Goal: Transaction & Acquisition: Purchase product/service

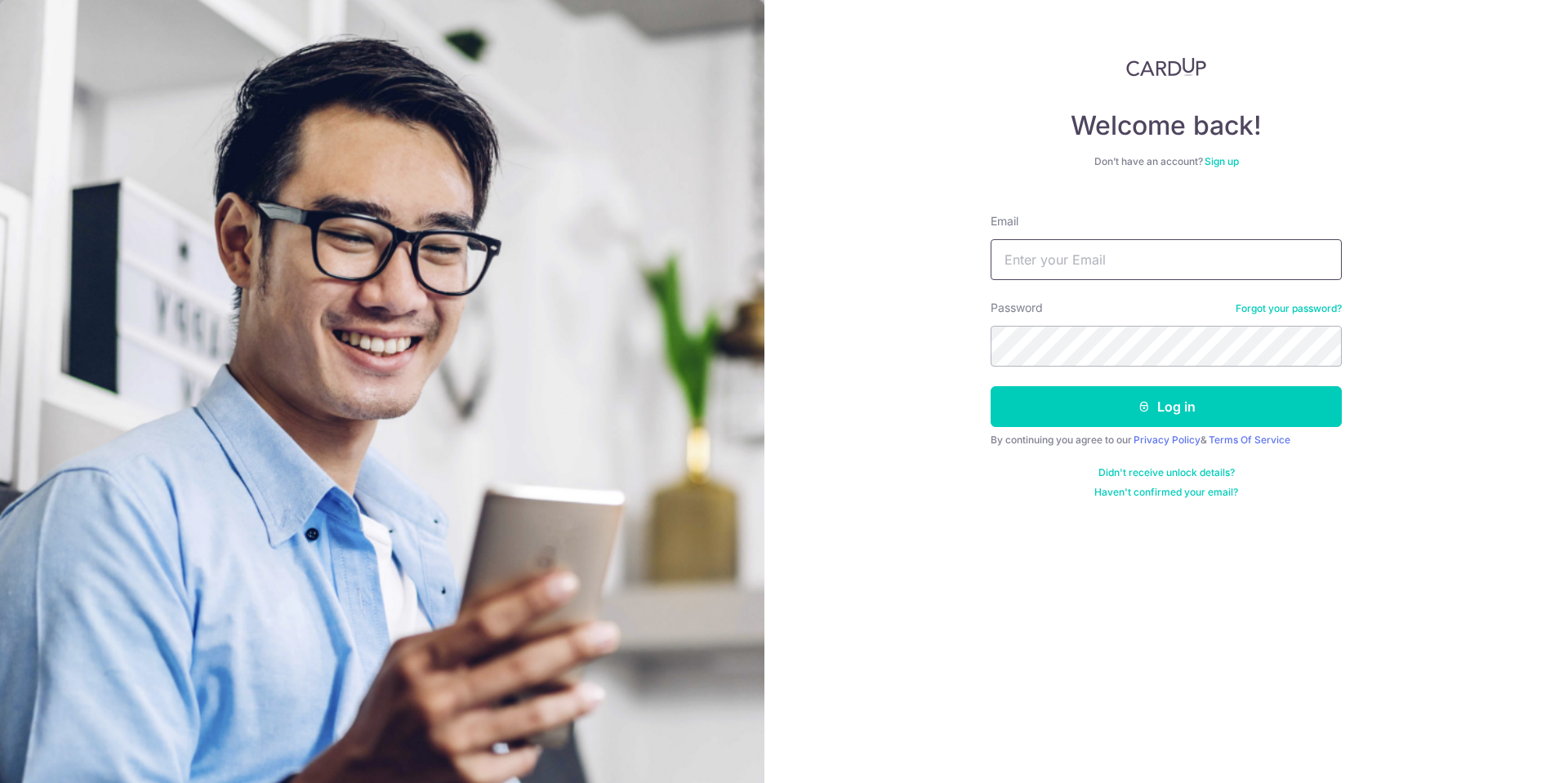
click at [1109, 262] on input "Email" at bounding box center [1167, 260] width 351 height 41
type input "weissmann72@hotmail.com"
click at [1195, 412] on button "Log in" at bounding box center [1167, 406] width 351 height 41
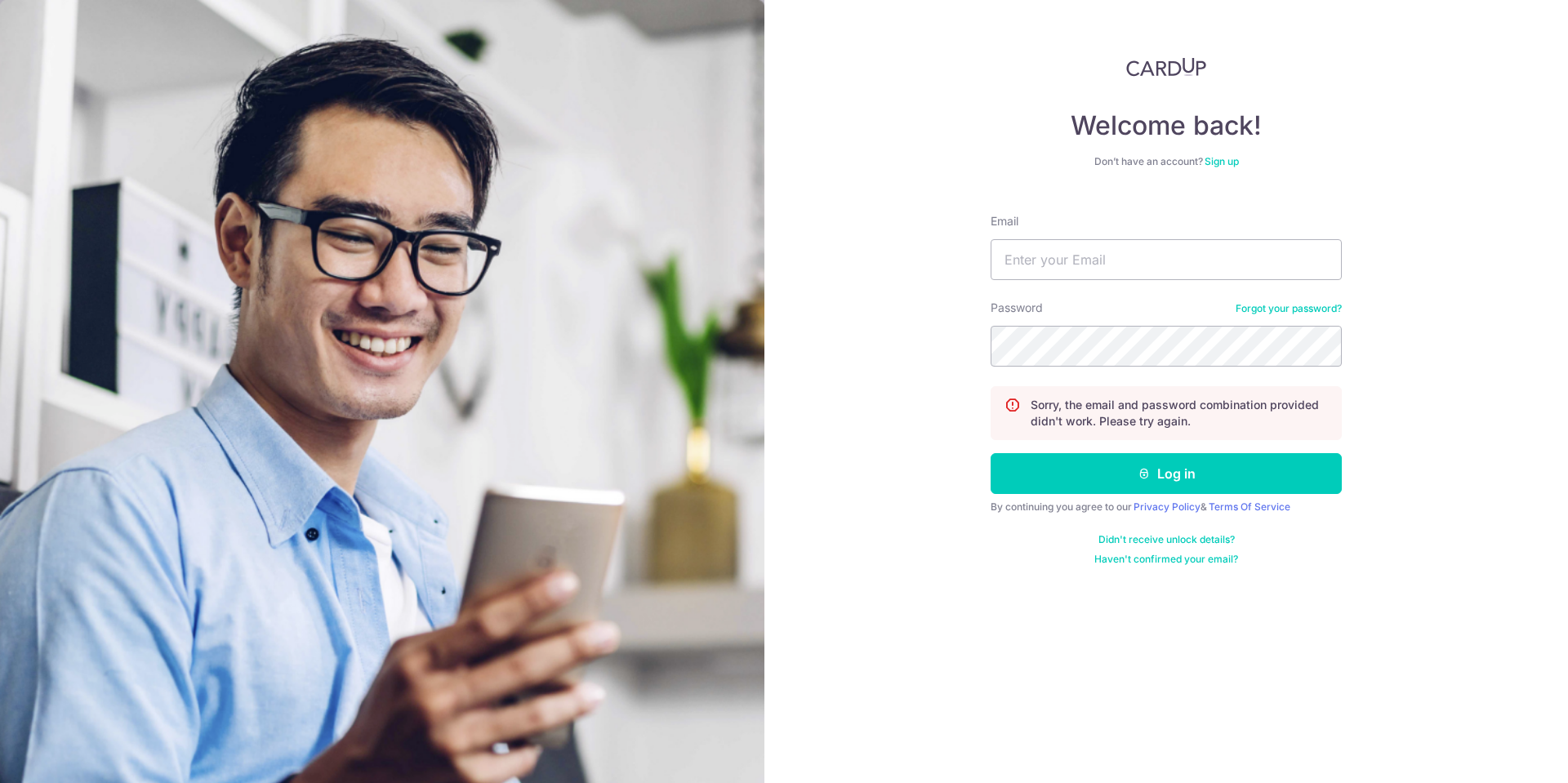
click at [1287, 310] on link "Forgot your password?" at bounding box center [1289, 308] width 106 height 13
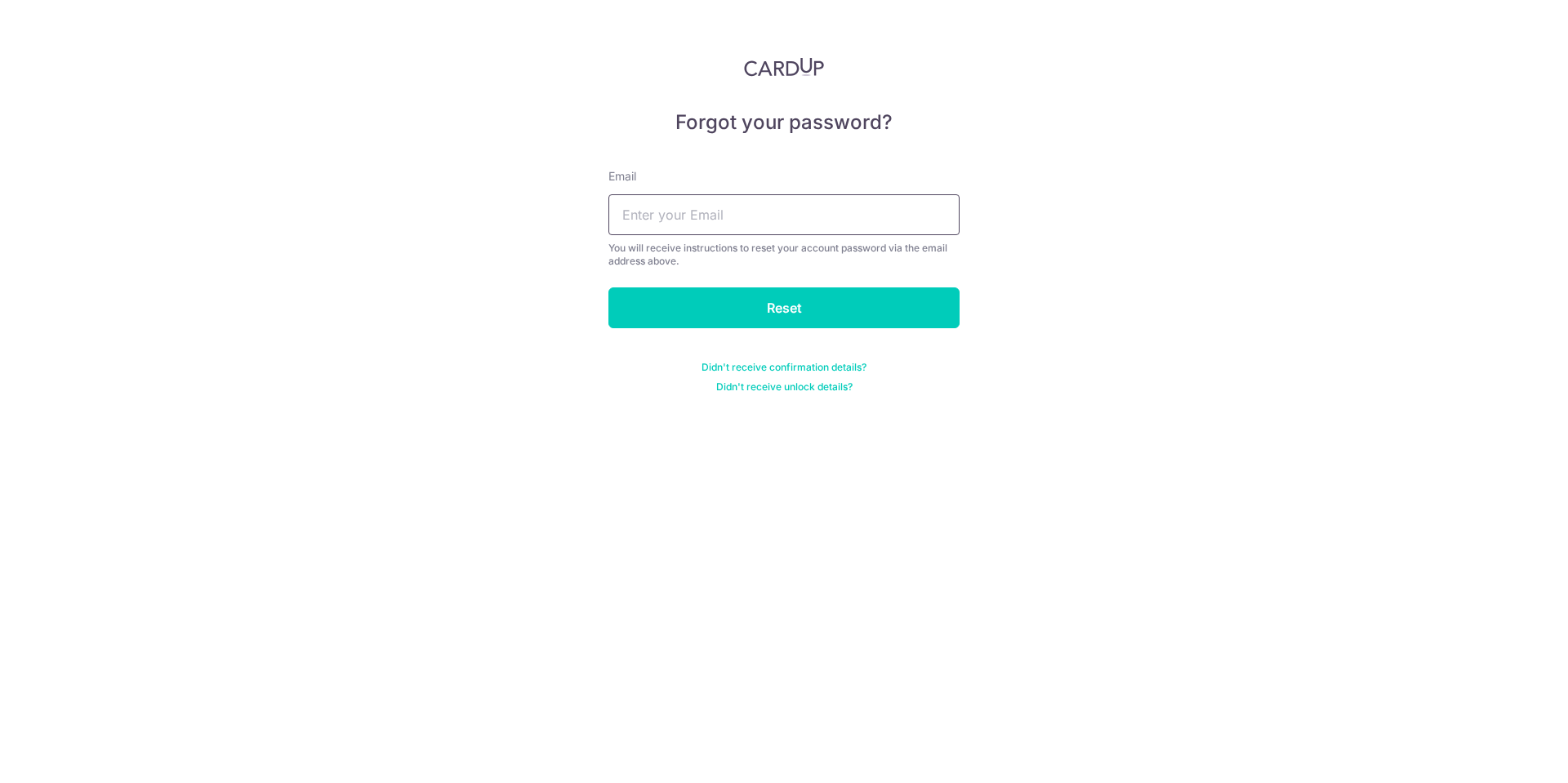
click at [749, 210] on input "text" at bounding box center [784, 214] width 351 height 41
type input "weissmann72@hotmail.com"
click at [752, 303] on input "Reset" at bounding box center [784, 308] width 351 height 41
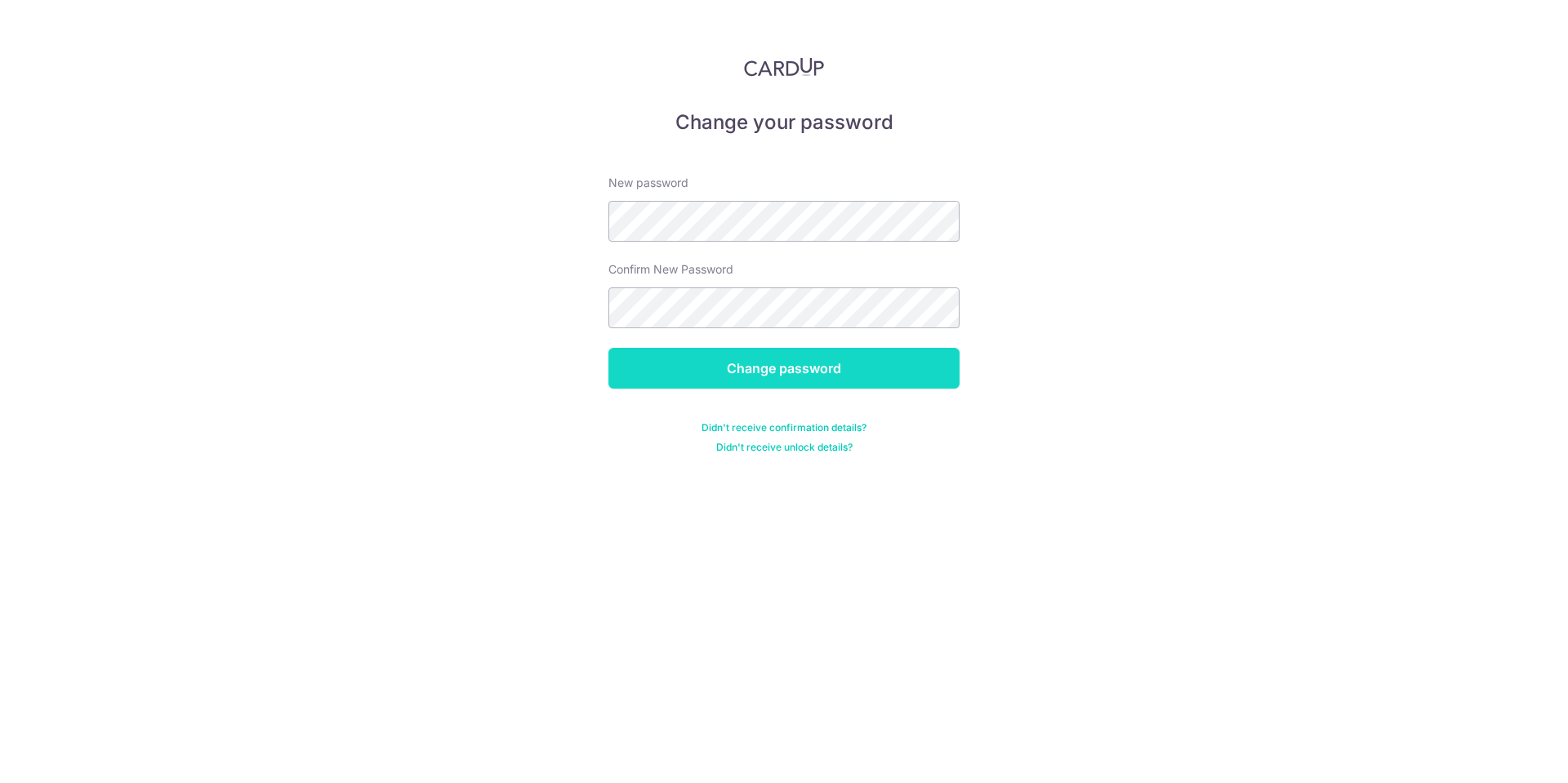
click at [786, 369] on input "Change password" at bounding box center [784, 368] width 351 height 41
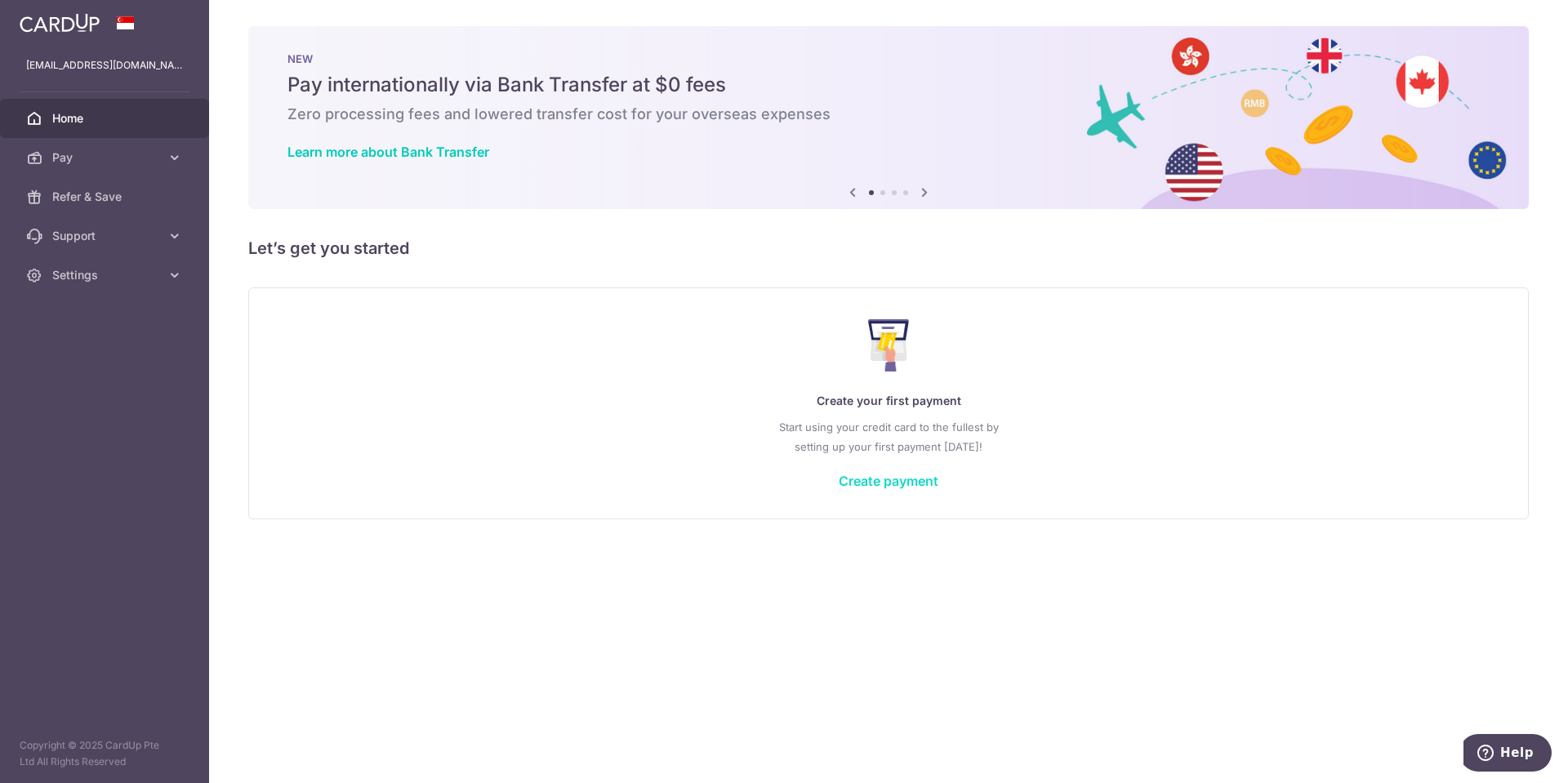
click at [893, 478] on link "Create payment" at bounding box center [889, 481] width 100 height 17
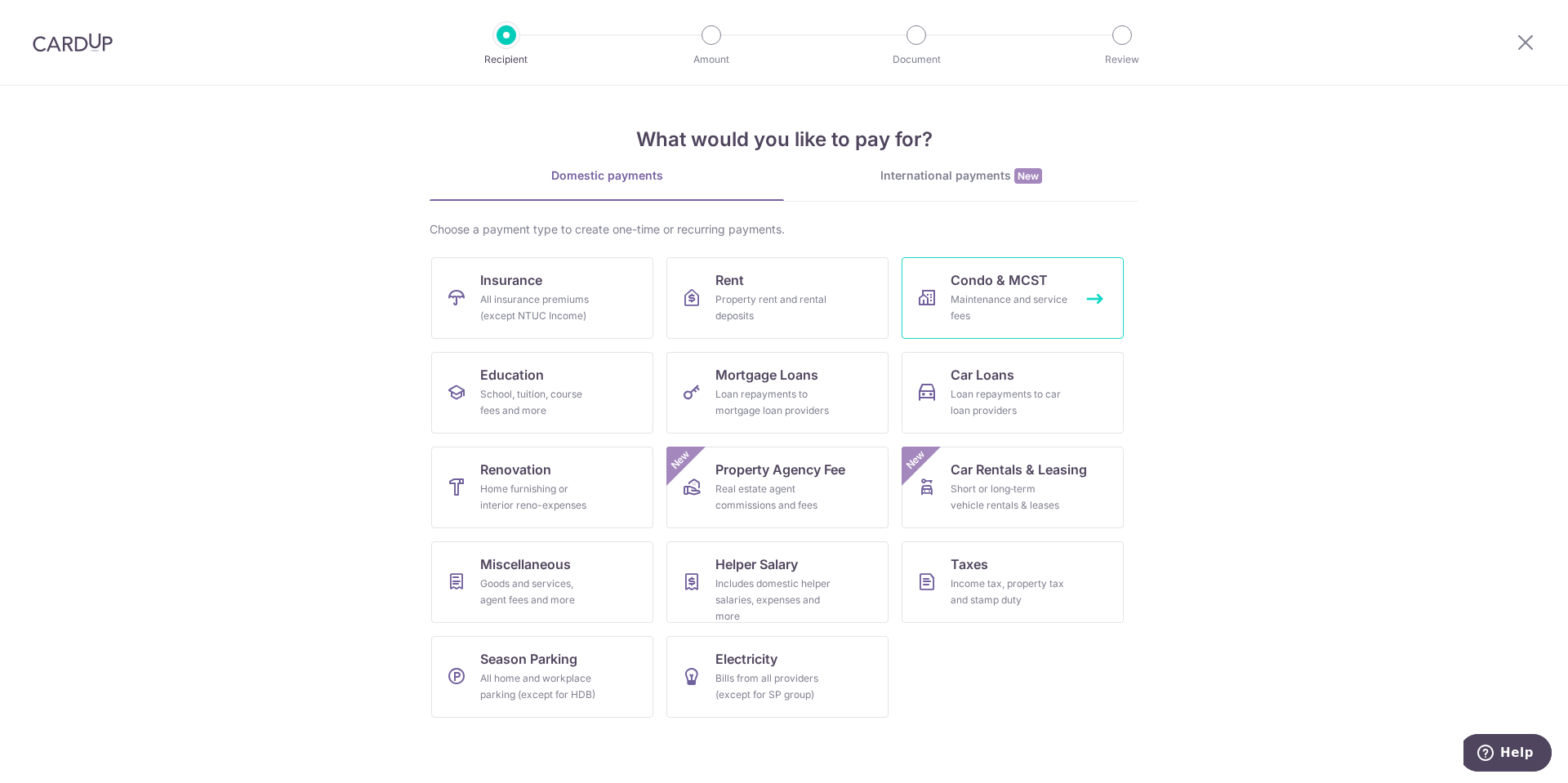
click at [1014, 288] on span "Condo & MCST" at bounding box center [999, 280] width 97 height 19
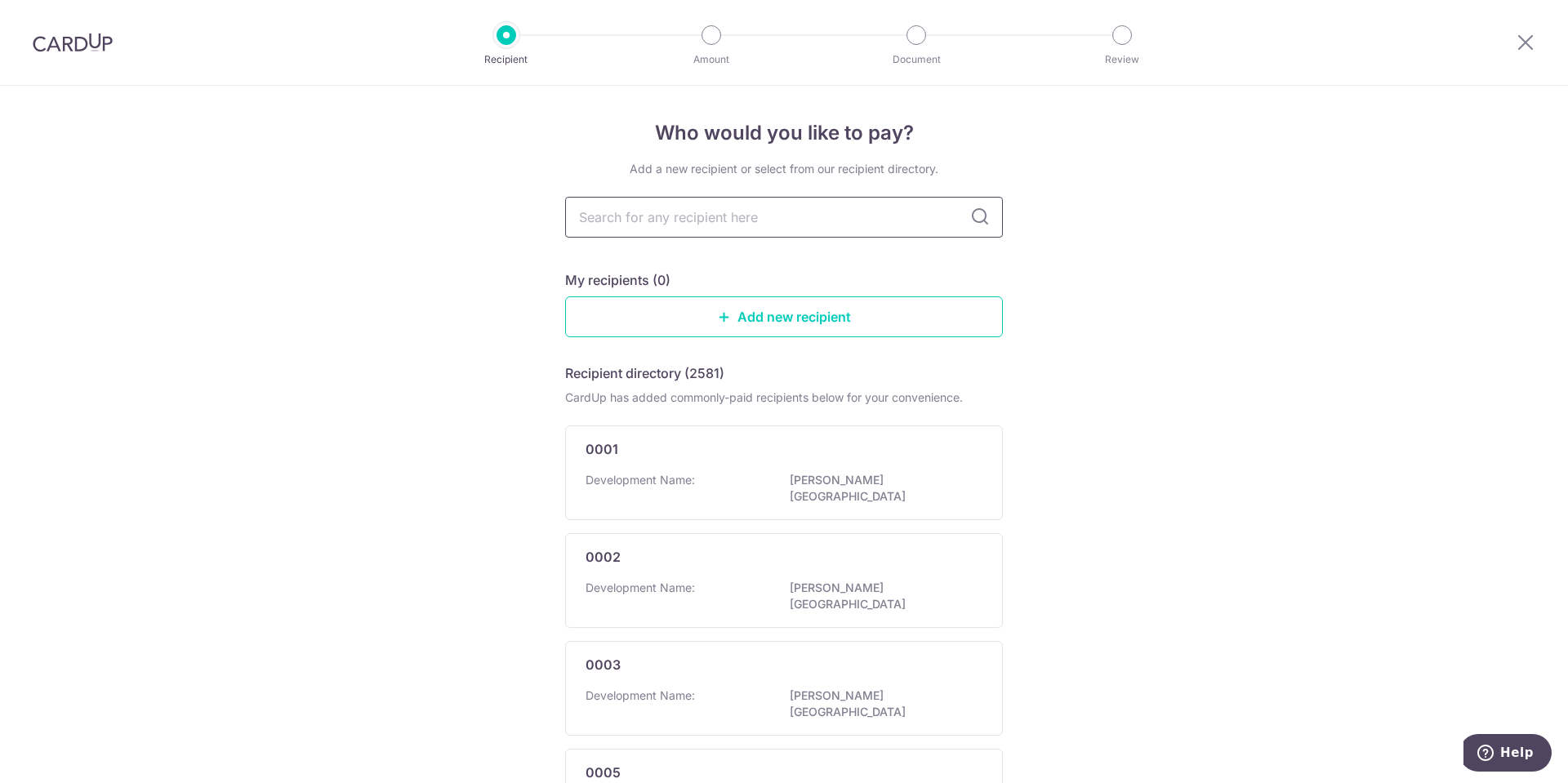
click at [738, 214] on input "text" at bounding box center [784, 217] width 438 height 41
type input "oce"
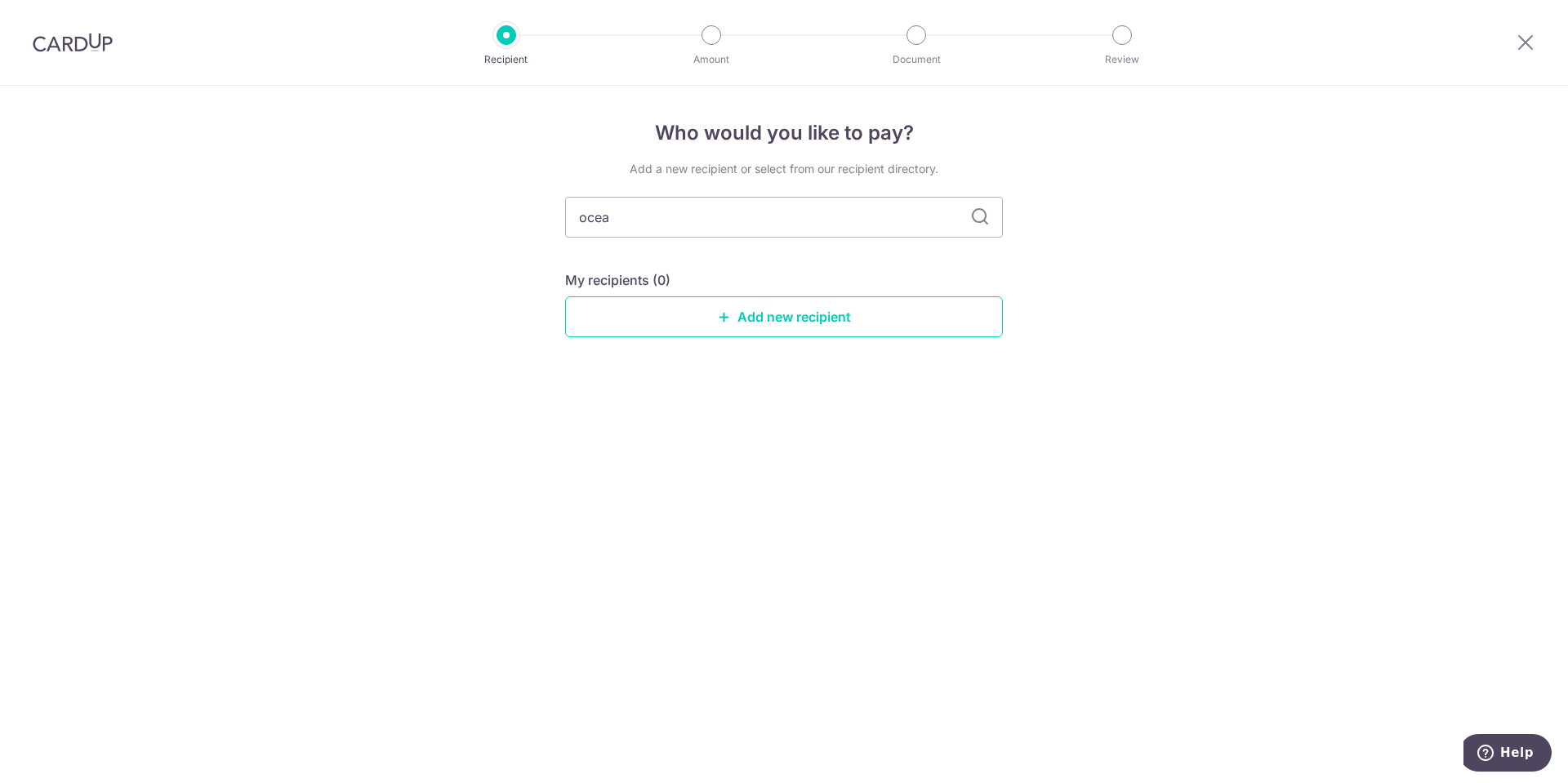
type input "ocean"
click at [788, 317] on link "Add new recipient" at bounding box center [784, 317] width 438 height 41
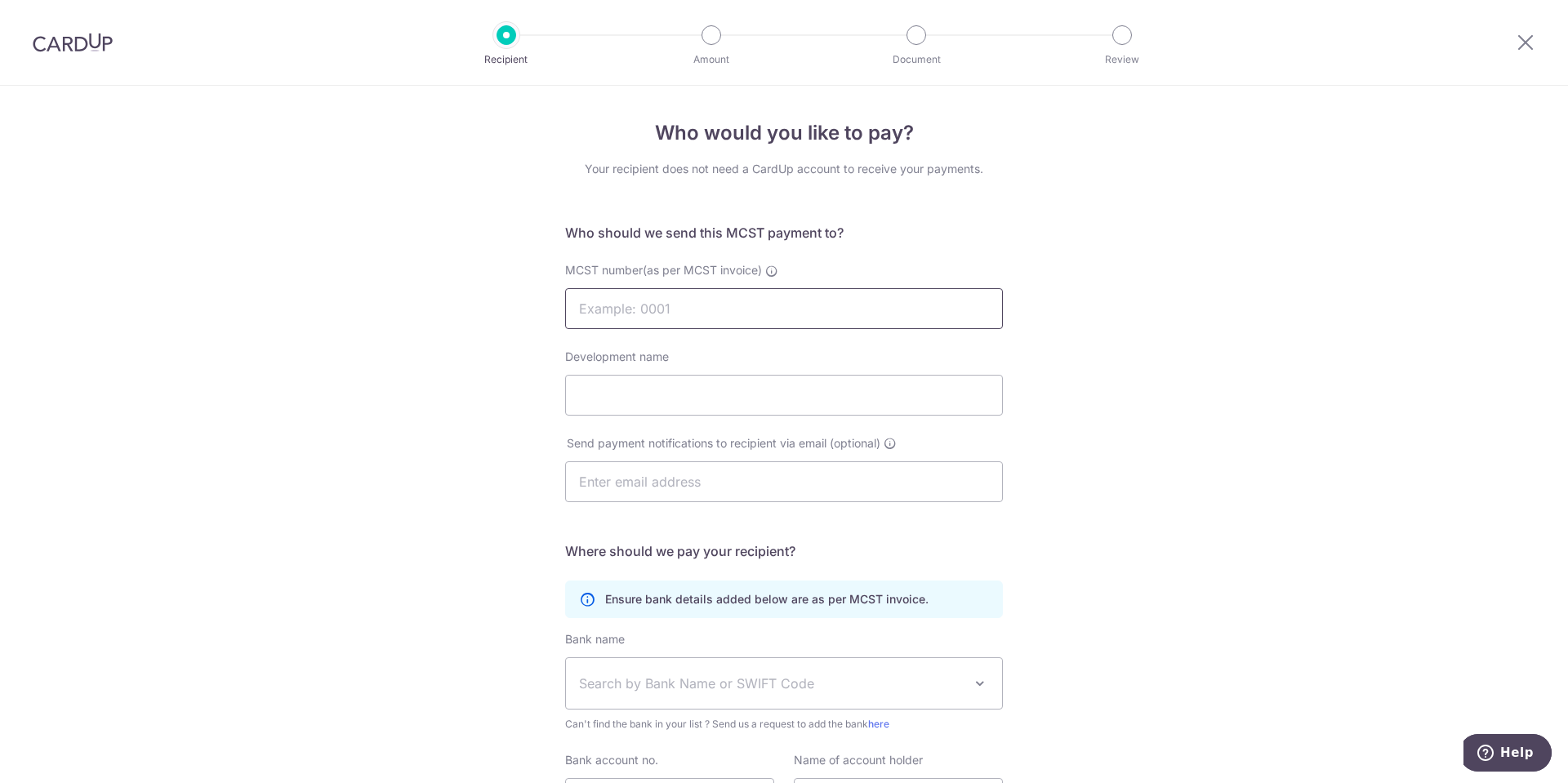
click at [759, 305] on input "MCST number(as per MCST invoice)" at bounding box center [784, 308] width 438 height 41
type input "4932"
click at [666, 388] on input "Development name" at bounding box center [784, 395] width 438 height 41
click at [668, 386] on input "Development name" at bounding box center [784, 395] width 438 height 41
type input "[GEOGRAPHIC_DATA]"
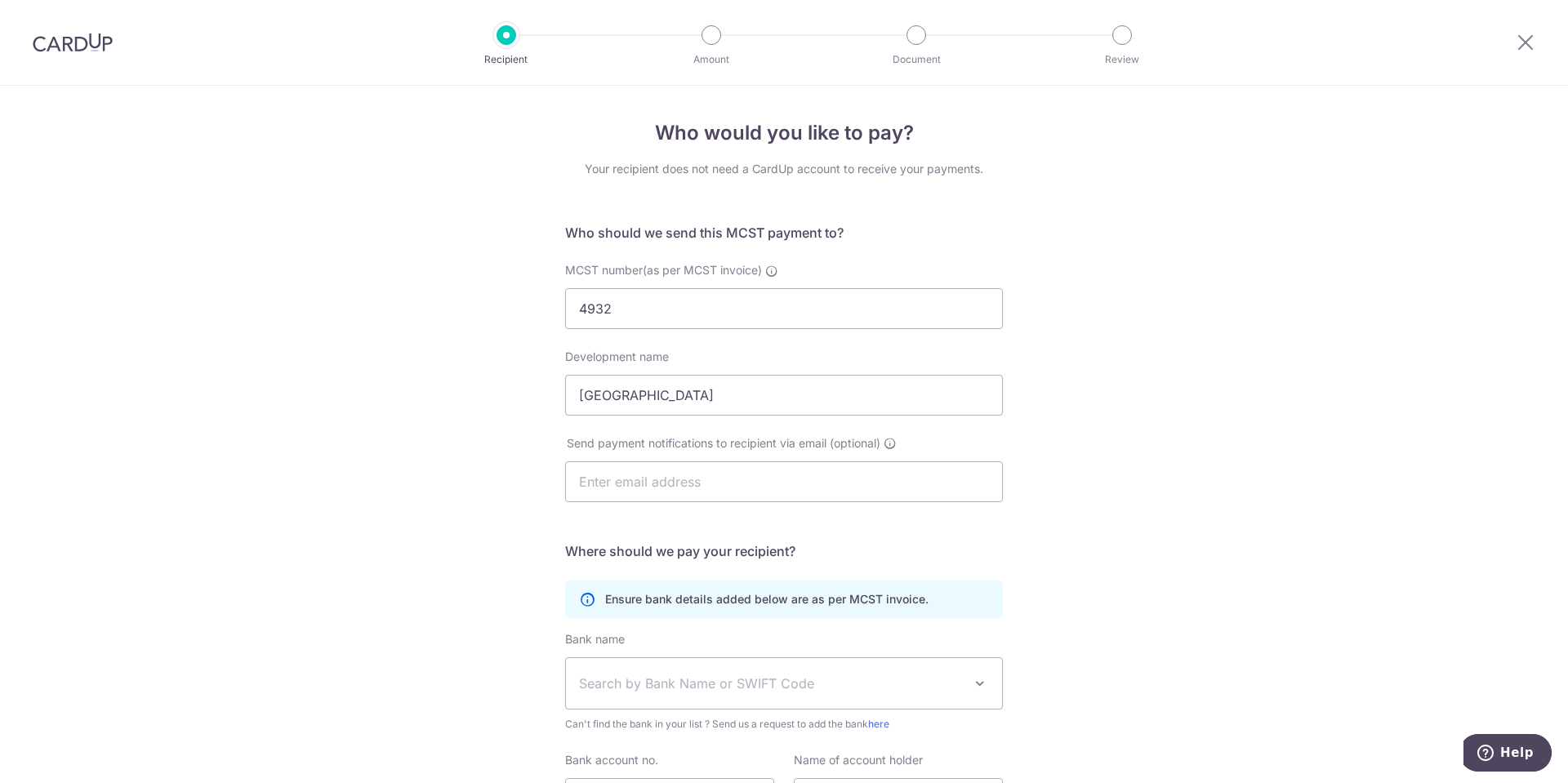
click at [428, 505] on div "Who would you like to pay? Your recipient does not need a CardUp account to rec…" at bounding box center [784, 518] width 1568 height 864
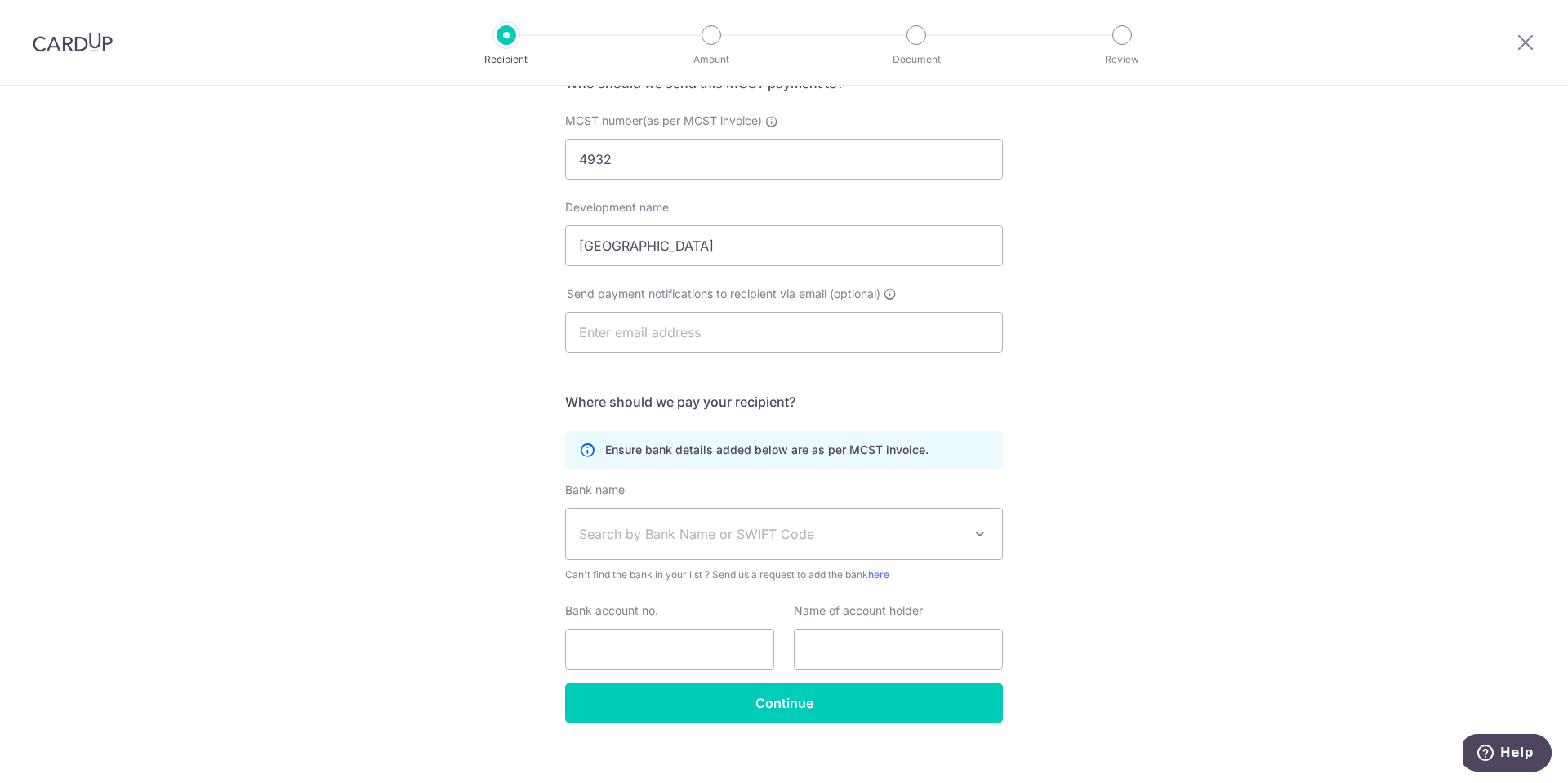
scroll to position [163, 0]
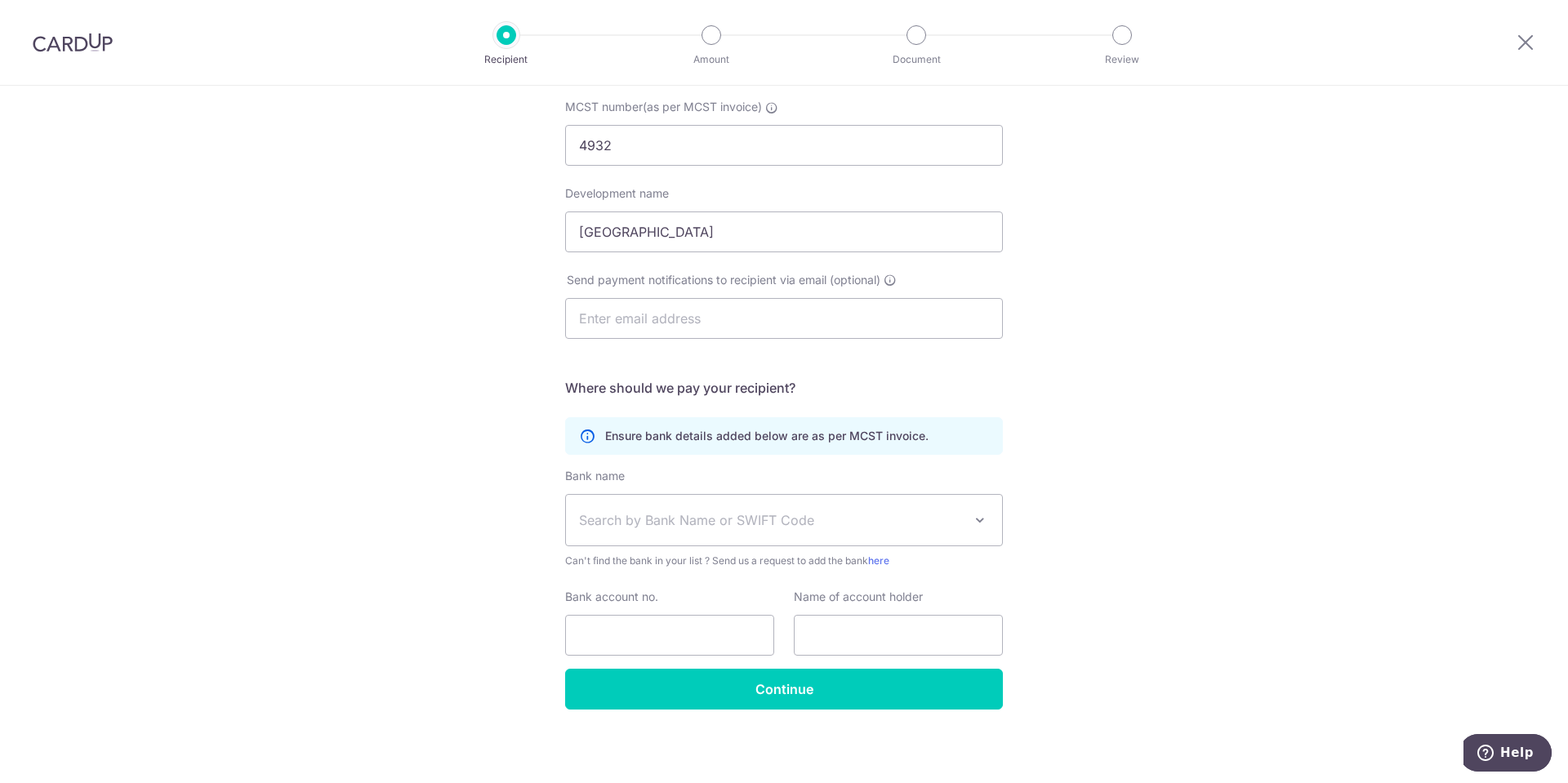
click at [684, 518] on span "Search by Bank Name or SWIFT Code" at bounding box center [771, 521] width 384 height 19
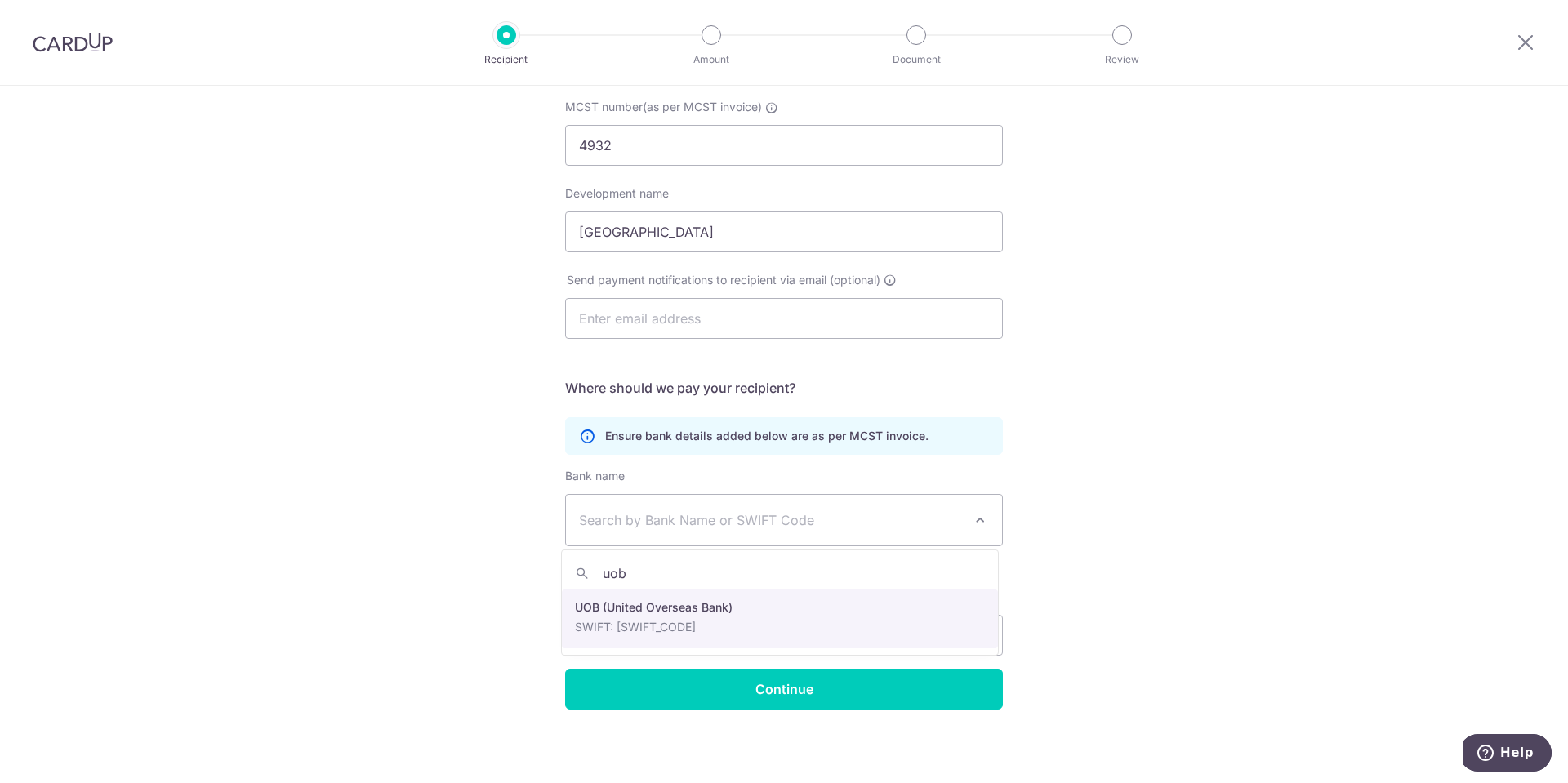
type input "uob"
select select "18"
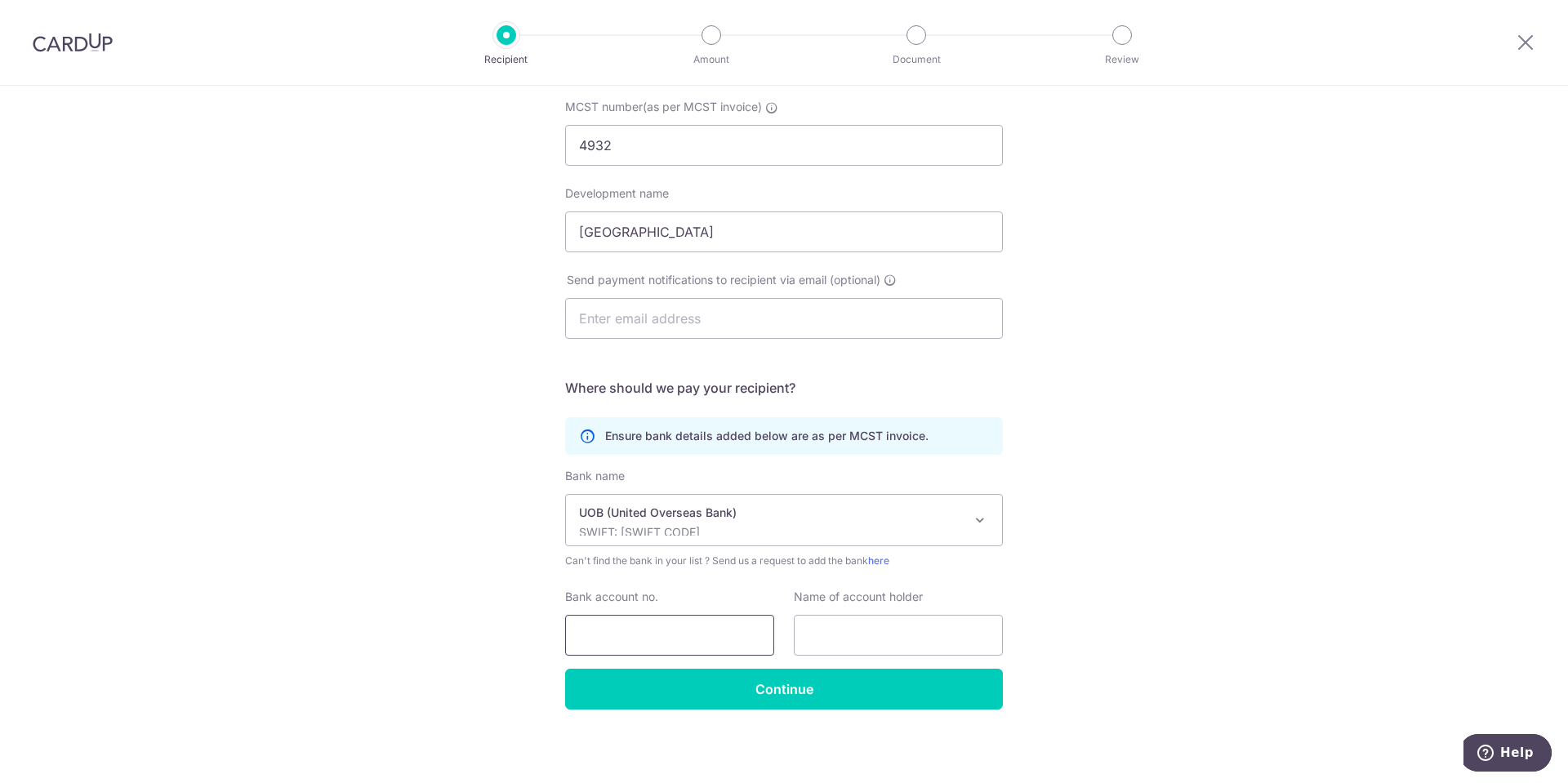
click at [663, 633] on input "Bank account no." at bounding box center [670, 636] width 209 height 41
type input "7613455683"
click at [857, 633] on input "text" at bounding box center [898, 636] width 209 height 41
click at [660, 519] on p "UOB (United Overseas Bank)" at bounding box center [771, 513] width 384 height 17
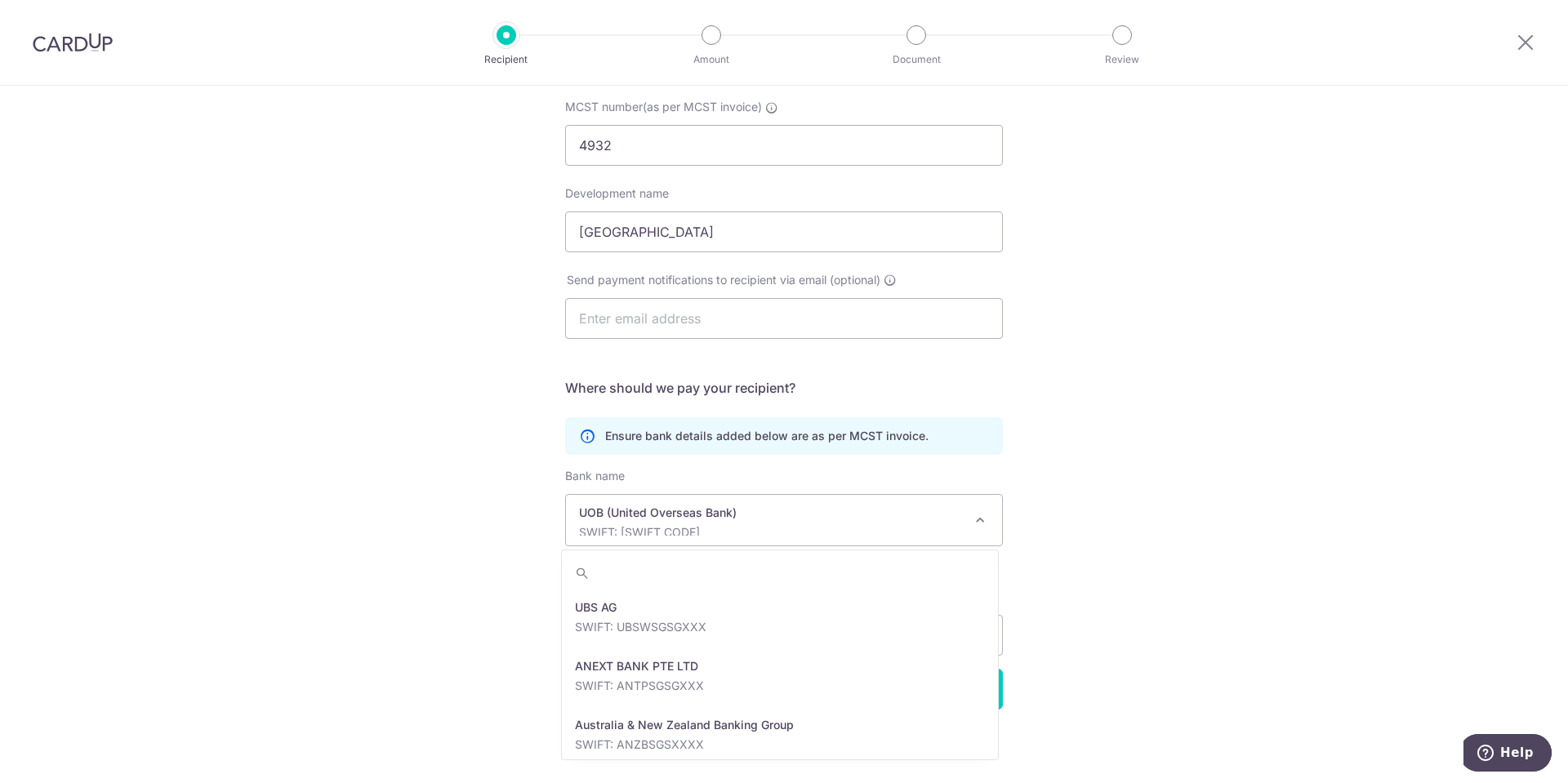
scroll to position [3646, 0]
click at [660, 519] on p "UOB (United Overseas Bank)" at bounding box center [771, 513] width 384 height 17
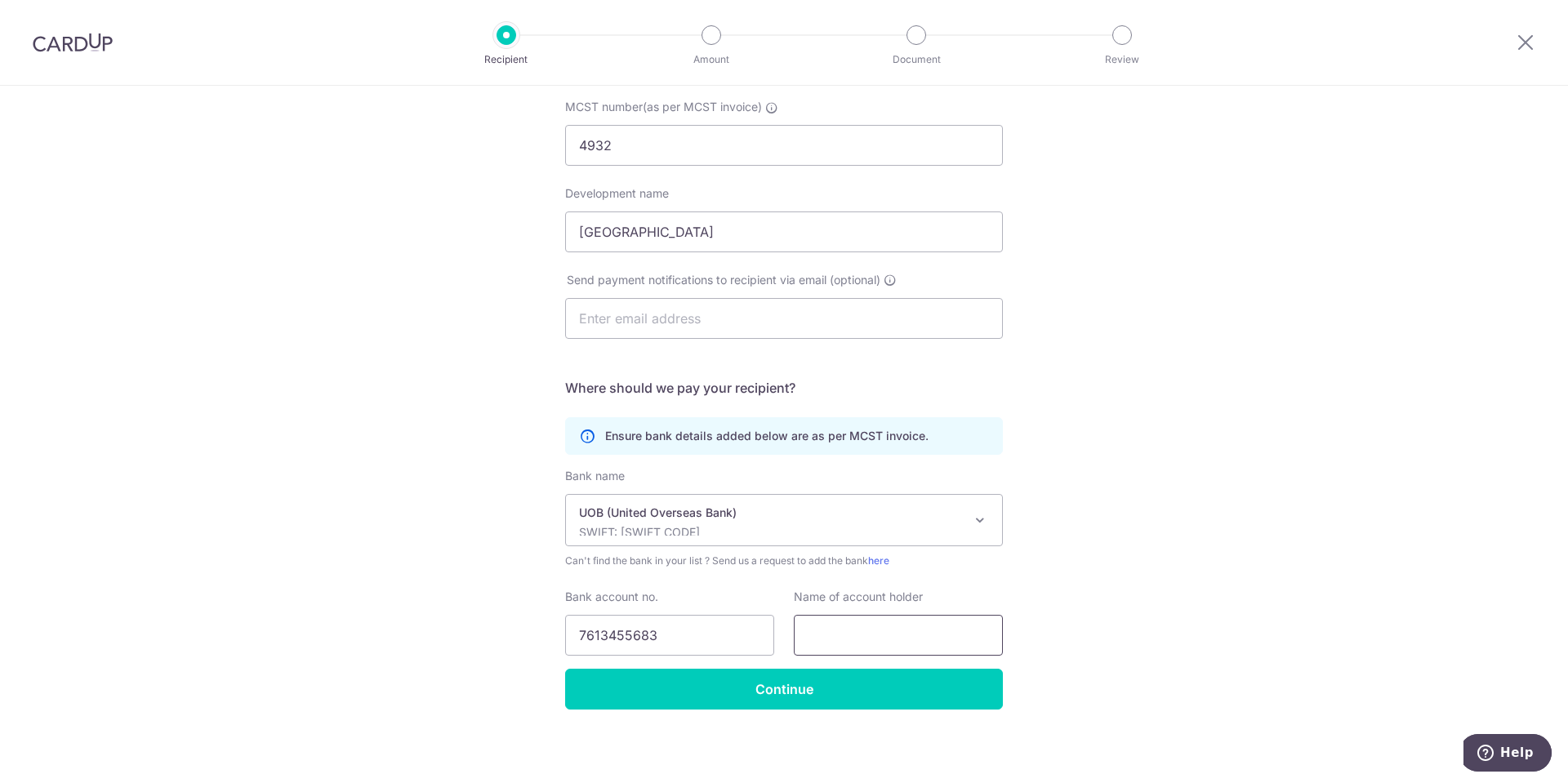
click at [859, 636] on input "text" at bounding box center [898, 636] width 209 height 41
type input "O"
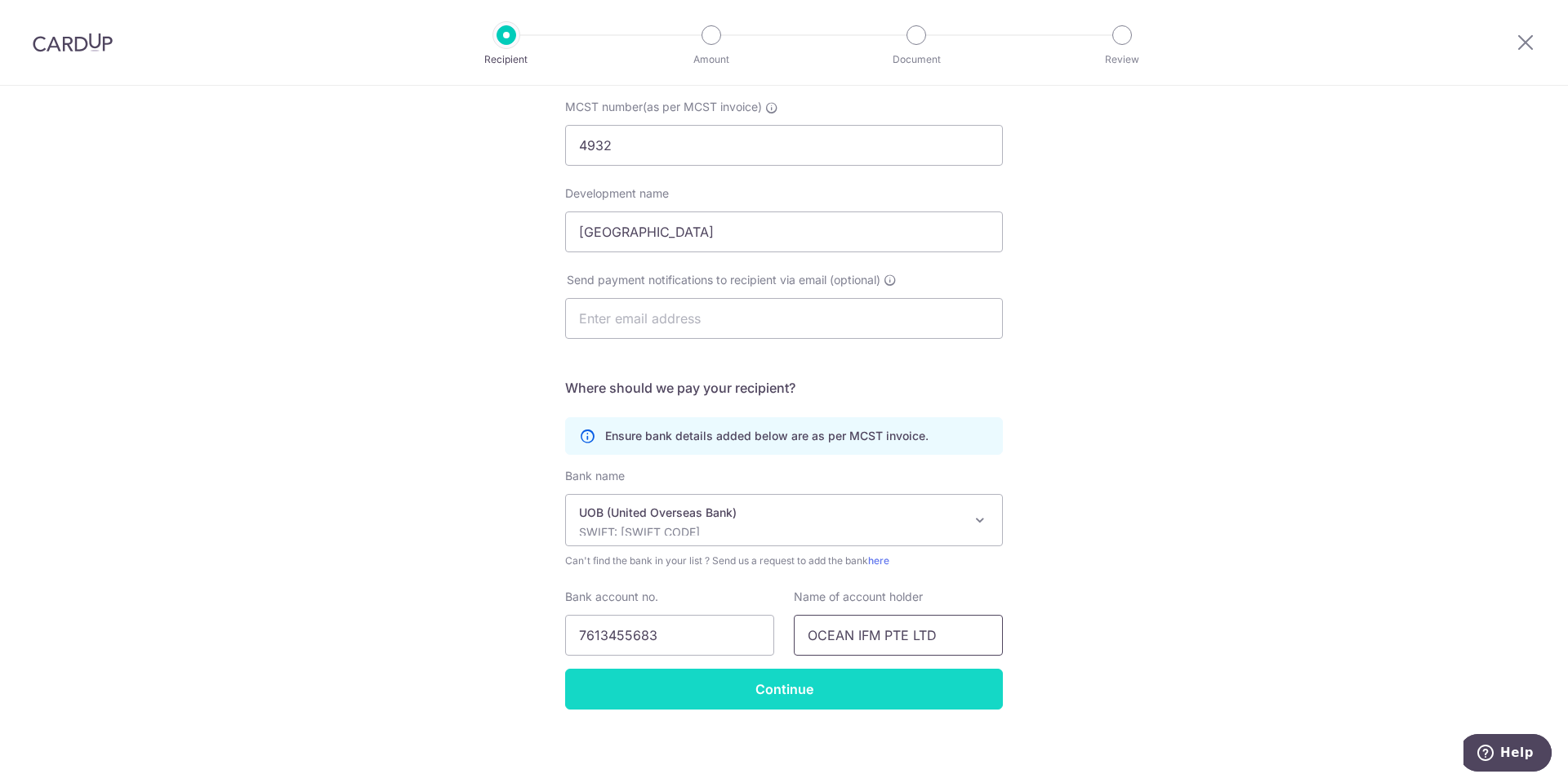
type input "OCEAN IFM PTE LTD"
click at [786, 690] on input "Continue" at bounding box center [784, 689] width 438 height 41
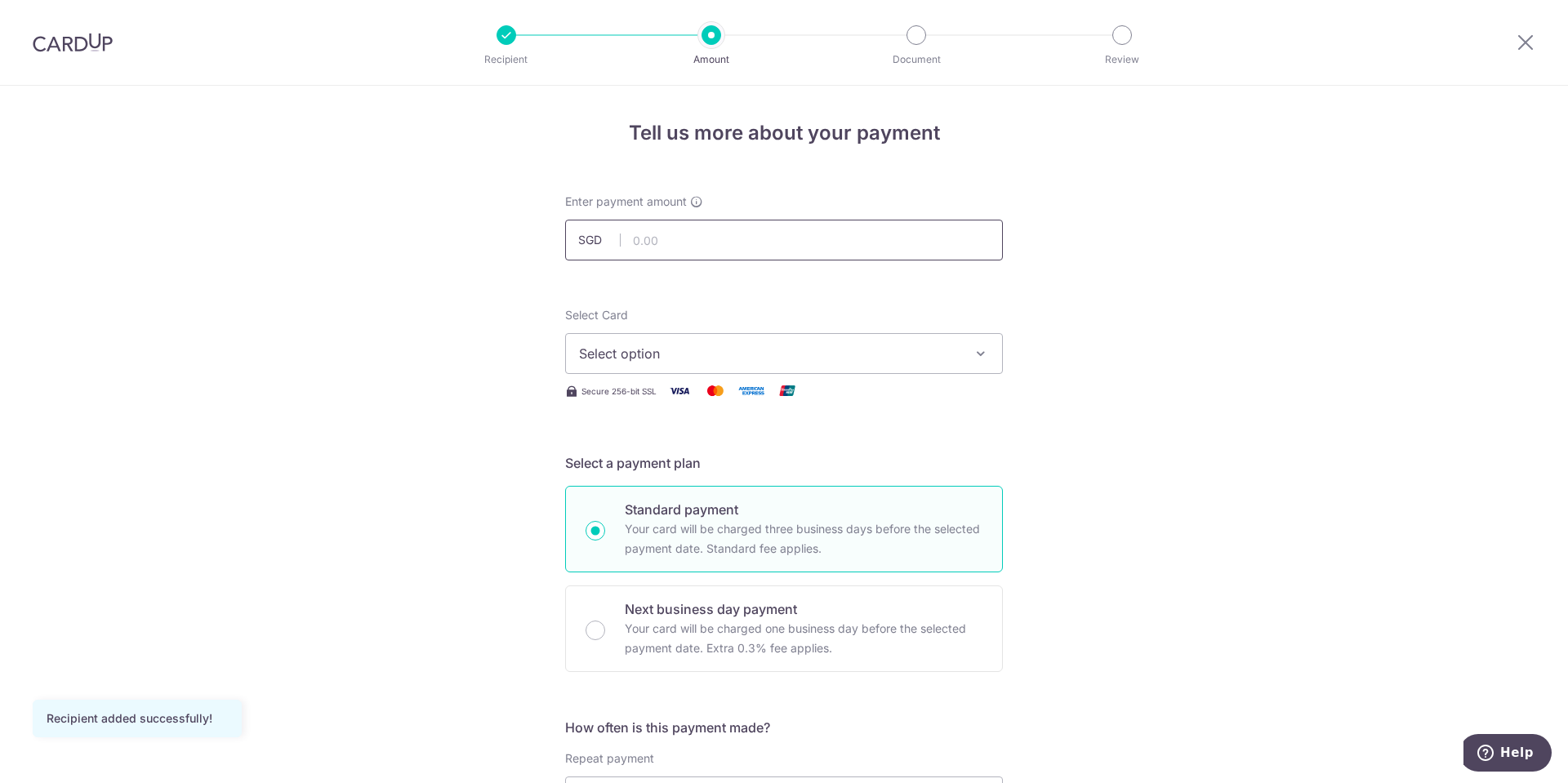
click at [750, 236] on input "text" at bounding box center [784, 240] width 438 height 41
type input "916.74"
click at [685, 342] on button "Select option" at bounding box center [784, 354] width 438 height 41
click at [683, 348] on span "Select option" at bounding box center [770, 354] width 381 height 19
click at [687, 344] on span "Select option" at bounding box center [770, 354] width 381 height 19
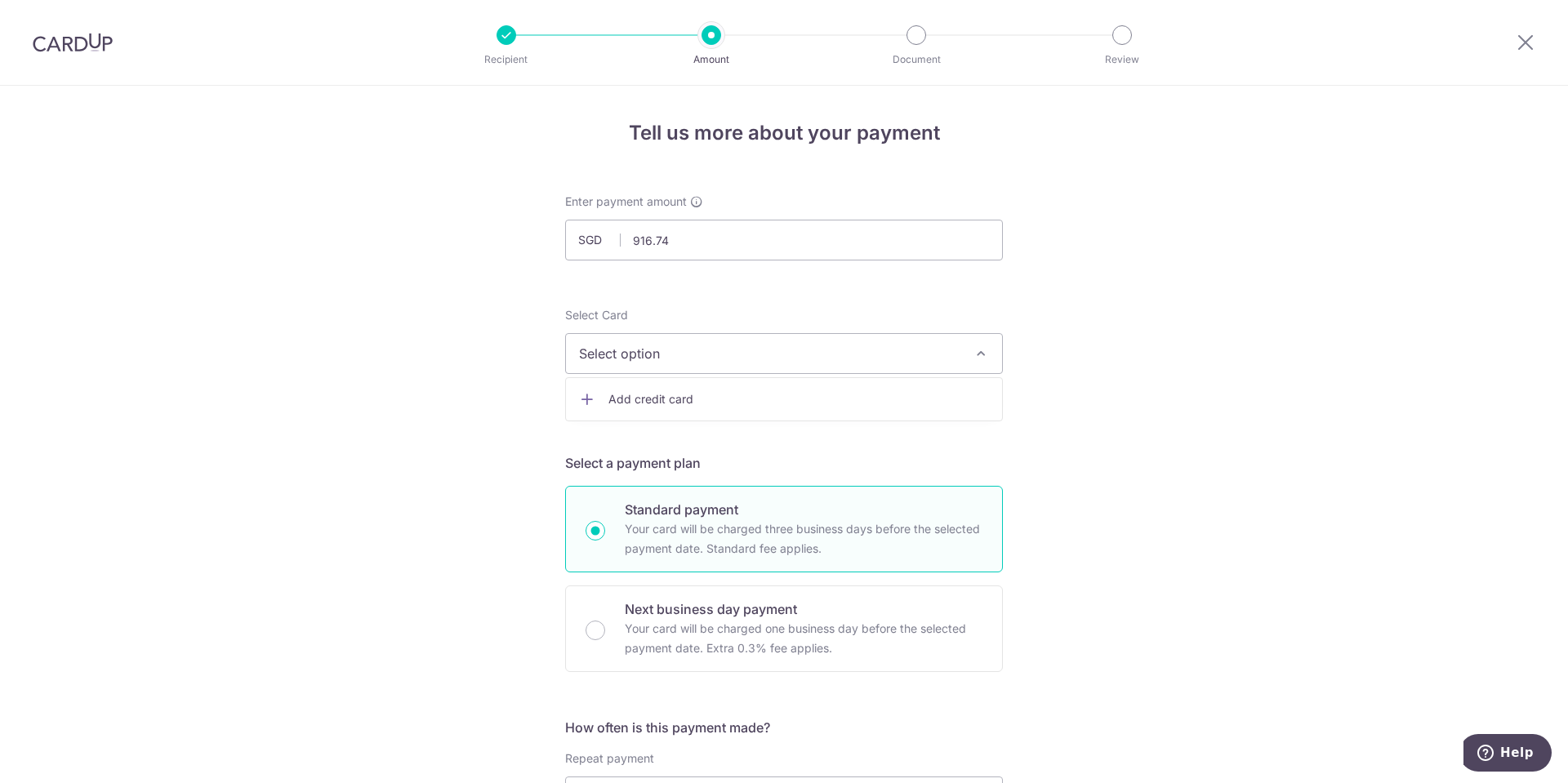
click at [651, 413] on link "Add credit card" at bounding box center [784, 399] width 436 height 29
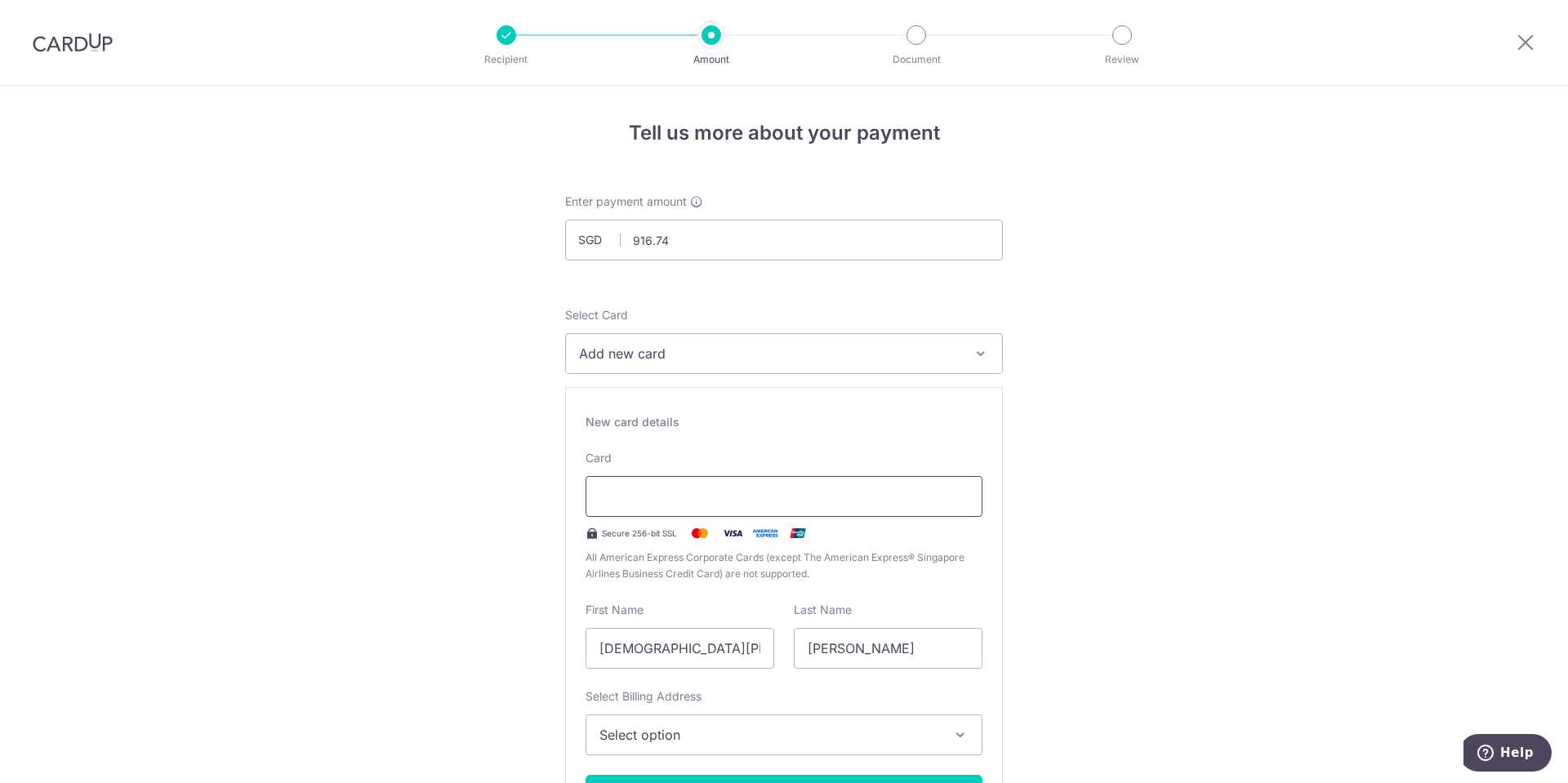
type input "06 / 2031"
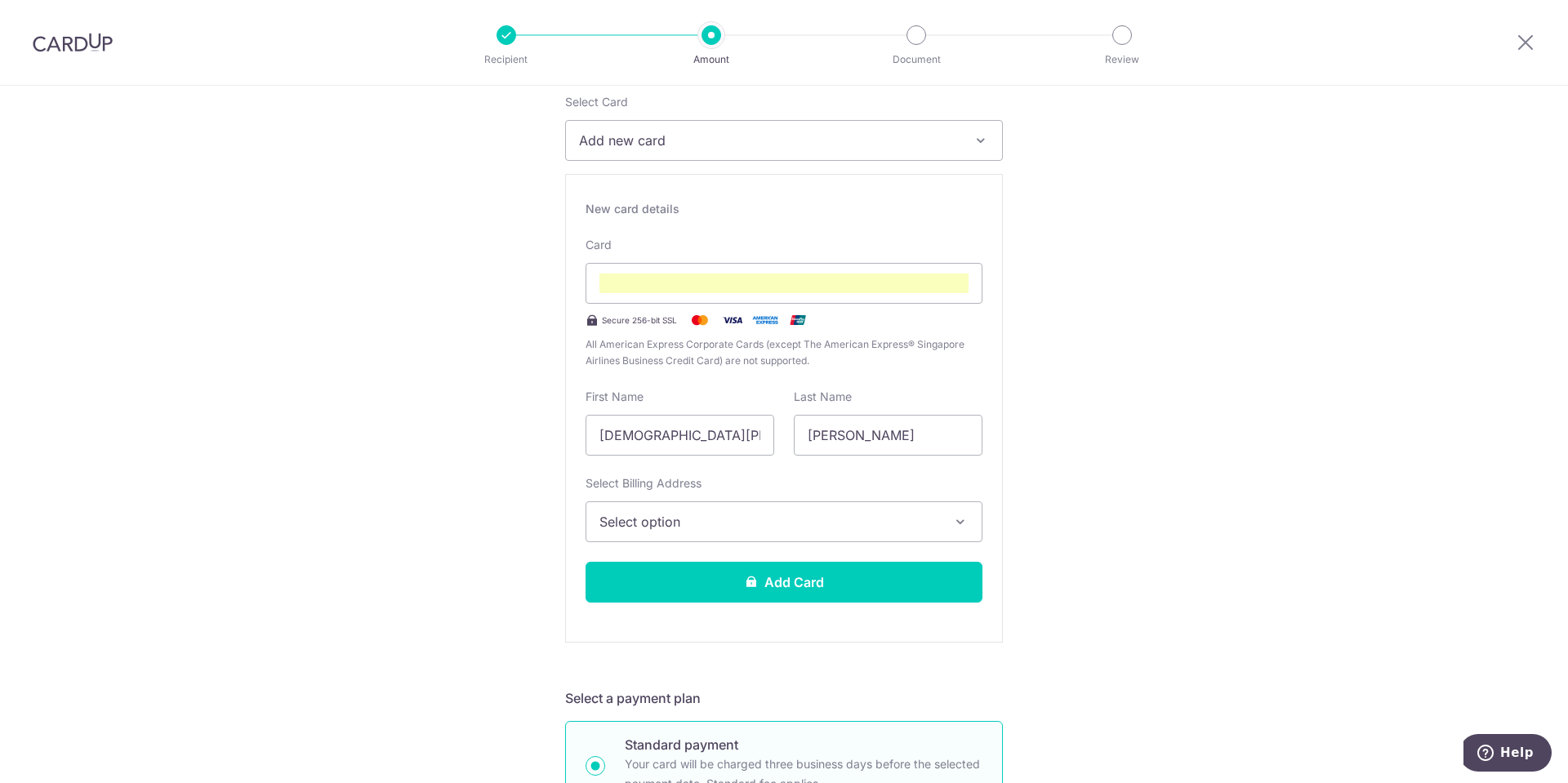
scroll to position [226, 0]
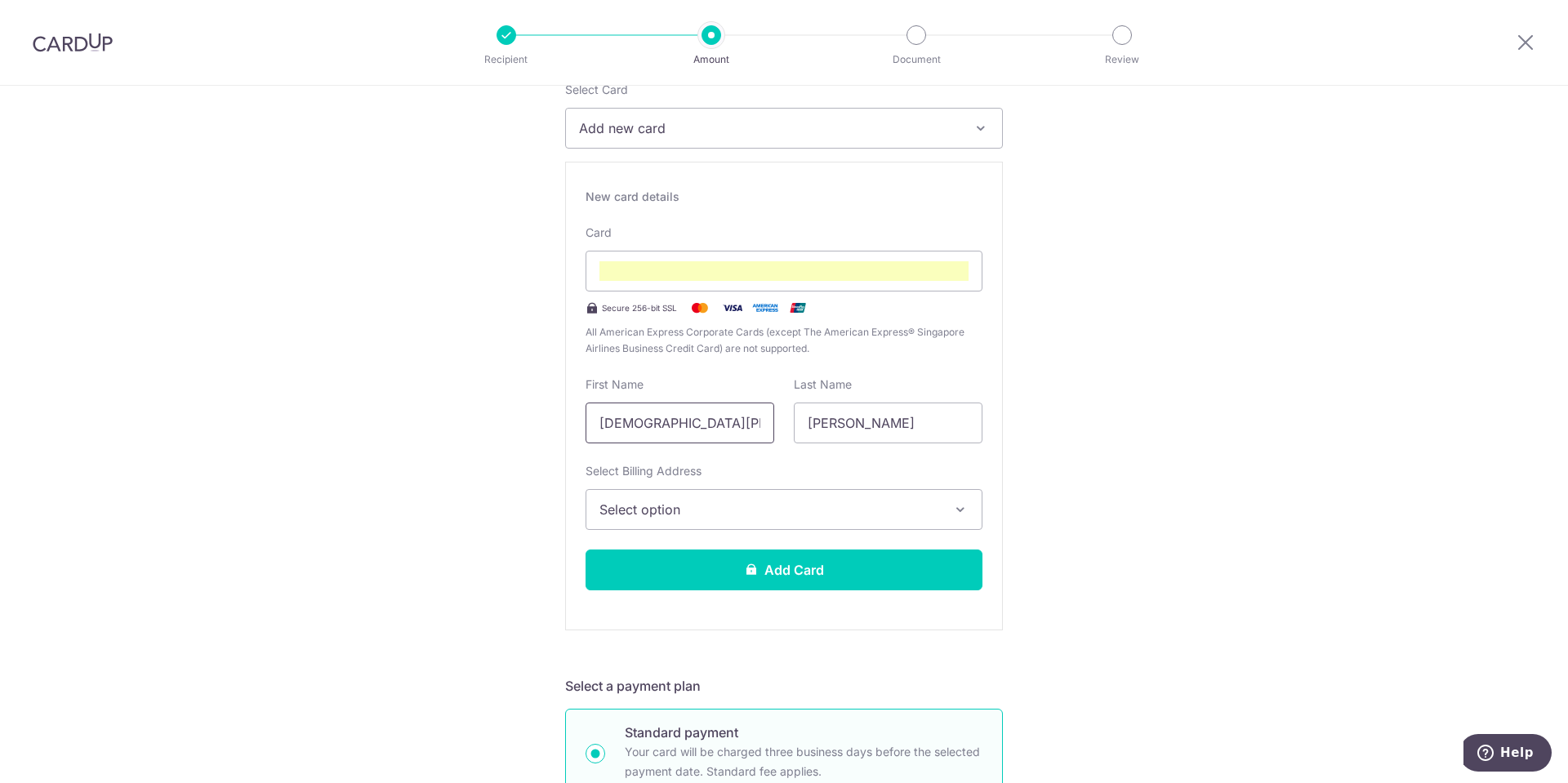
drag, startPoint x: 657, startPoint y: 420, endPoint x: 726, endPoint y: 426, distance: 69.3
click at [726, 426] on input "[DEMOGRAPHIC_DATA][PERSON_NAME]" at bounding box center [680, 423] width 189 height 41
type input "Christian"
click at [946, 501] on button "Select option" at bounding box center [784, 509] width 397 height 41
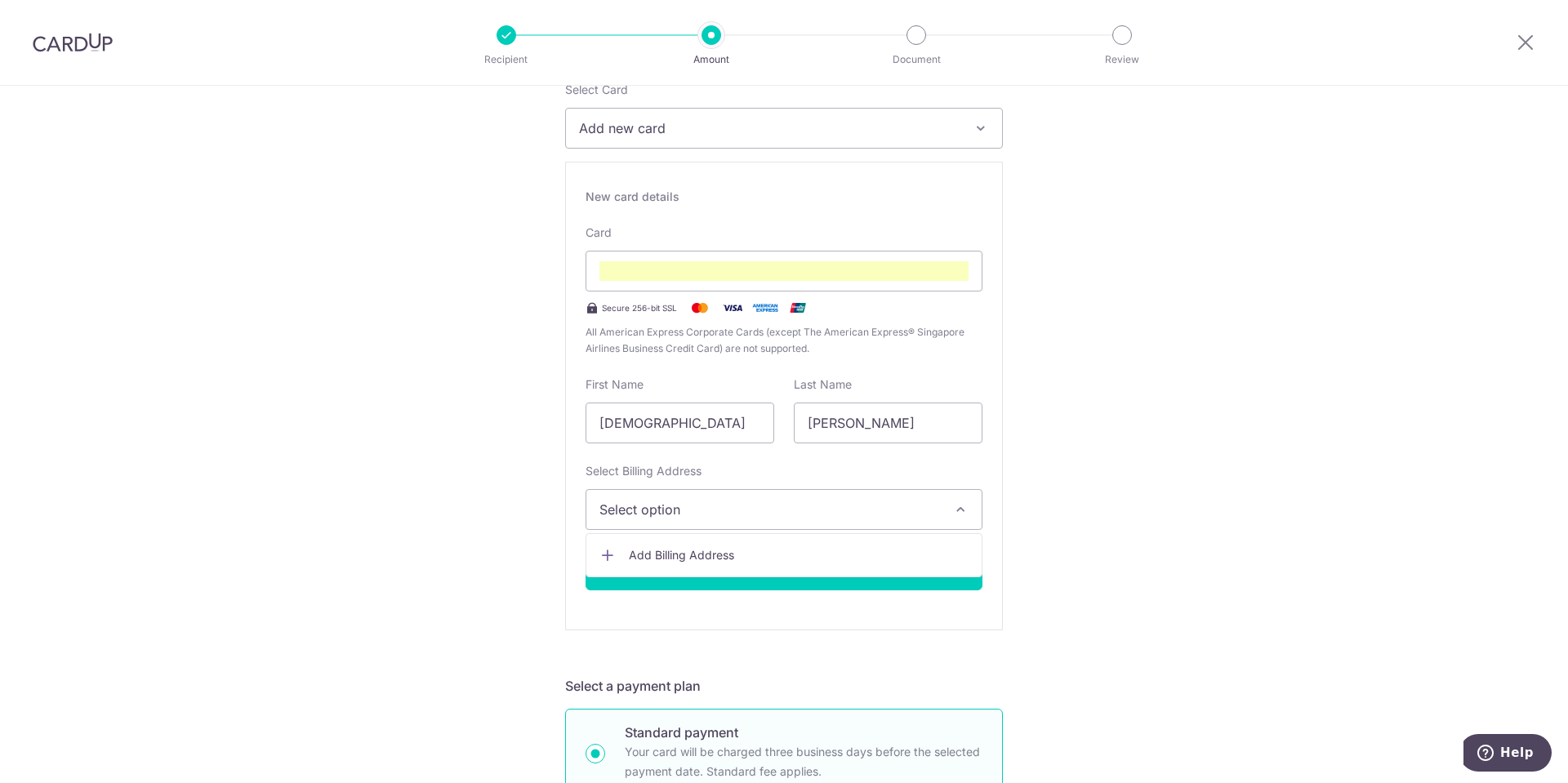
click at [649, 552] on span "Add Billing Address" at bounding box center [798, 555] width 340 height 17
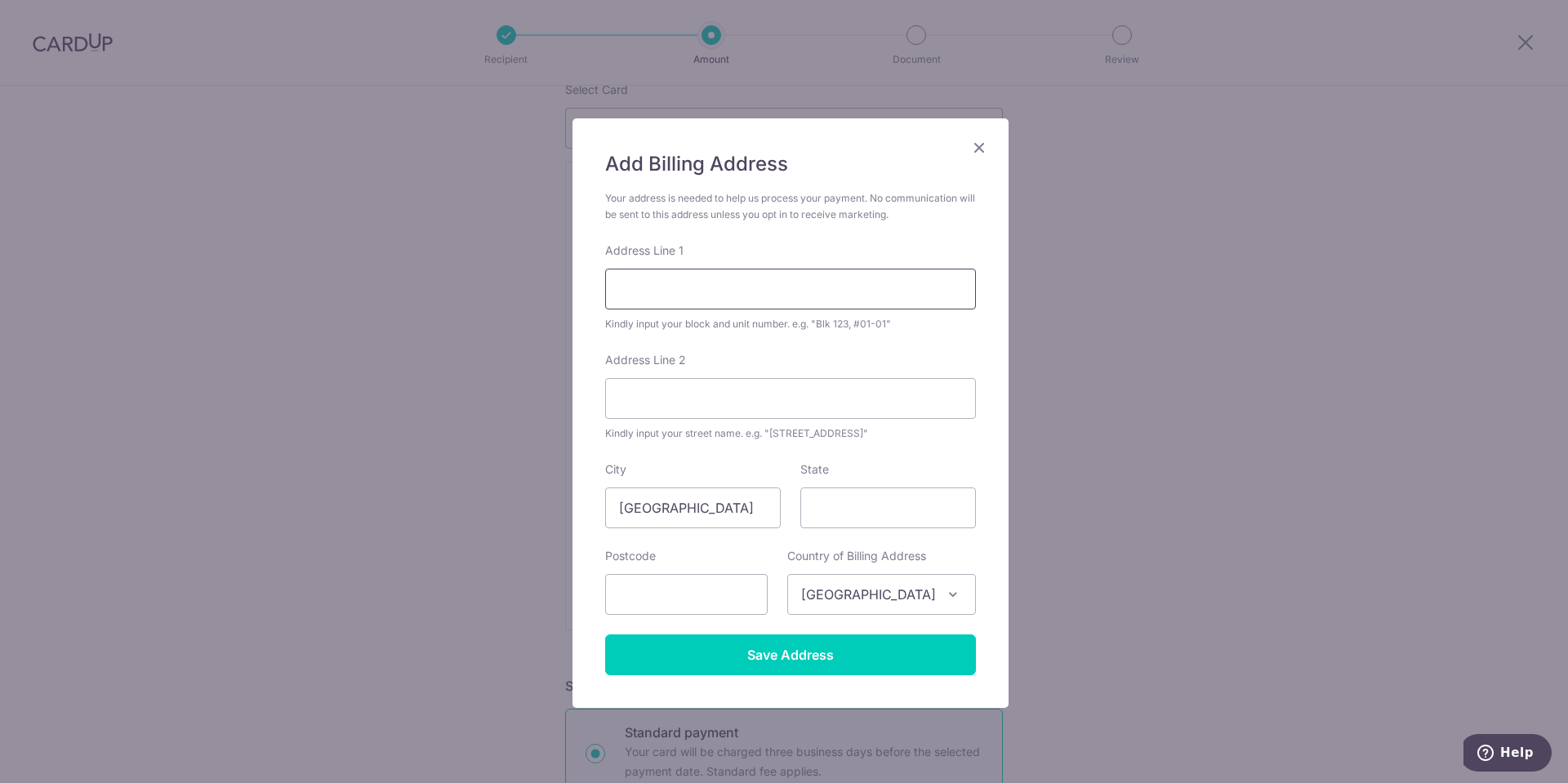
click at [730, 283] on input "Address Line 1" at bounding box center [790, 289] width 370 height 41
type input "45 NORMANTON PARK #05-06"
type input "119027"
drag, startPoint x: 756, startPoint y: 288, endPoint x: 822, endPoint y: 290, distance: 66.0
click at [822, 290] on input "45 NORMANTON PARK #05-06" at bounding box center [790, 289] width 370 height 41
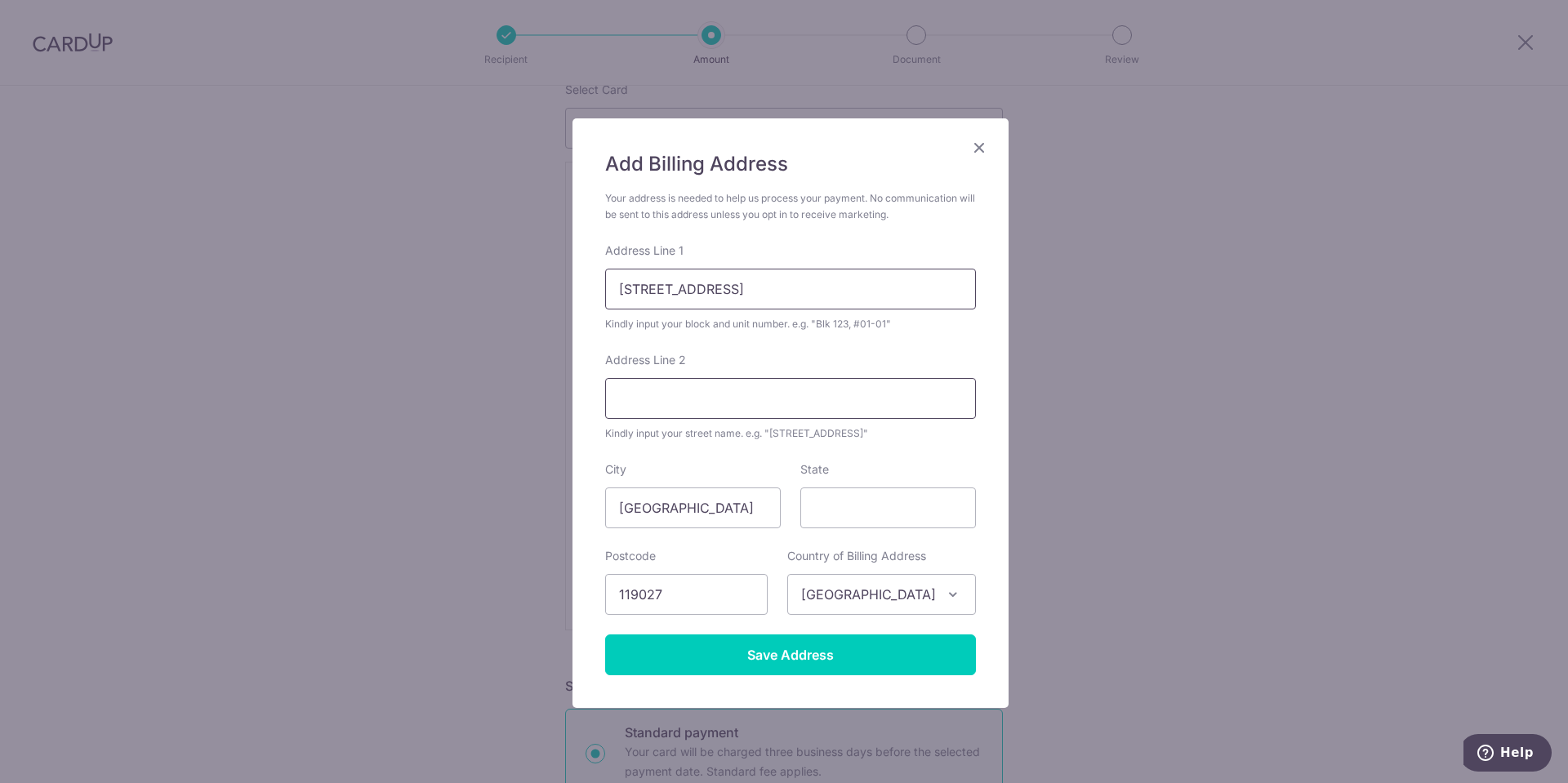
type input "45 NORMANTON PARK"
click at [651, 400] on input "Address Line 2" at bounding box center [790, 399] width 370 height 41
paste input "#05-06"
type input "#05-06"
click at [1086, 348] on div "Add Billing Address Your address is needed to help us process your payment. No …" at bounding box center [784, 392] width 1568 height 783
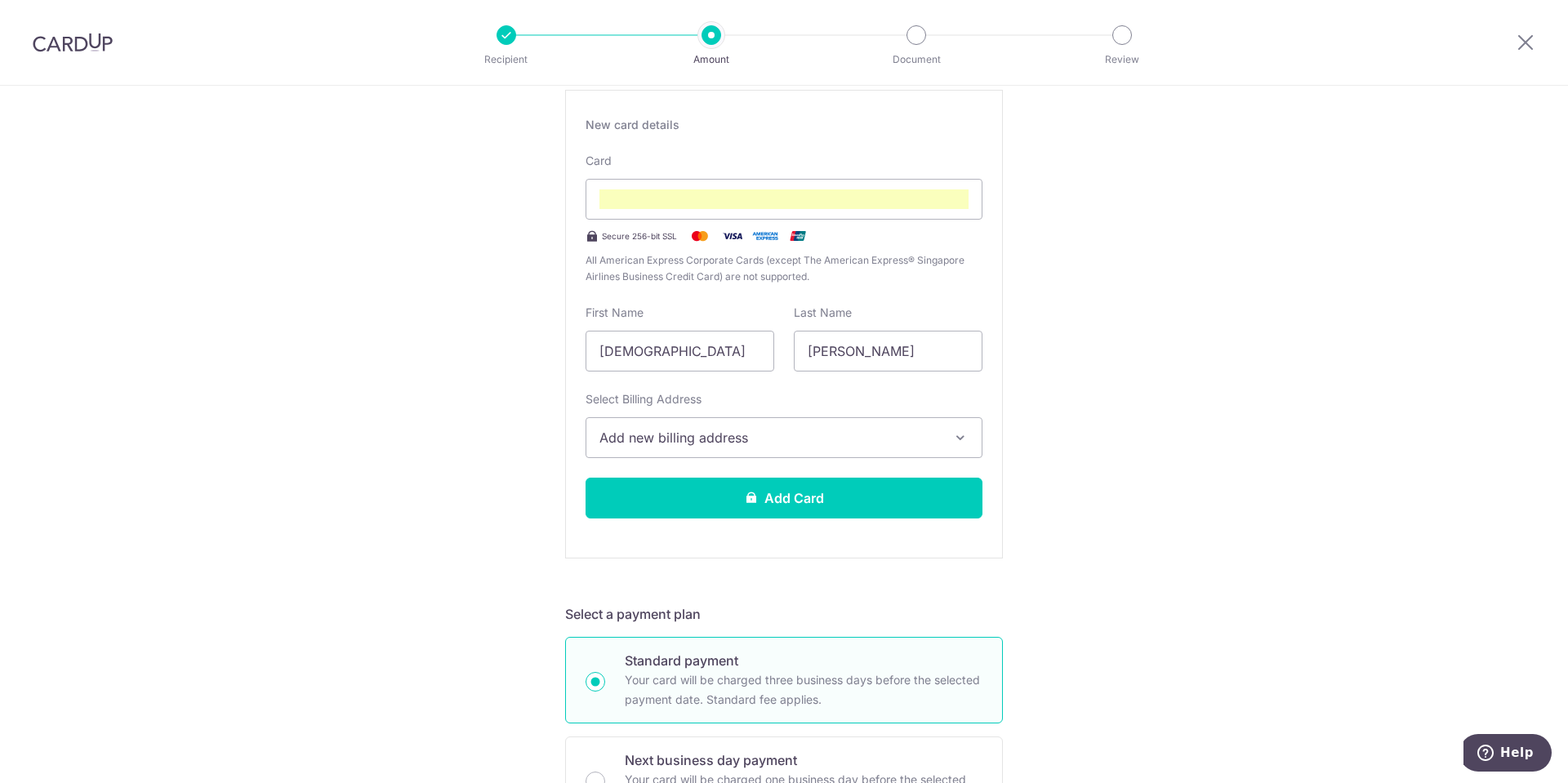
scroll to position [389, 0]
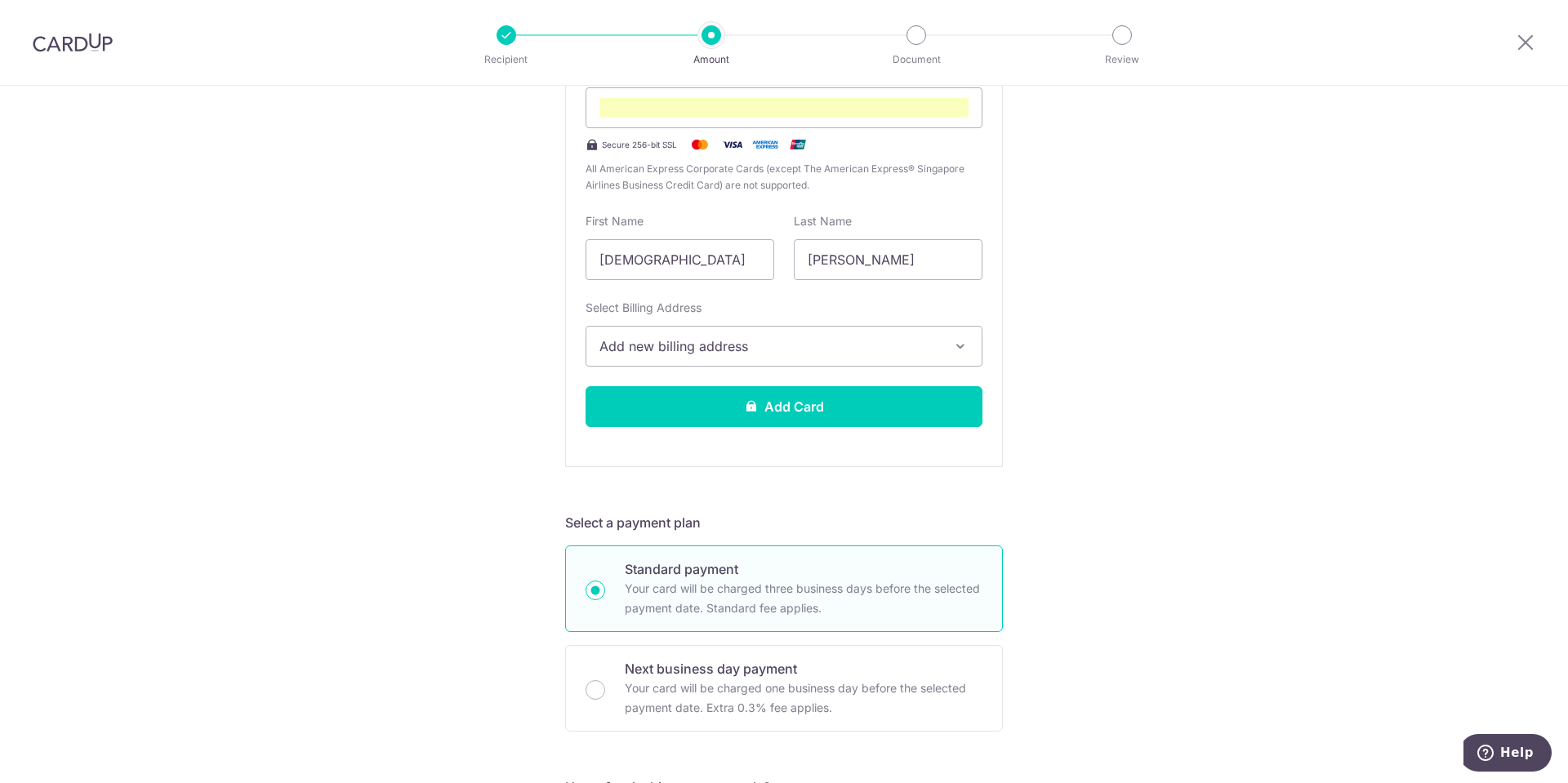
click at [818, 342] on span "Add new billing address" at bounding box center [769, 346] width 340 height 19
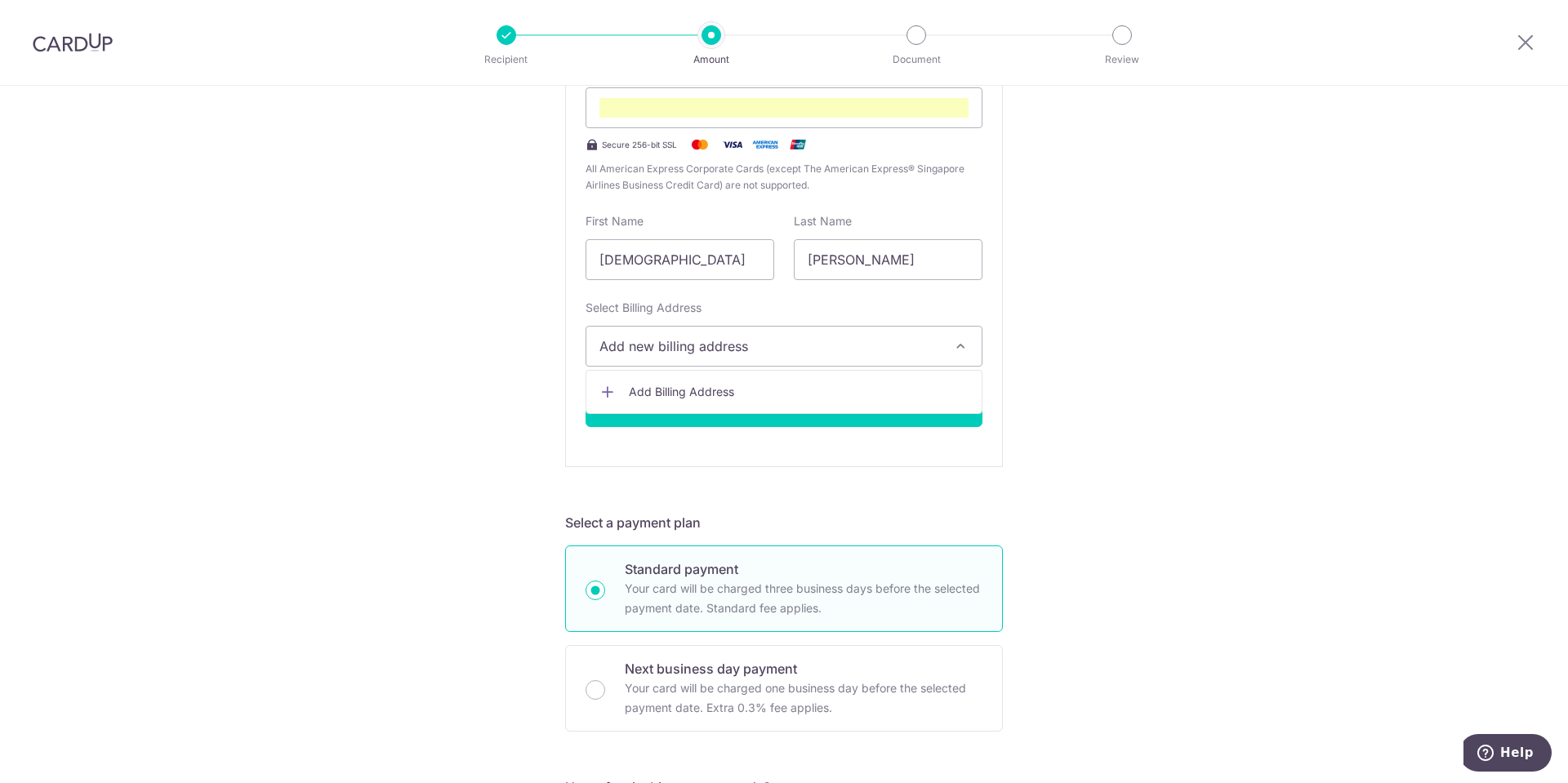
click at [1104, 322] on div "Tell us more about your payment Enter payment amount SGD 916.74 916.74 Recipien…" at bounding box center [784, 682] width 1568 height 1970
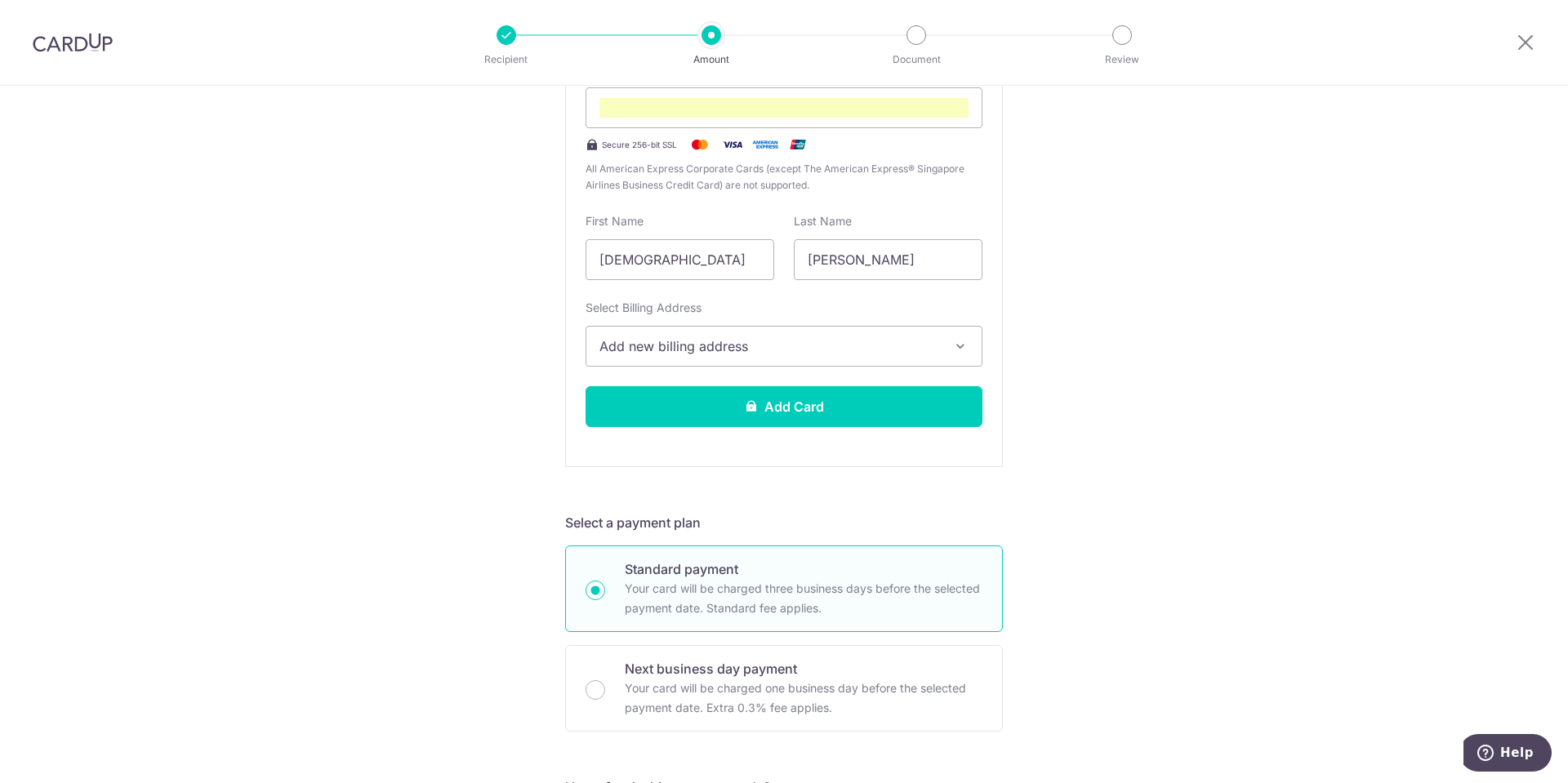
click at [865, 346] on span "Add new billing address" at bounding box center [769, 346] width 340 height 19
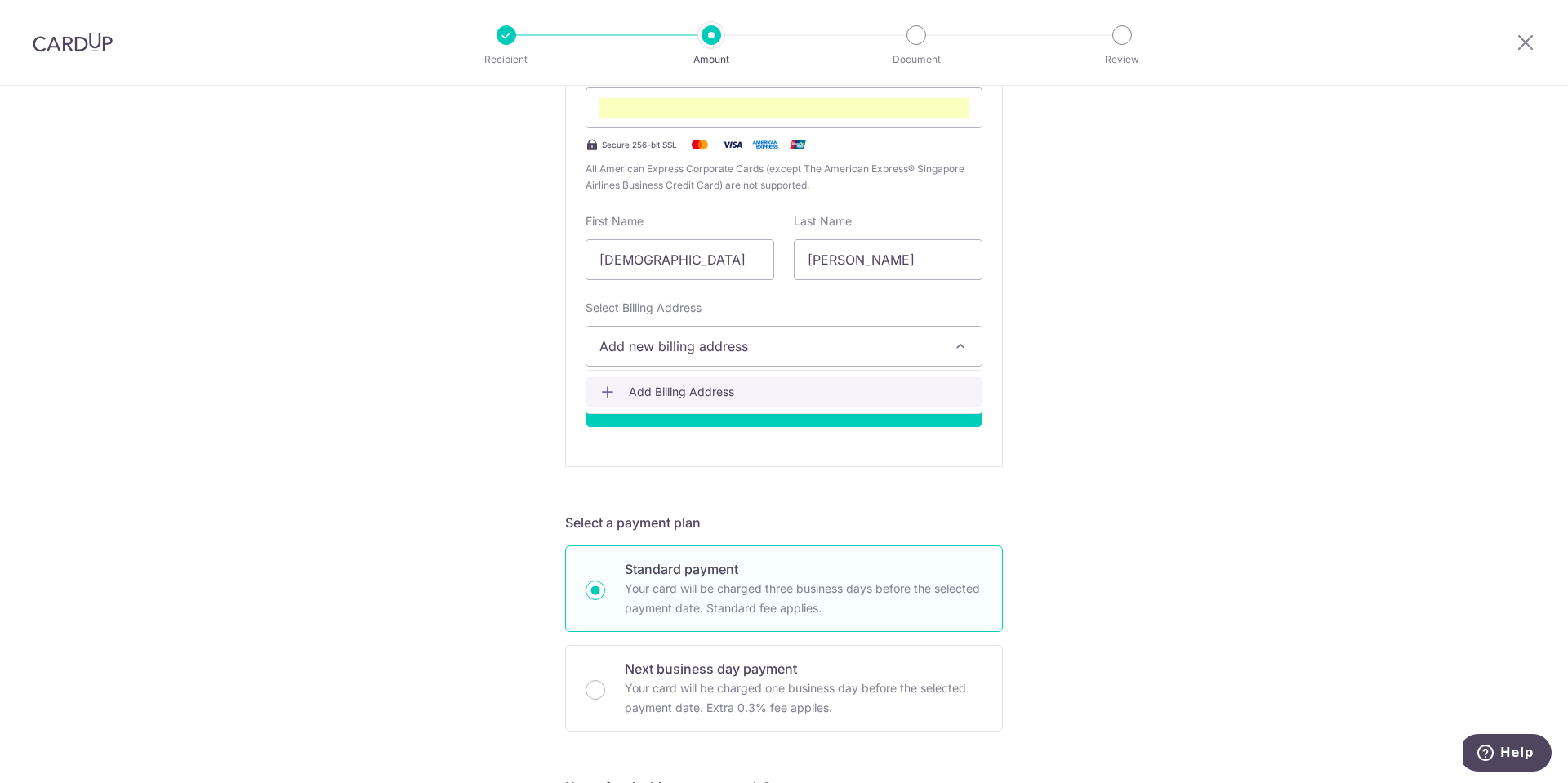
click at [684, 385] on span "Add Billing Address" at bounding box center [798, 392] width 340 height 17
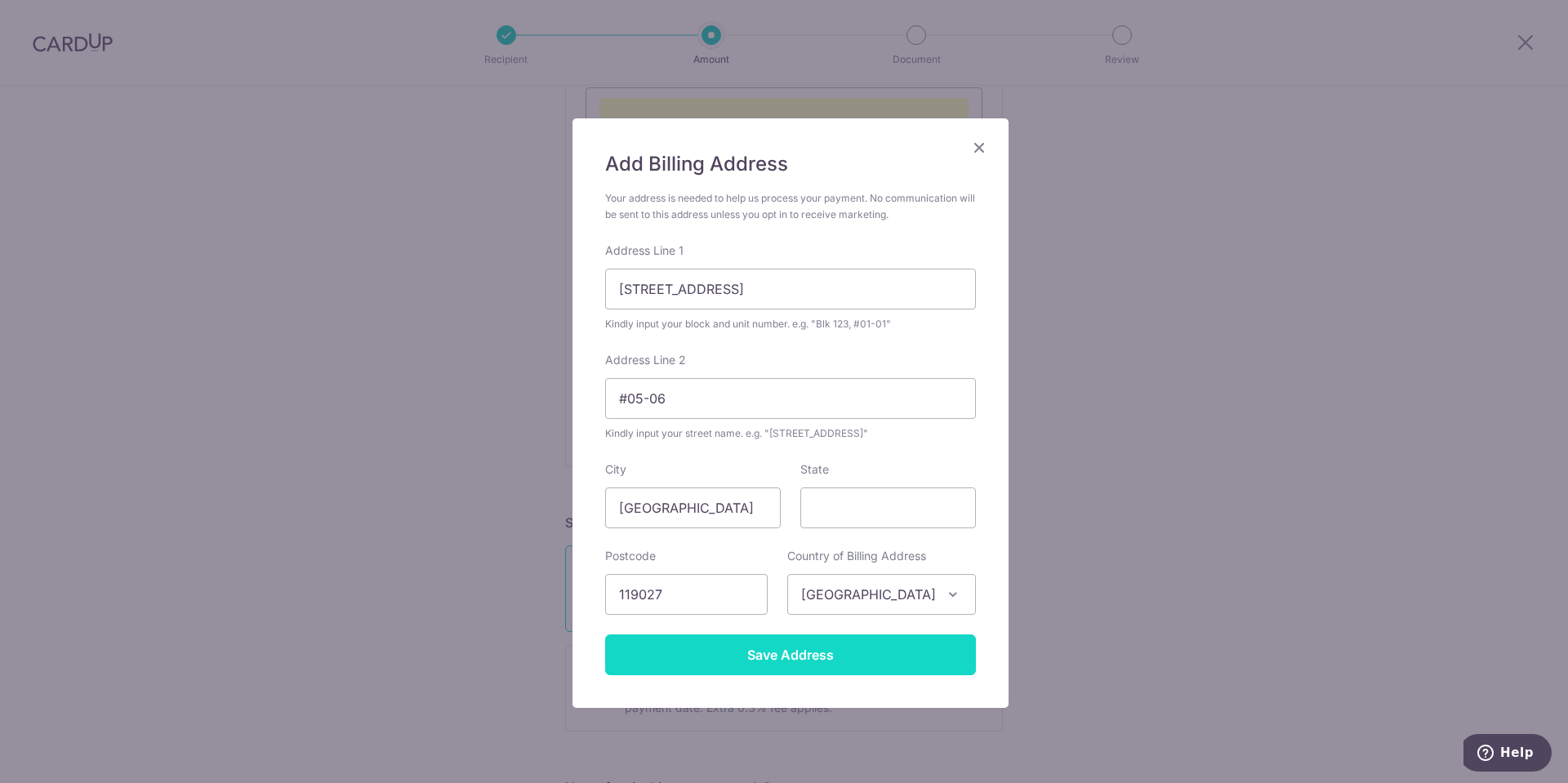
click at [785, 651] on input "Save Address" at bounding box center [790, 655] width 370 height 41
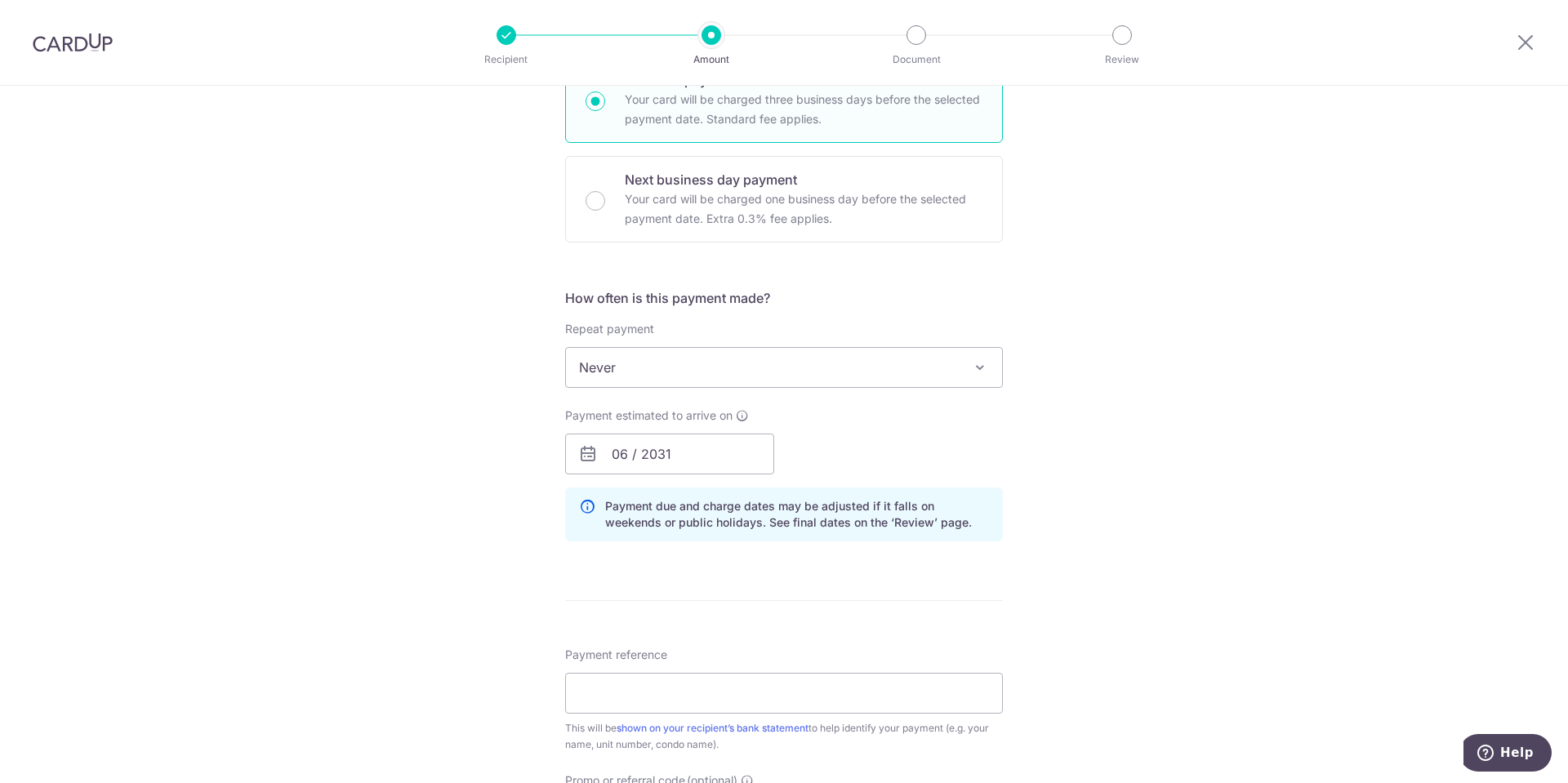
scroll to position [879, 0]
click at [945, 362] on span "Never" at bounding box center [784, 366] width 436 height 40
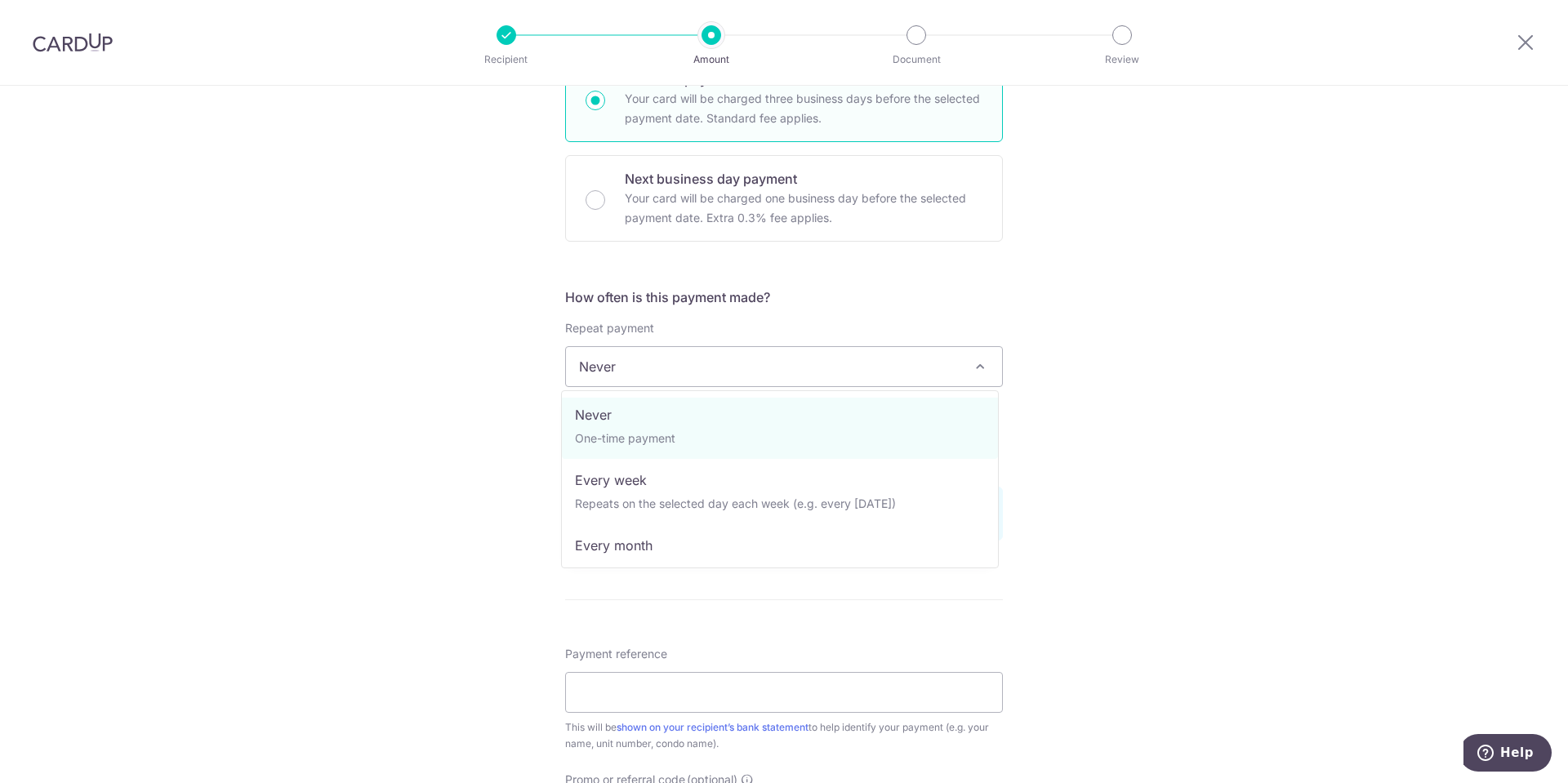
scroll to position [0, 0]
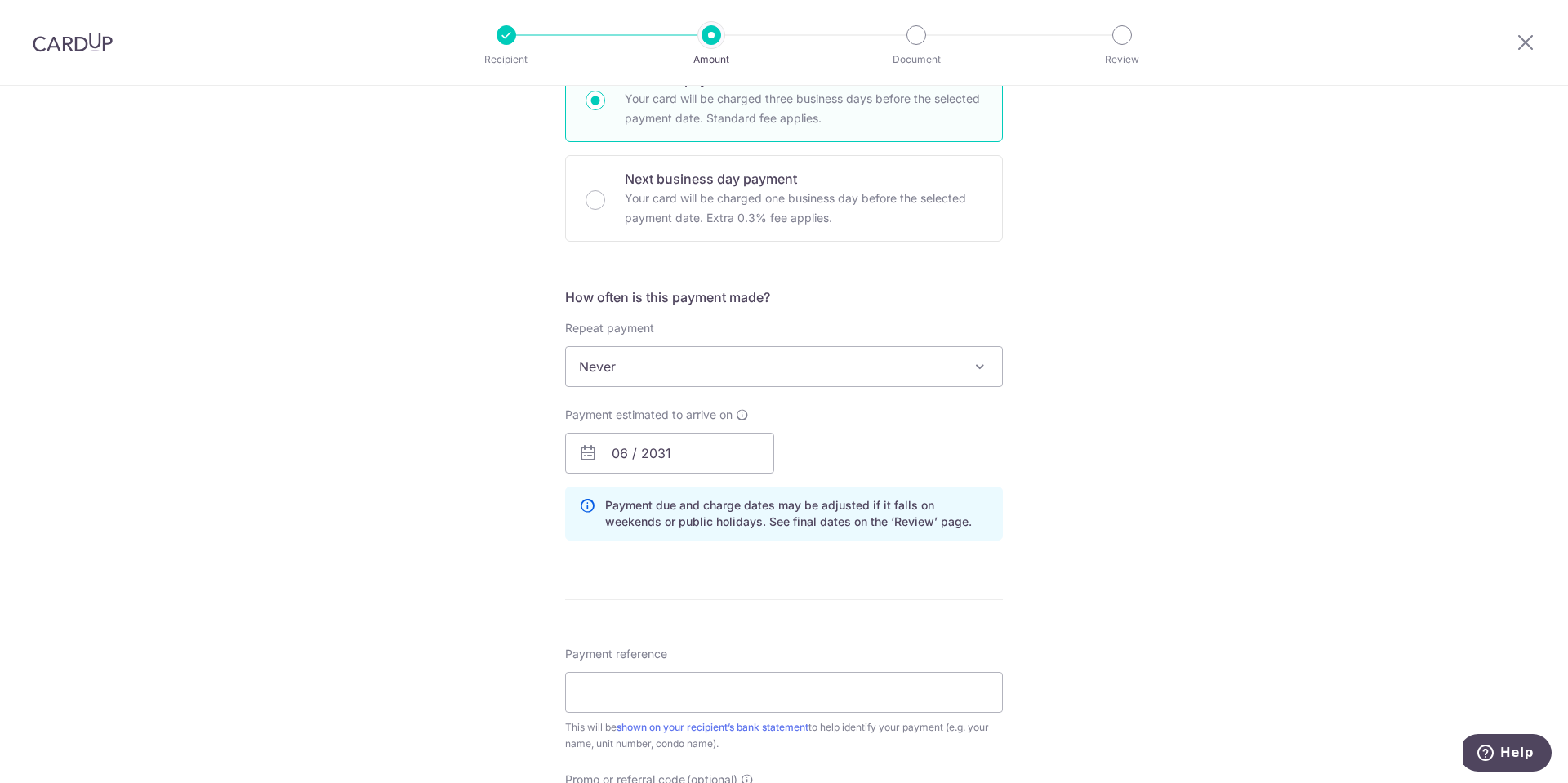
click at [1111, 334] on div "Tell us more about your payment Enter payment amount SGD 916.74 916.74 Recipien…" at bounding box center [784, 192] width 1568 height 1970
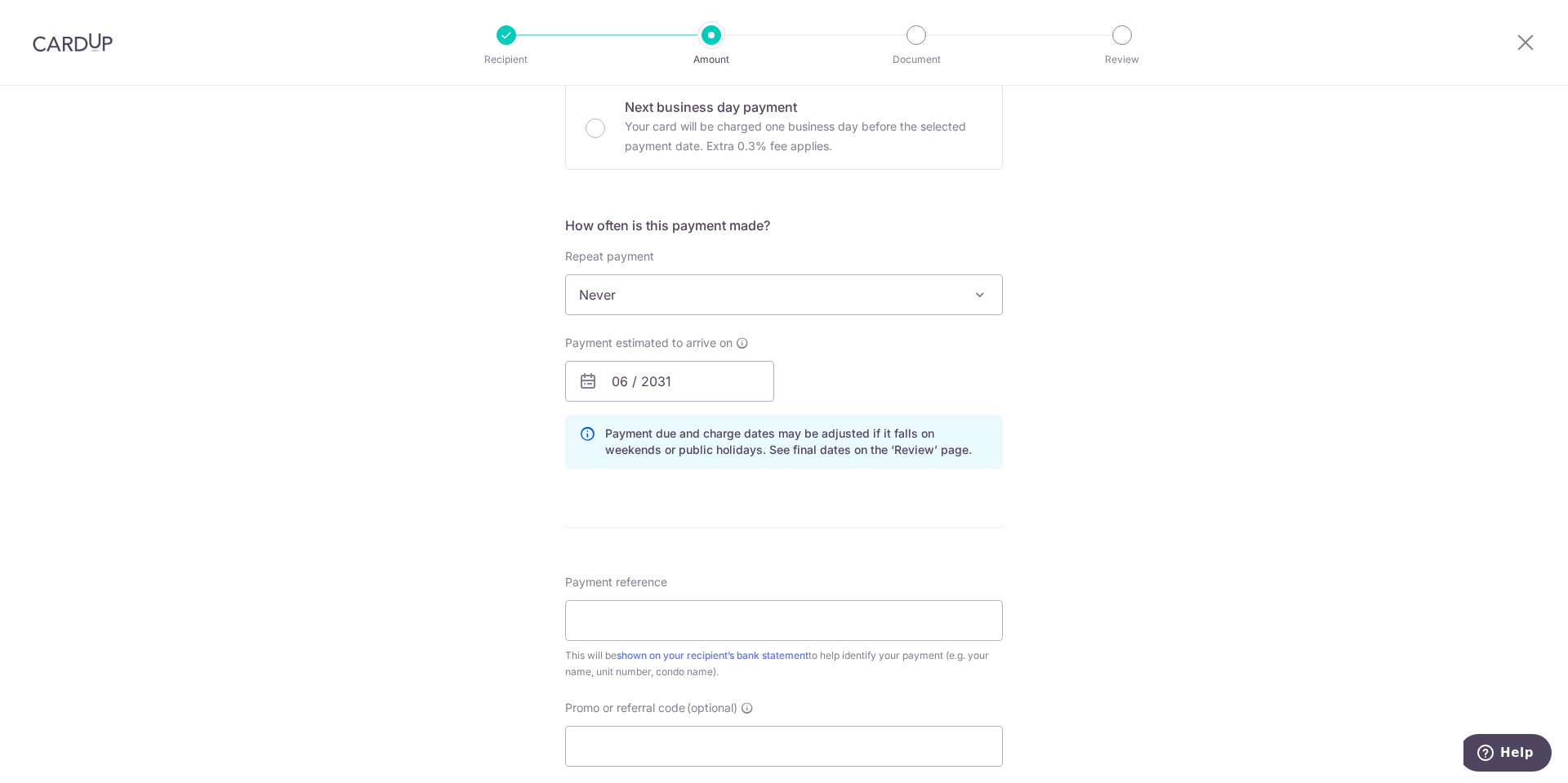
scroll to position [1124, 0]
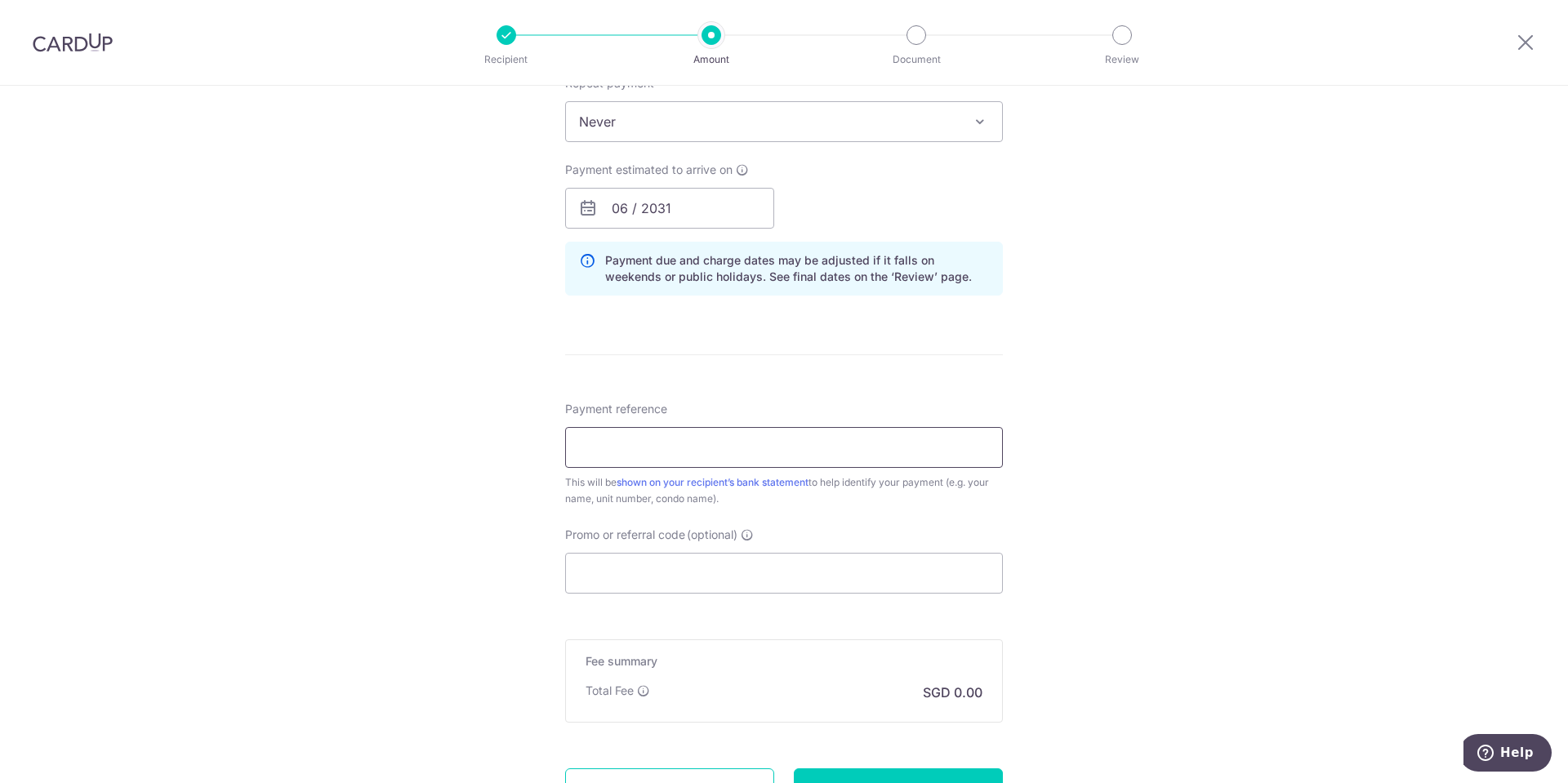
click at [704, 433] on input "Payment reference" at bounding box center [784, 448] width 438 height 41
type input "45#05-06"
click at [668, 564] on input "Promo or referral code (optional)" at bounding box center [784, 573] width 438 height 41
paste input "MILES10"
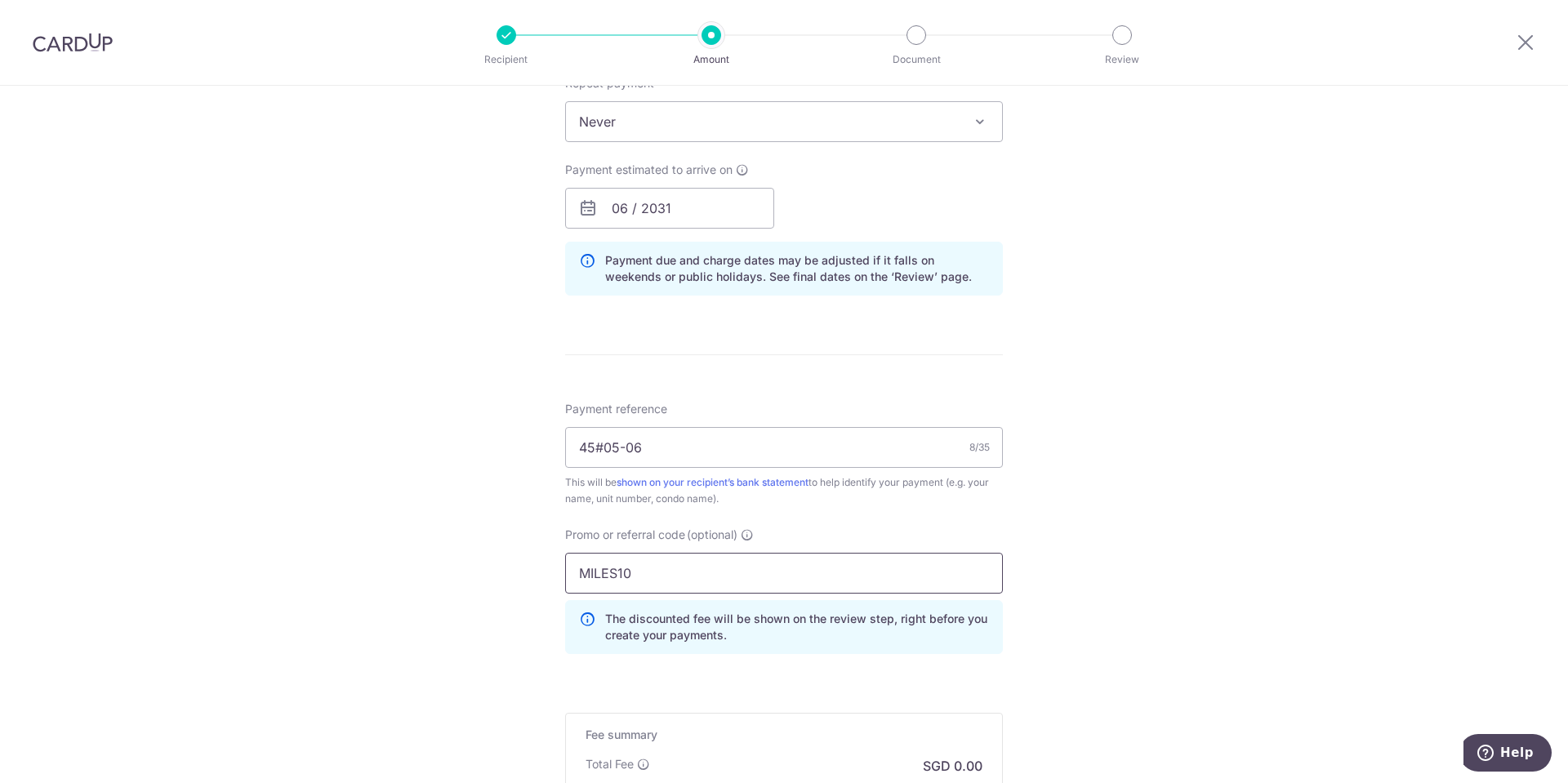
type input "MILES10"
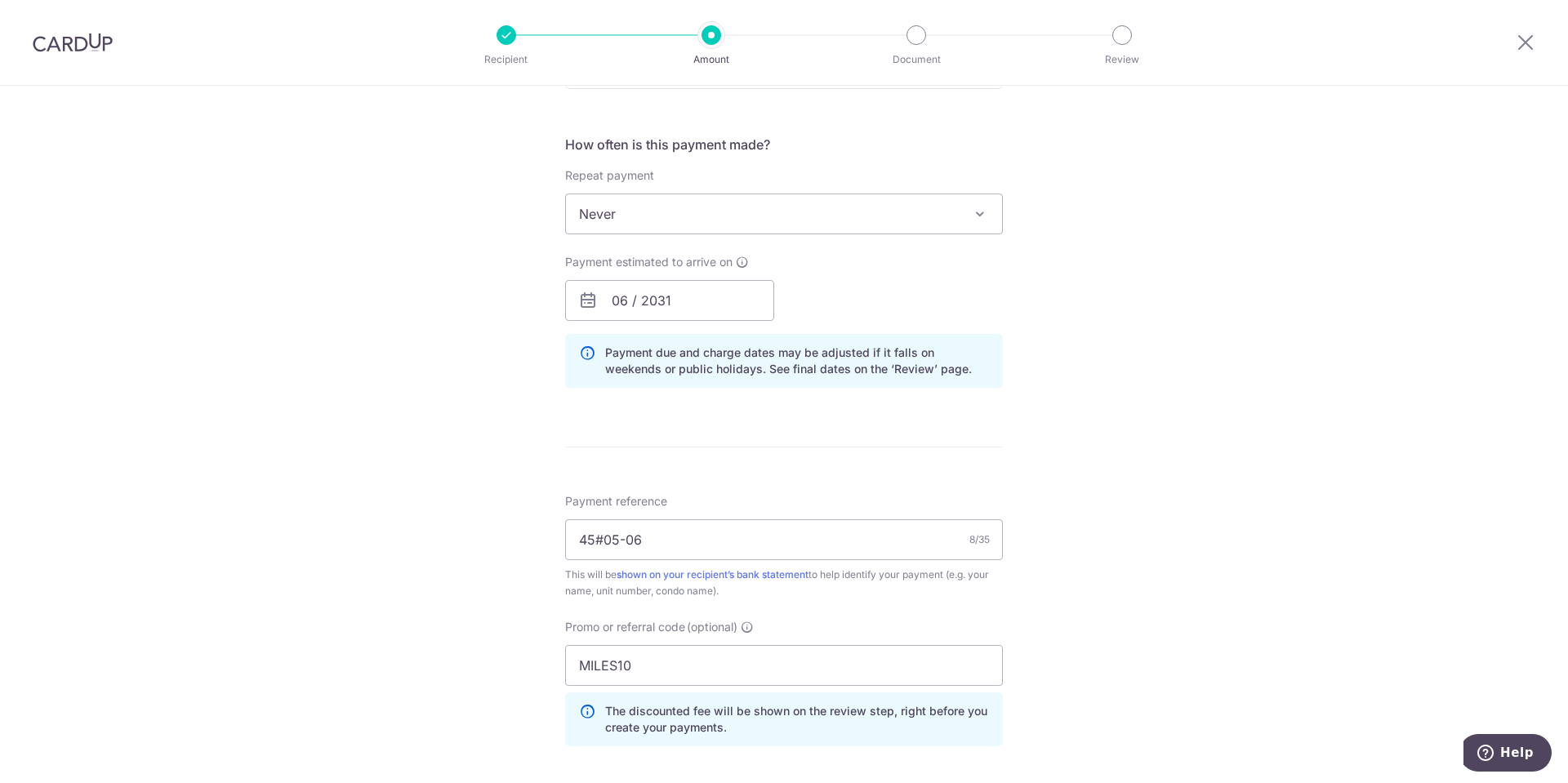
scroll to position [1287, 0]
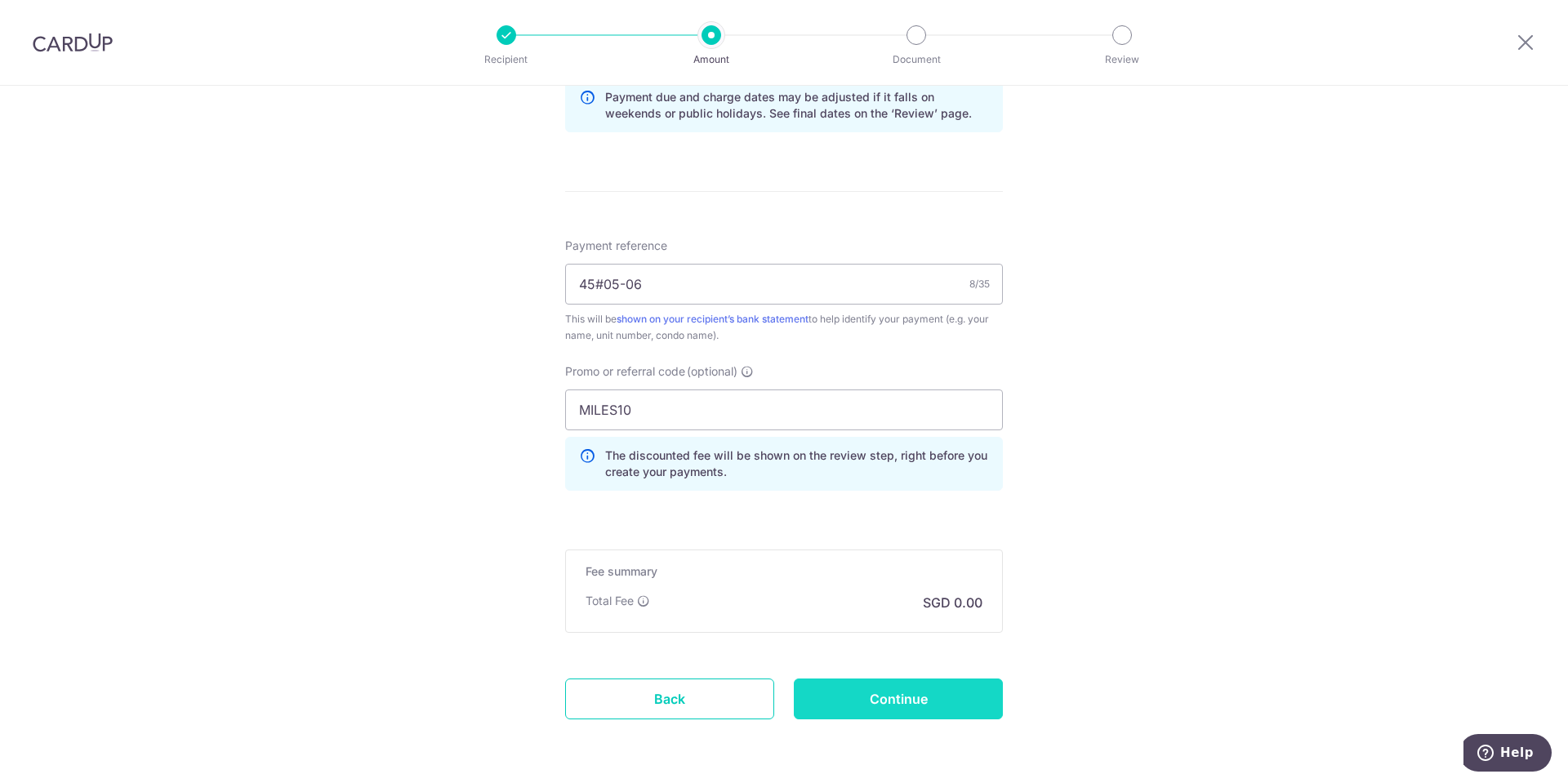
click at [898, 698] on input "Continue" at bounding box center [898, 699] width 209 height 41
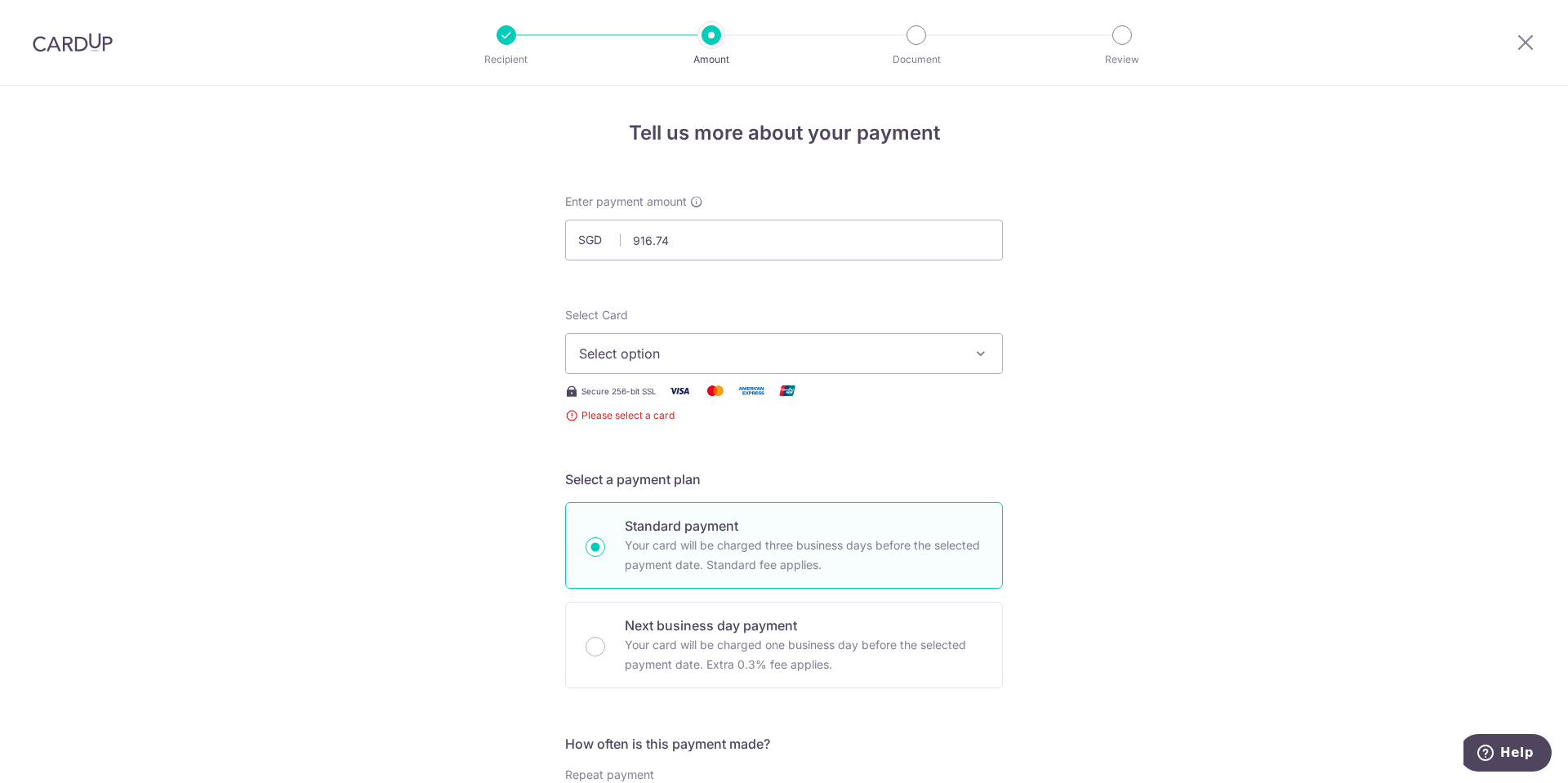
scroll to position [322, 0]
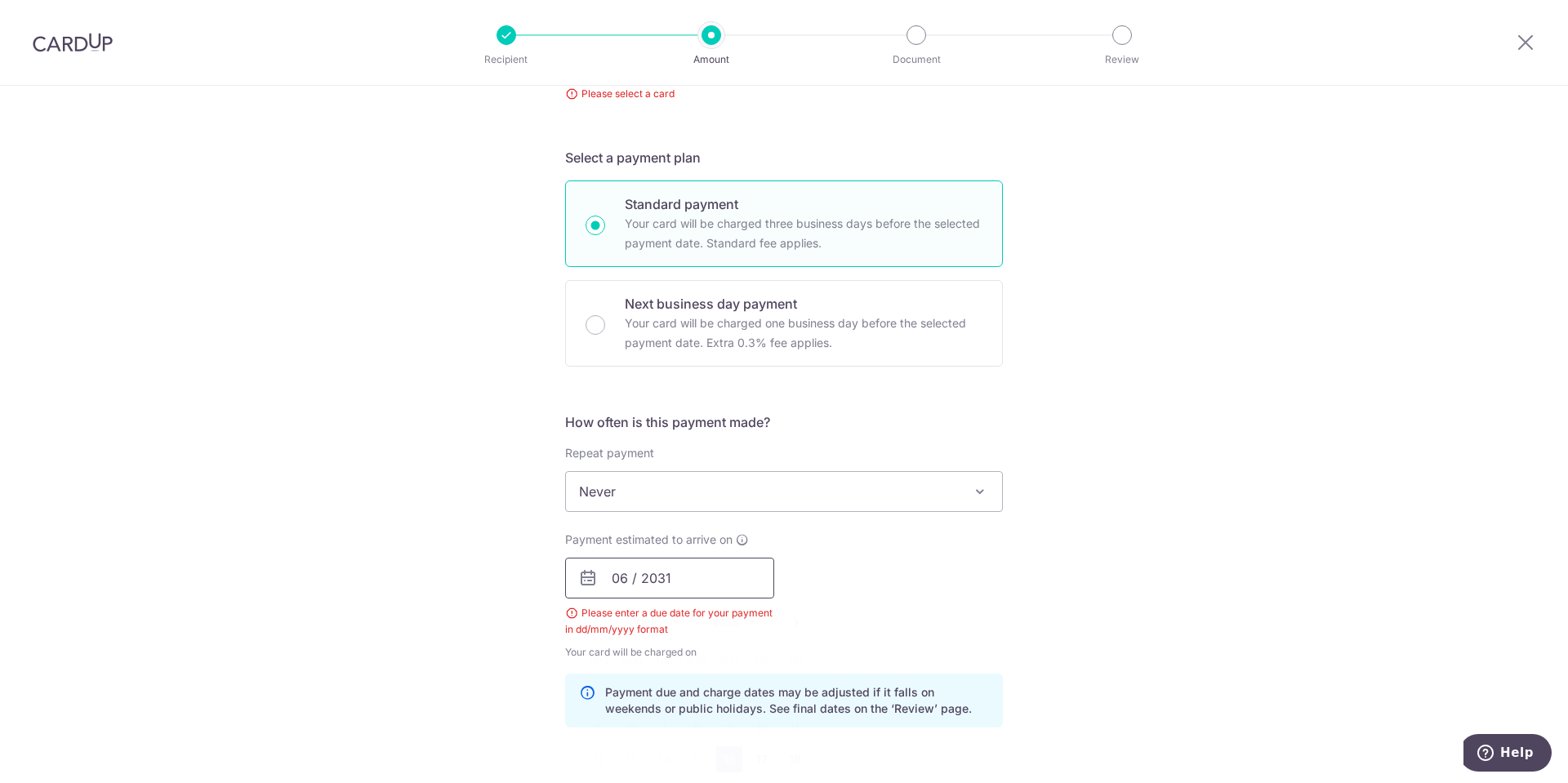
click at [718, 573] on input "06 / 2031" at bounding box center [670, 578] width 209 height 41
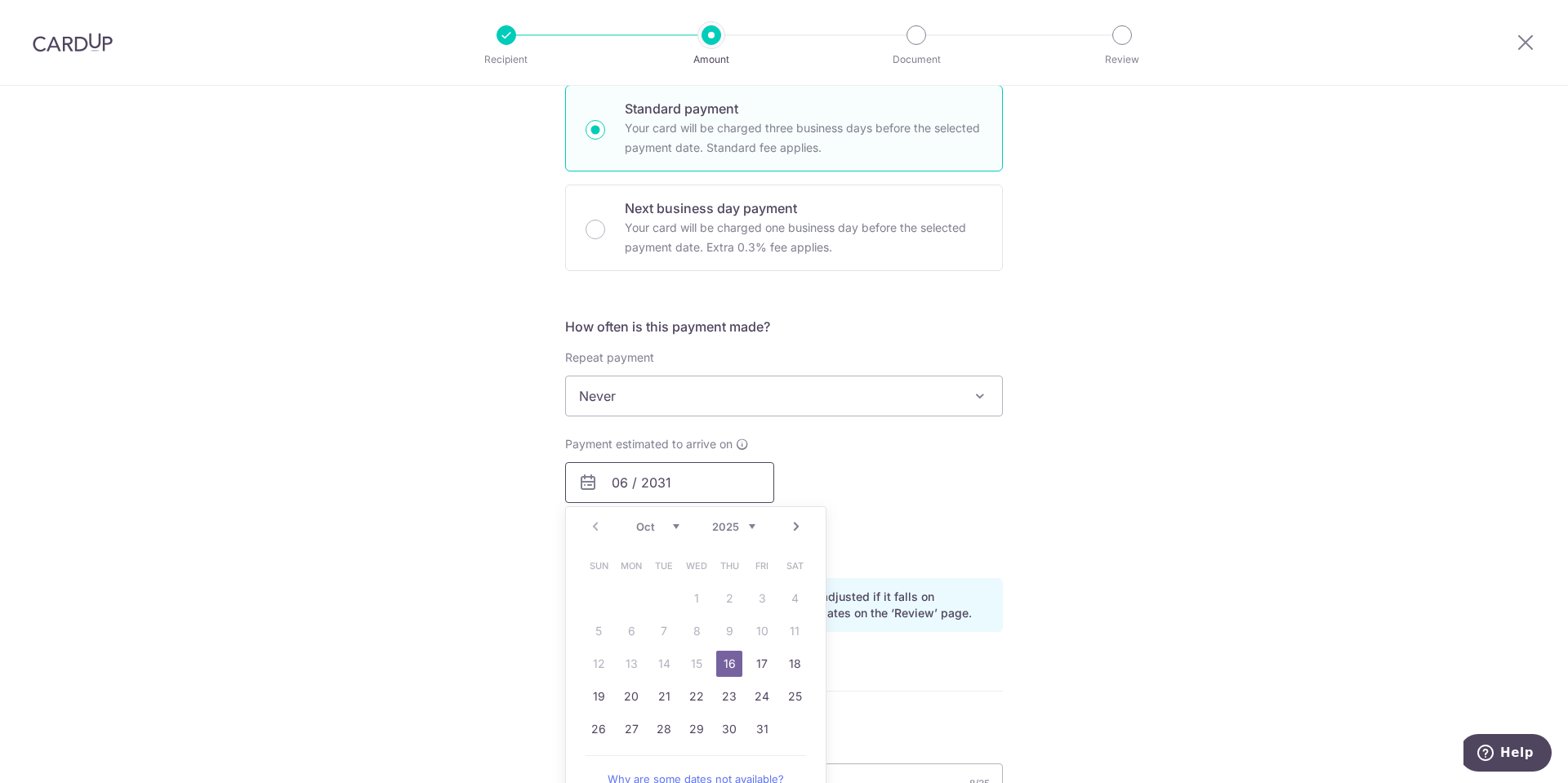
scroll to position [567, 0]
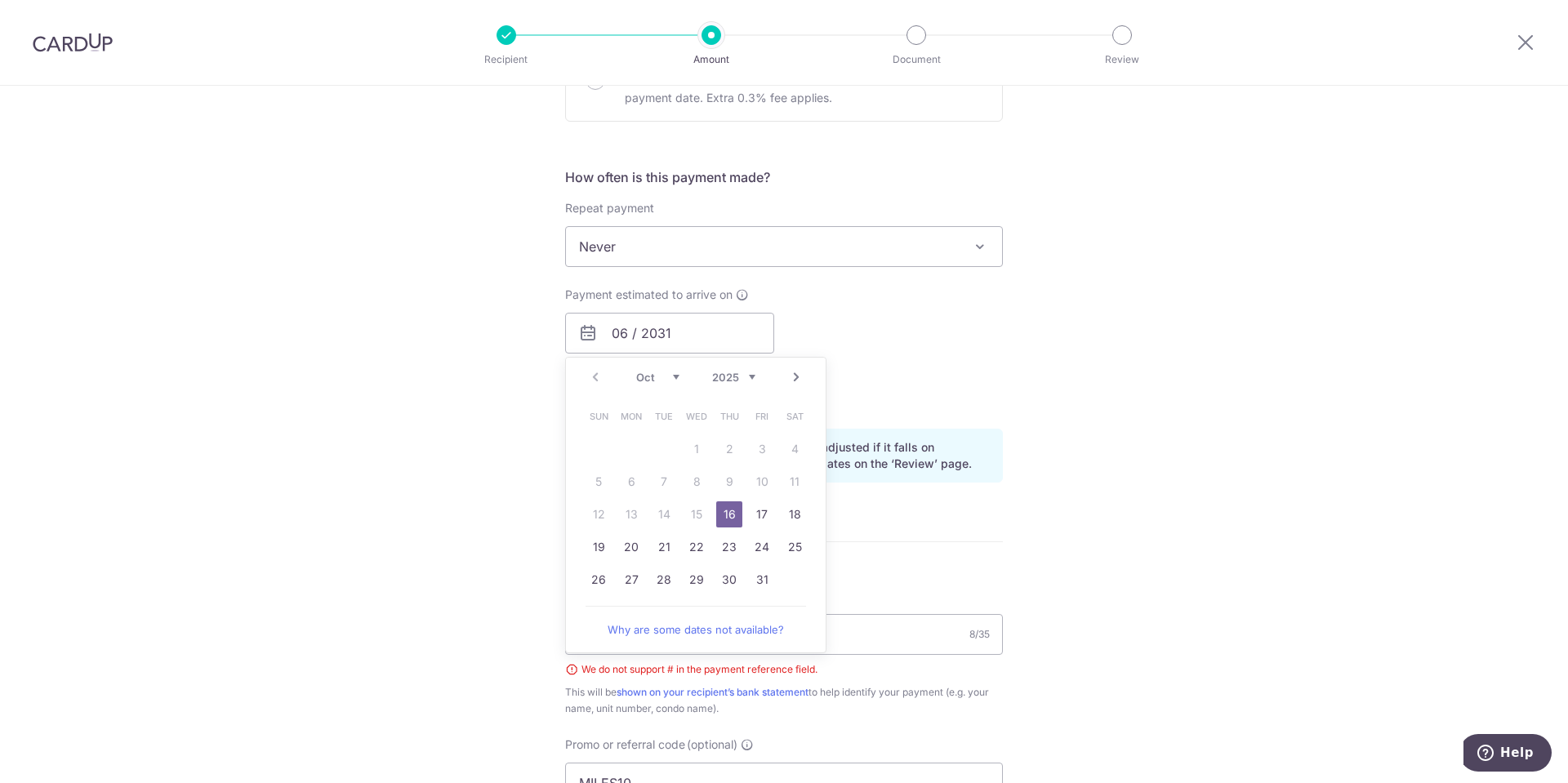
click at [727, 514] on link "16" at bounding box center [730, 514] width 26 height 26
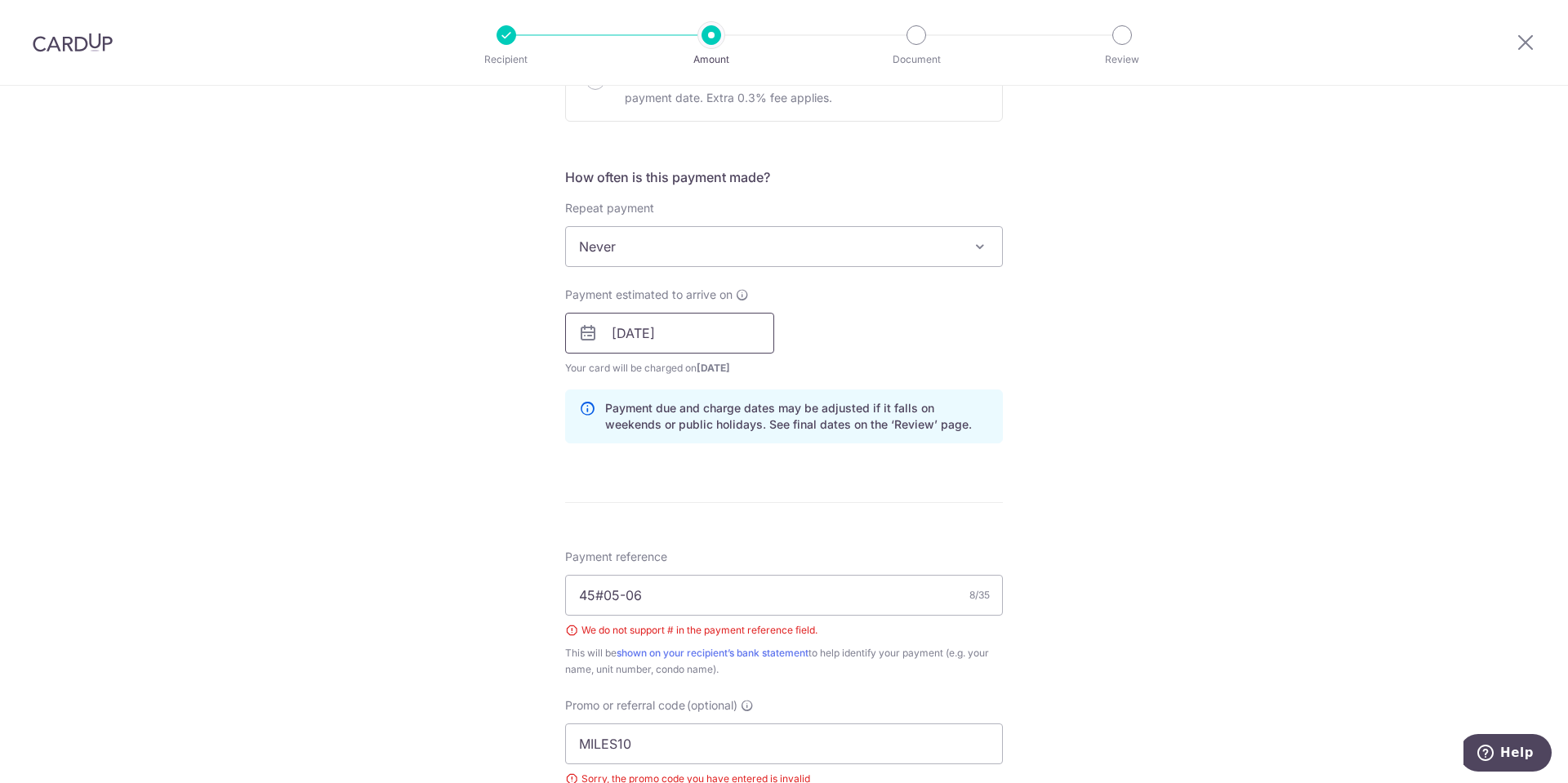
click at [721, 331] on input "16/10/2025" at bounding box center [670, 333] width 209 height 41
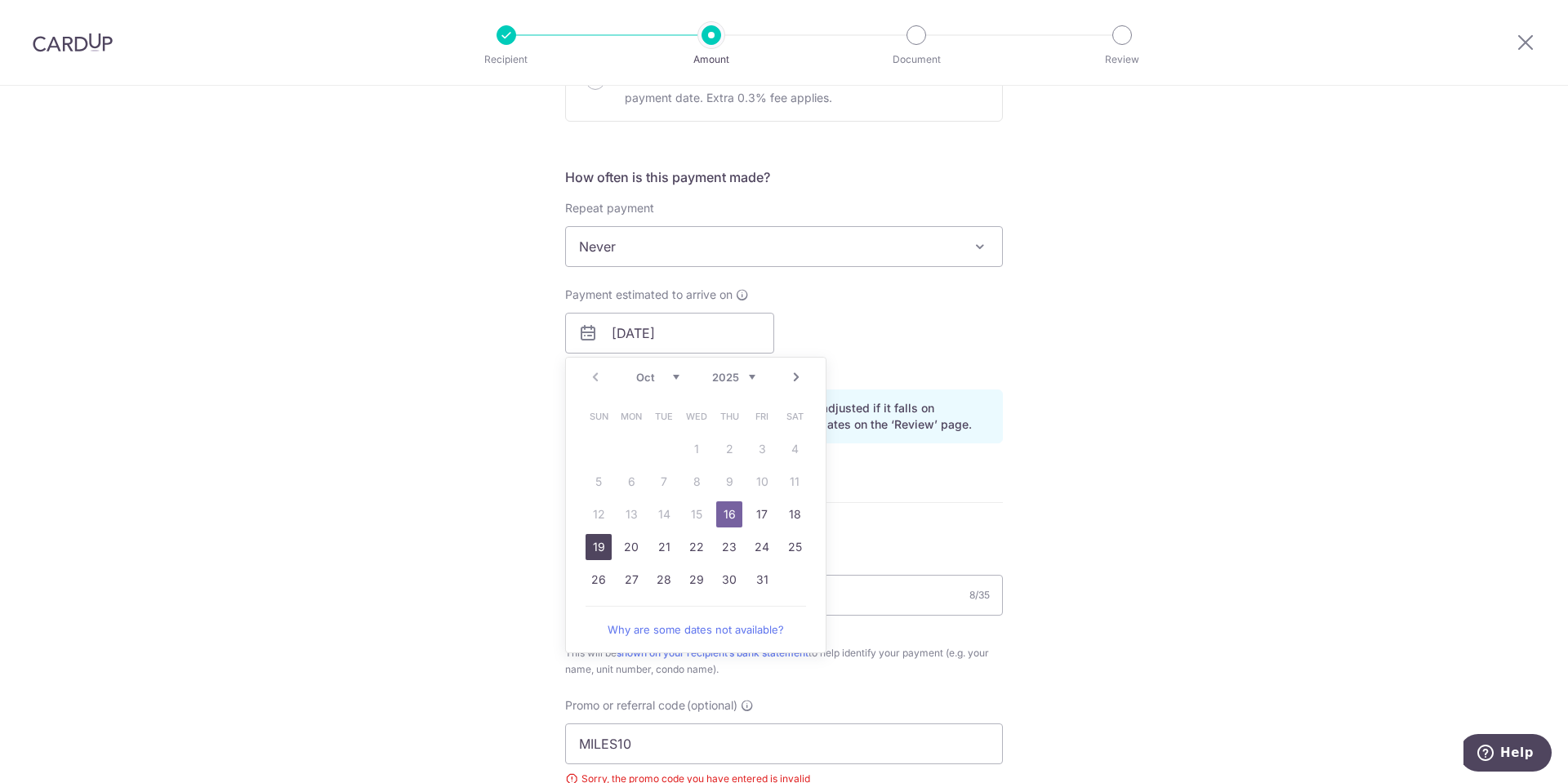
click at [597, 551] on link "19" at bounding box center [599, 547] width 26 height 26
type input "19/10/2025"
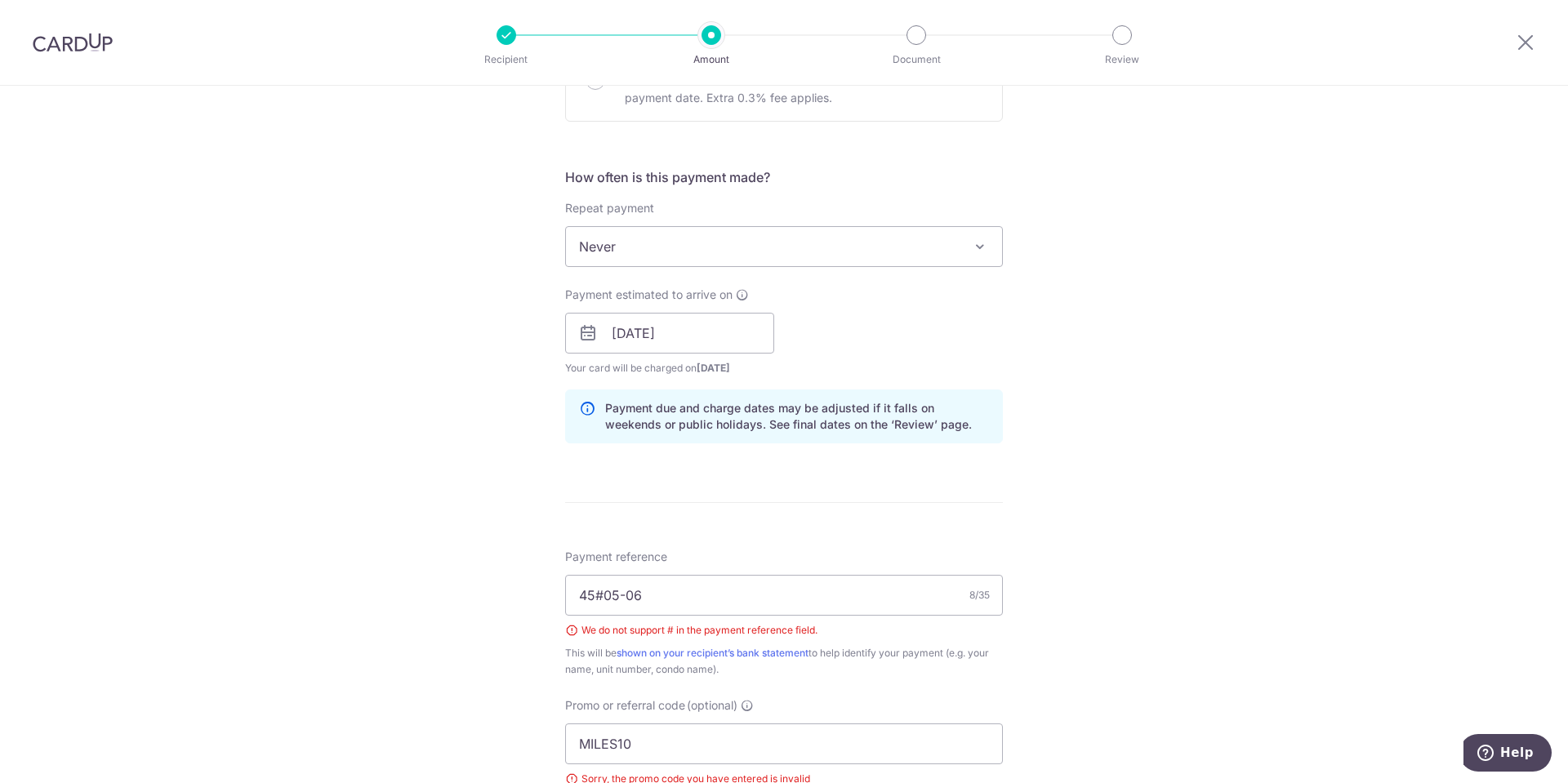
click at [435, 511] on div "Tell us more about your payment Enter payment amount SGD 916.74 916.74 Select C…" at bounding box center [784, 359] width 1568 height 1680
click at [593, 593] on input "45#05-06" at bounding box center [784, 595] width 438 height 41
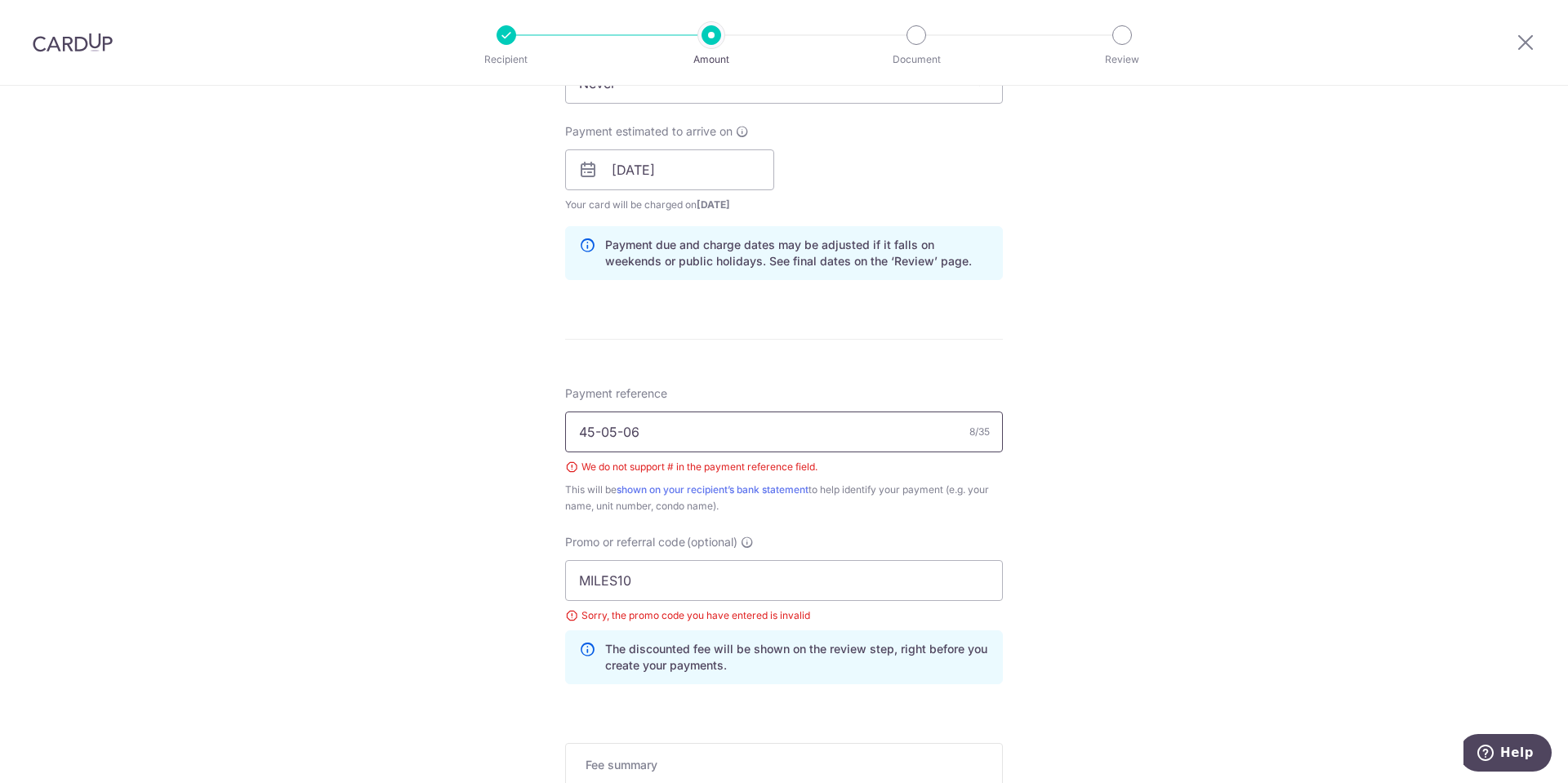
scroll to position [812, 0]
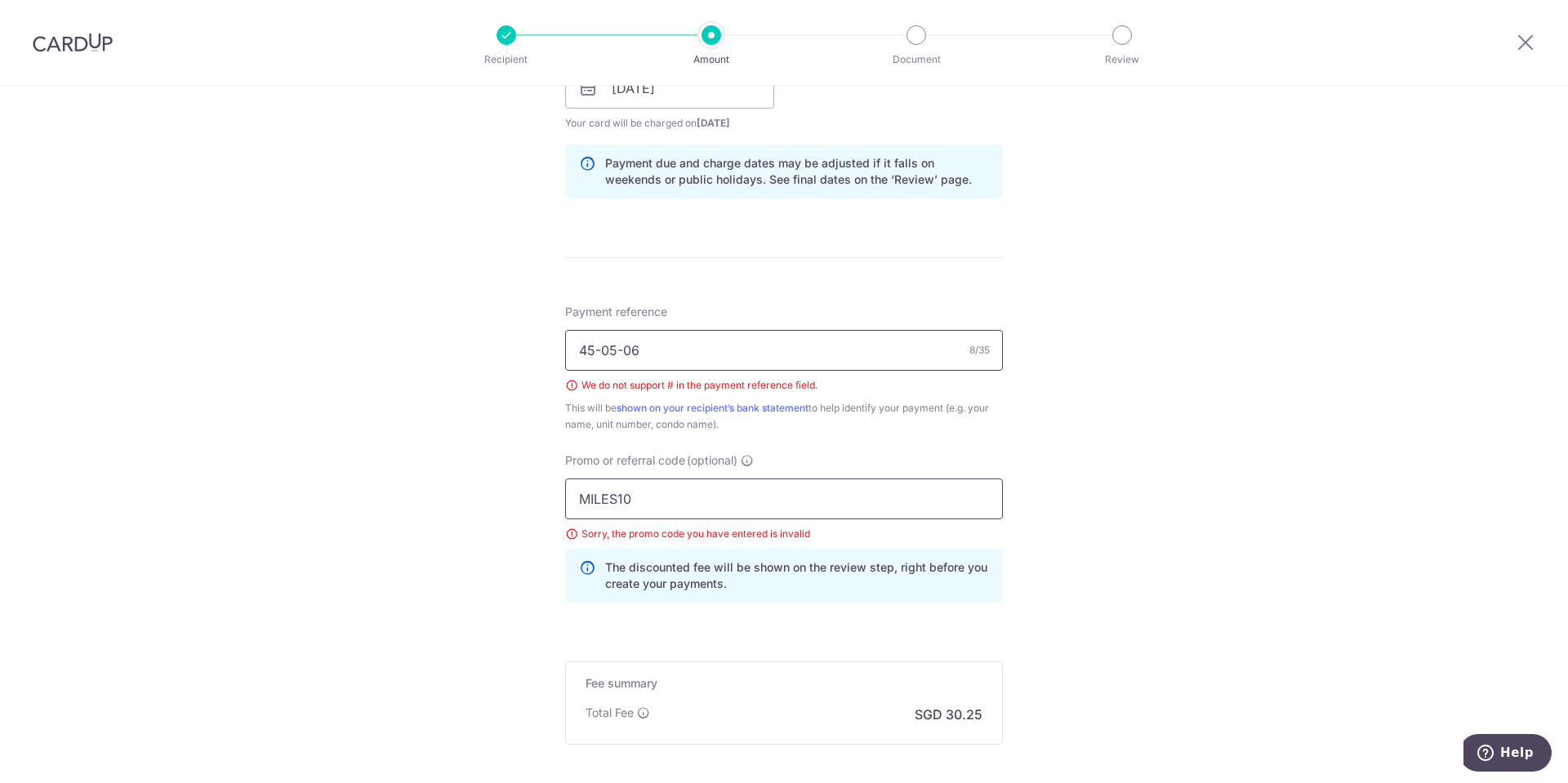
type input "45-05-06"
drag, startPoint x: 663, startPoint y: 500, endPoint x: 498, endPoint y: 506, distance: 165.1
click at [498, 506] on div "Tell us more about your payment Enter payment amount SGD 916.74 916.74 Select C…" at bounding box center [784, 114] width 1568 height 1680
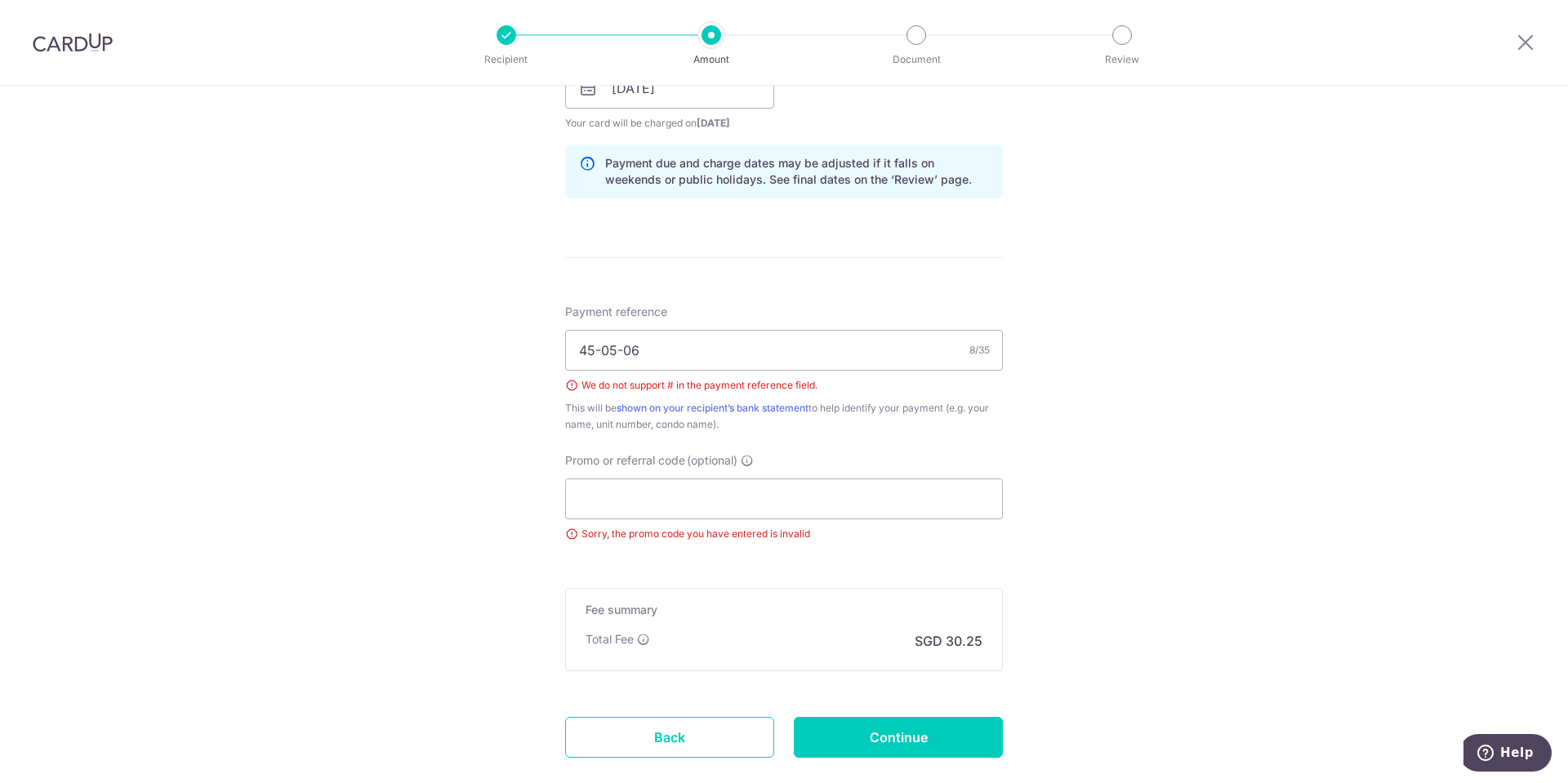
click at [1140, 413] on div "Tell us more about your payment Enter payment amount SGD 916.74 916.74 Select C…" at bounding box center [784, 77] width 1568 height 1606
click at [1145, 309] on div "Tell us more about your payment Enter payment amount SGD 916.74 916.74 Select C…" at bounding box center [784, 77] width 1568 height 1606
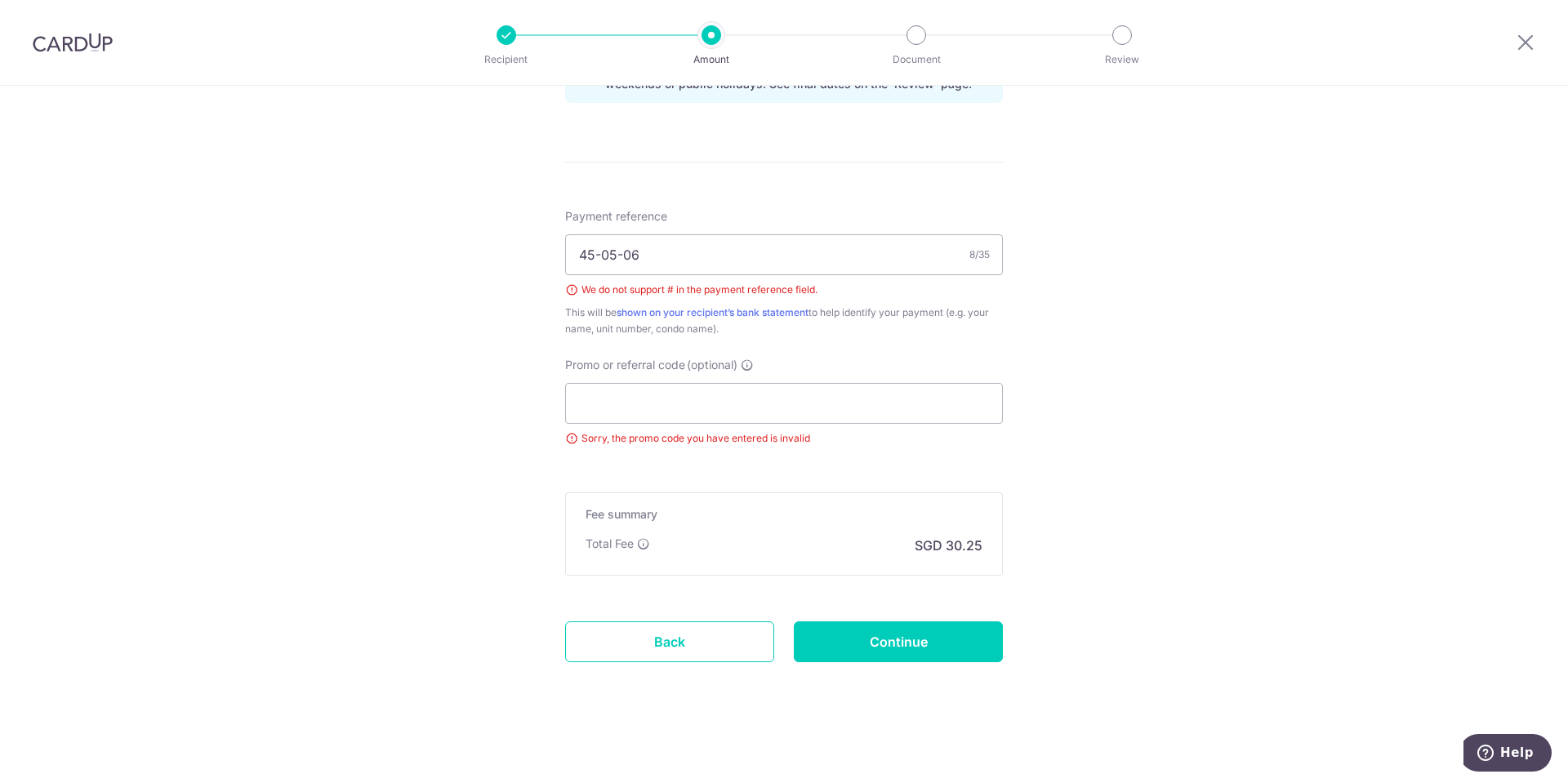
scroll to position [909, 0]
click at [896, 643] on input "Continue" at bounding box center [898, 640] width 209 height 41
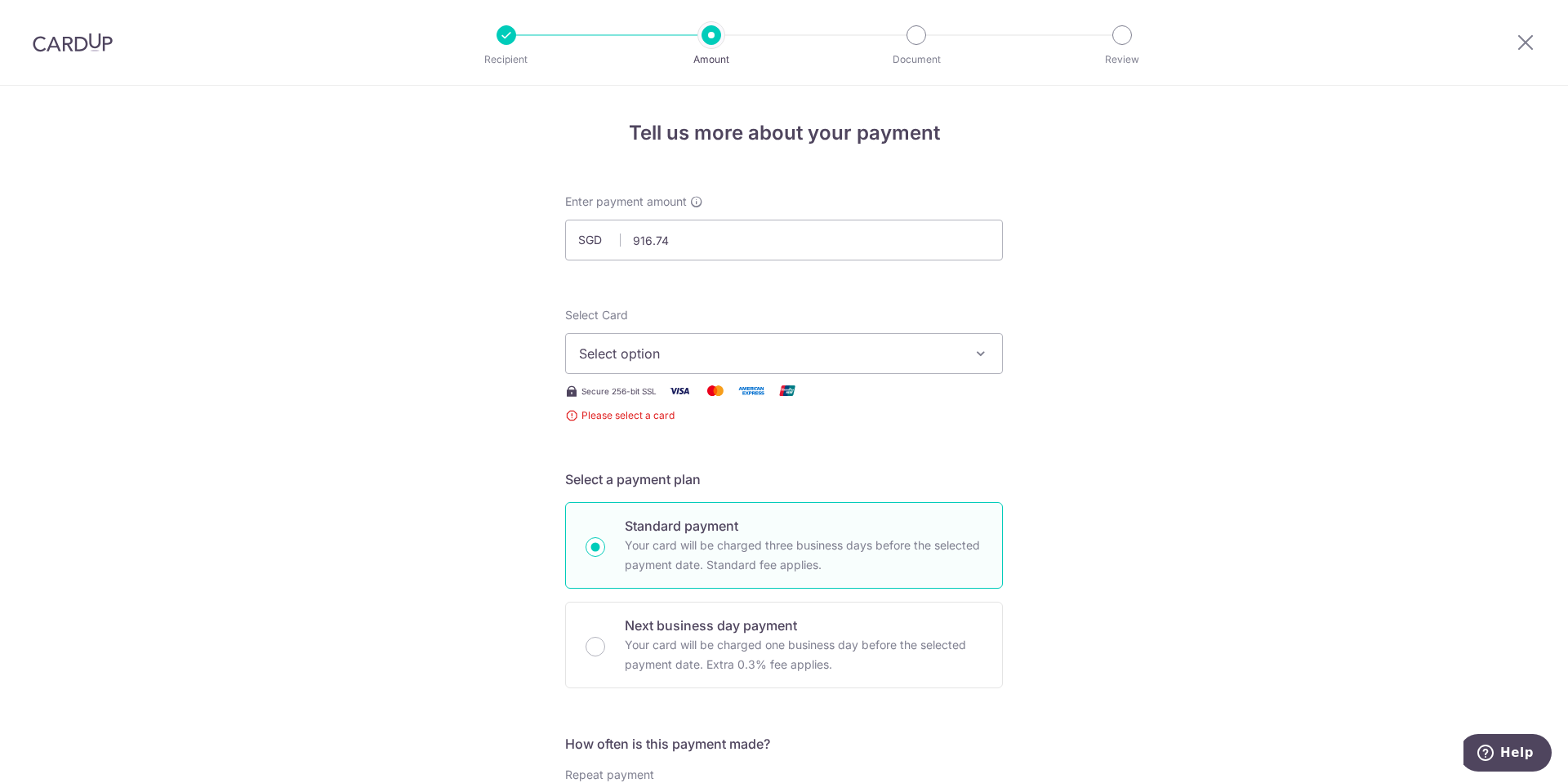
click at [709, 351] on span "Select option" at bounding box center [770, 354] width 381 height 19
click at [644, 405] on span "Add credit card" at bounding box center [799, 399] width 381 height 17
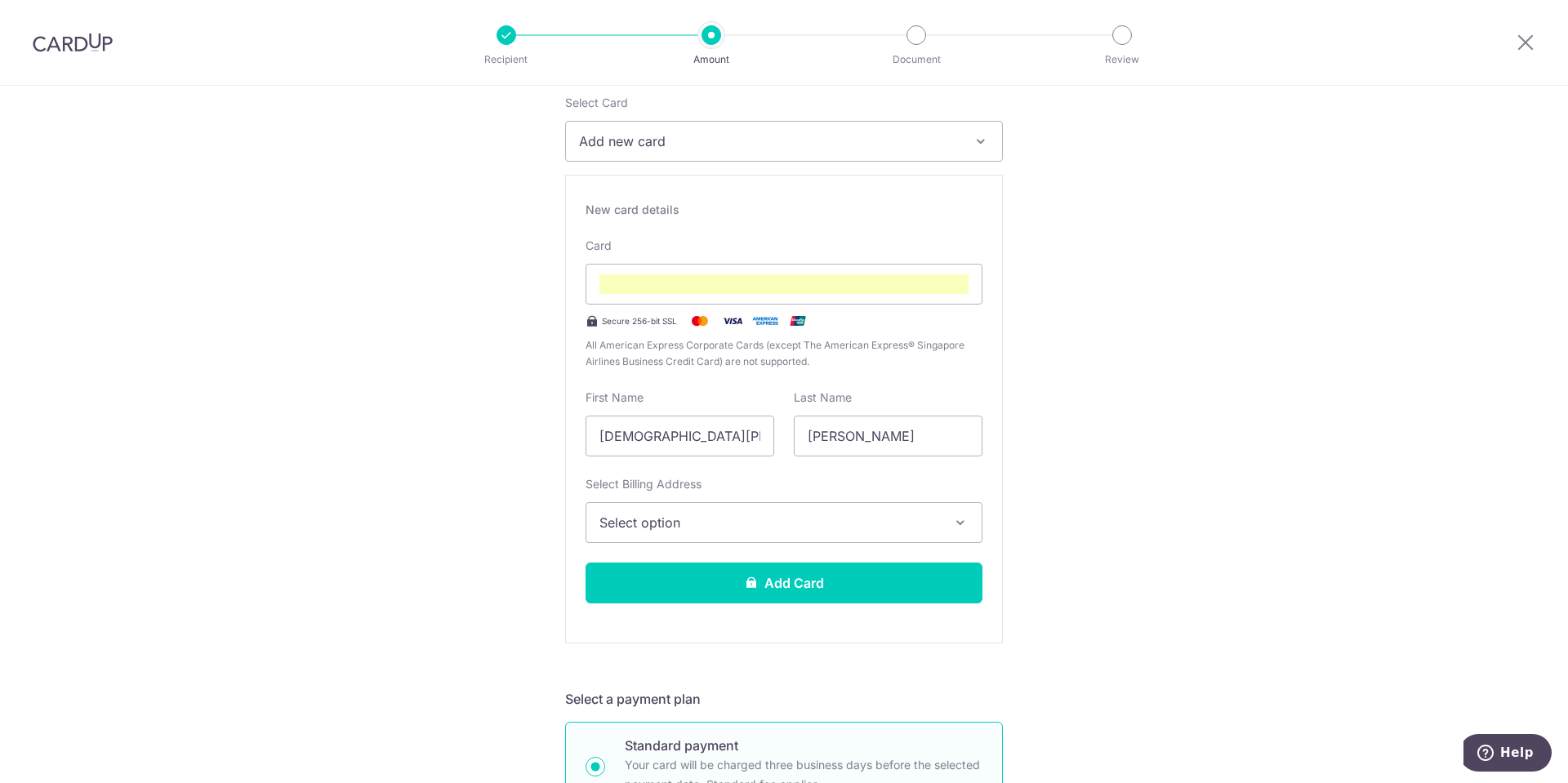
scroll to position [245, 0]
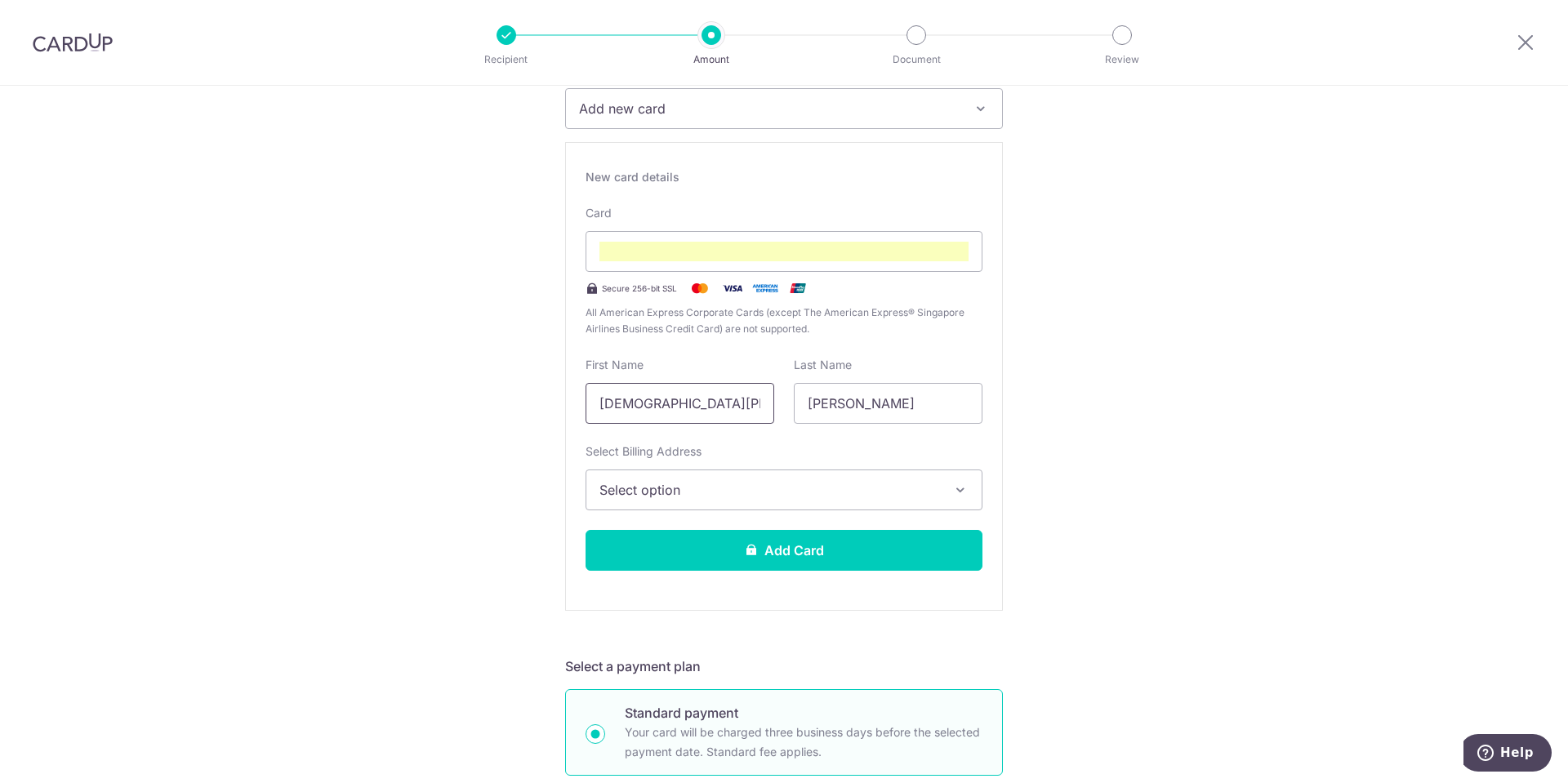
drag, startPoint x: 651, startPoint y: 400, endPoint x: 731, endPoint y: 409, distance: 80.5
click at [731, 409] on input "Christian Ulrich" at bounding box center [680, 403] width 189 height 41
type input "Christian"
click at [766, 487] on span "Select option" at bounding box center [769, 490] width 340 height 19
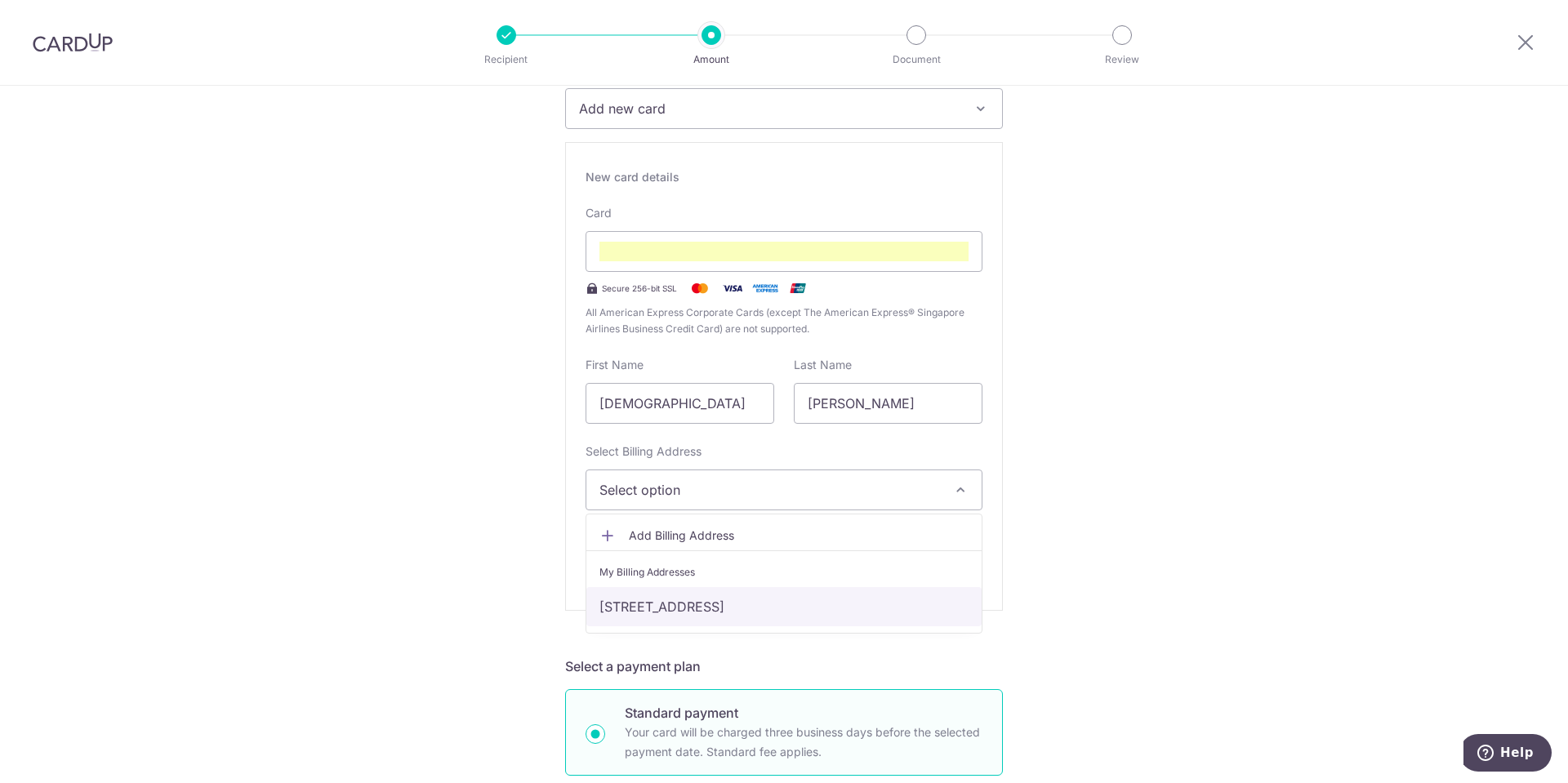
click at [679, 611] on link "[STREET_ADDRESS]" at bounding box center [784, 607] width 395 height 40
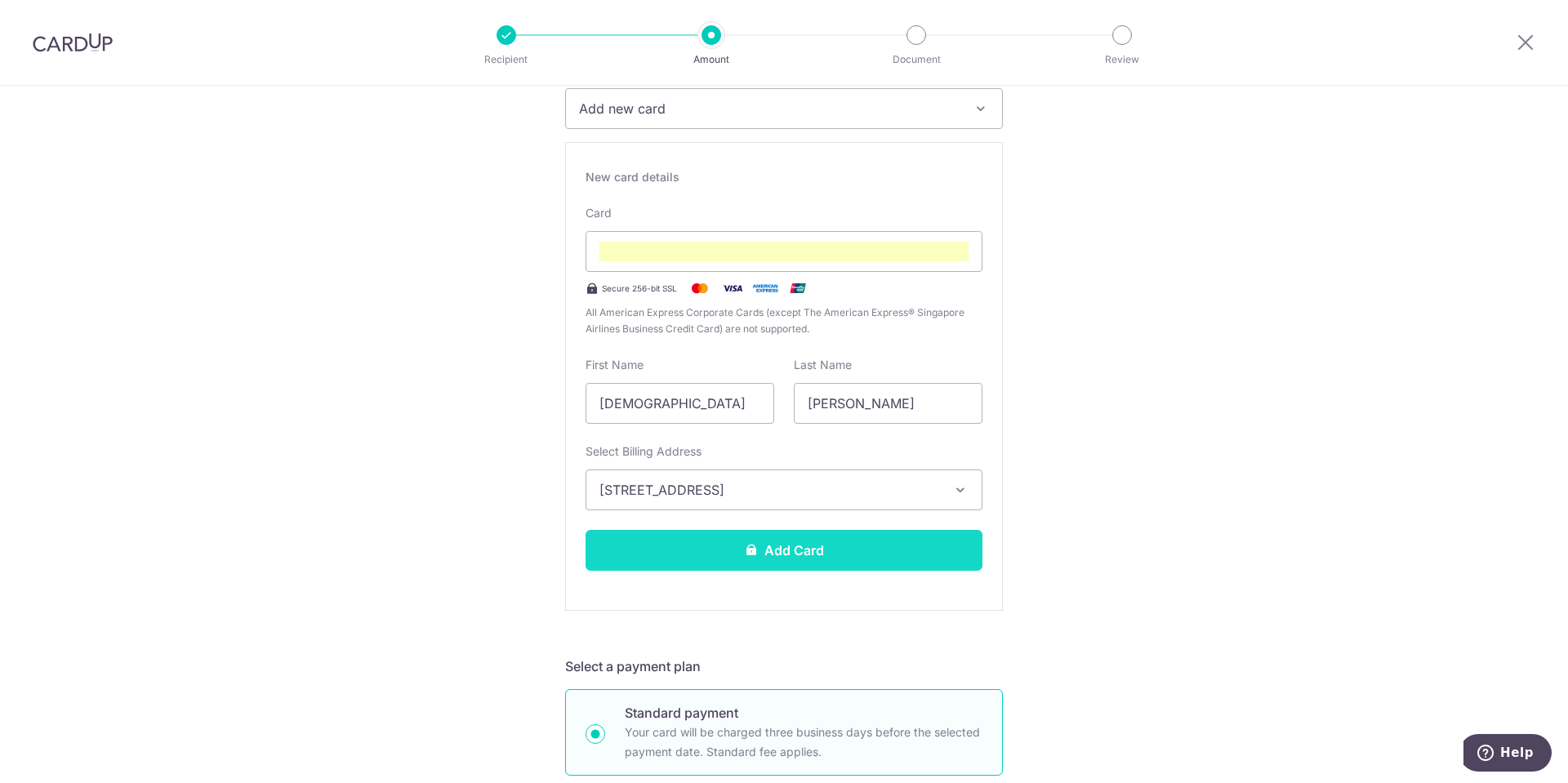
click at [788, 546] on button "Add Card" at bounding box center [784, 550] width 397 height 41
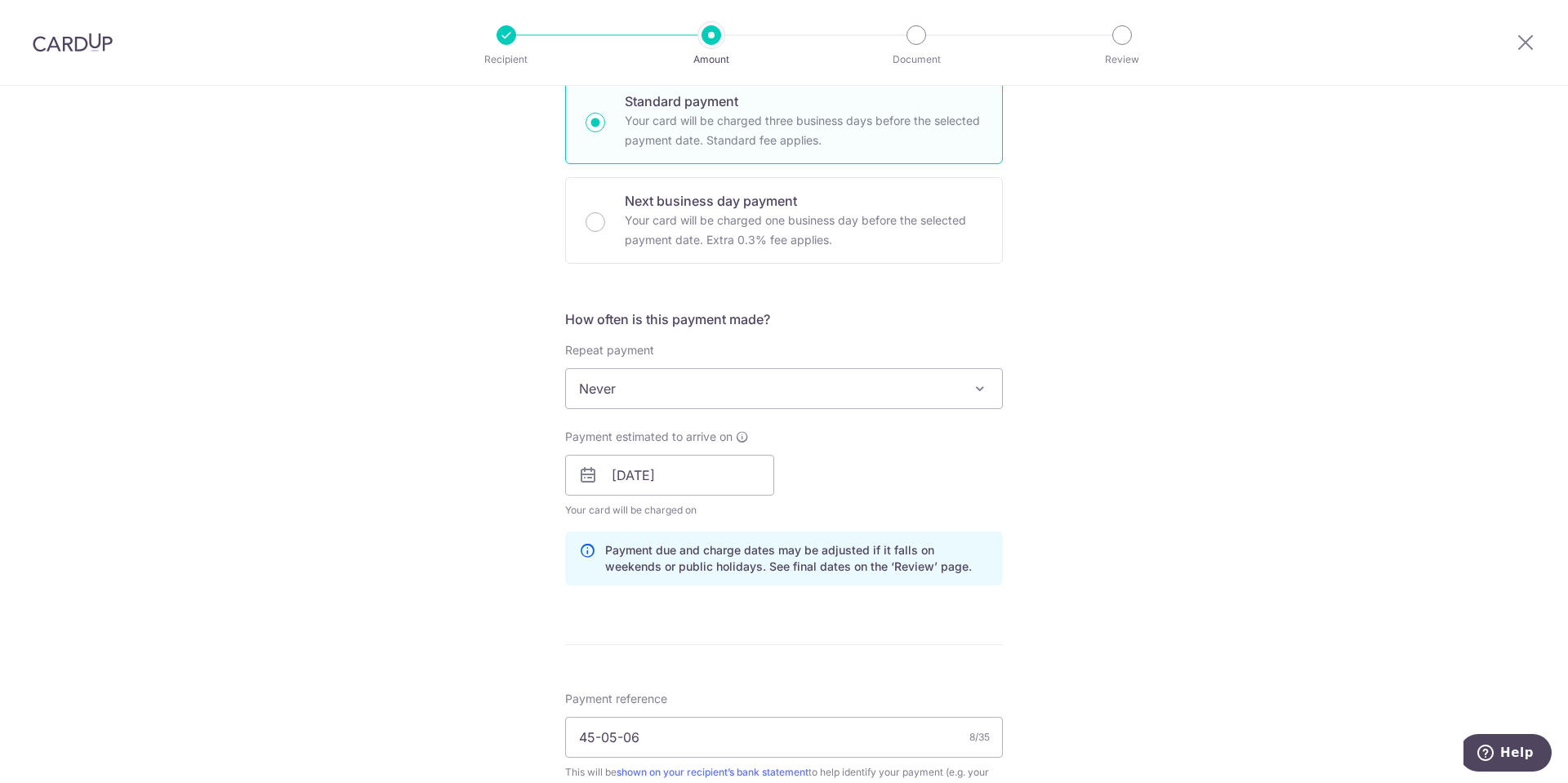
scroll to position [847, 0]
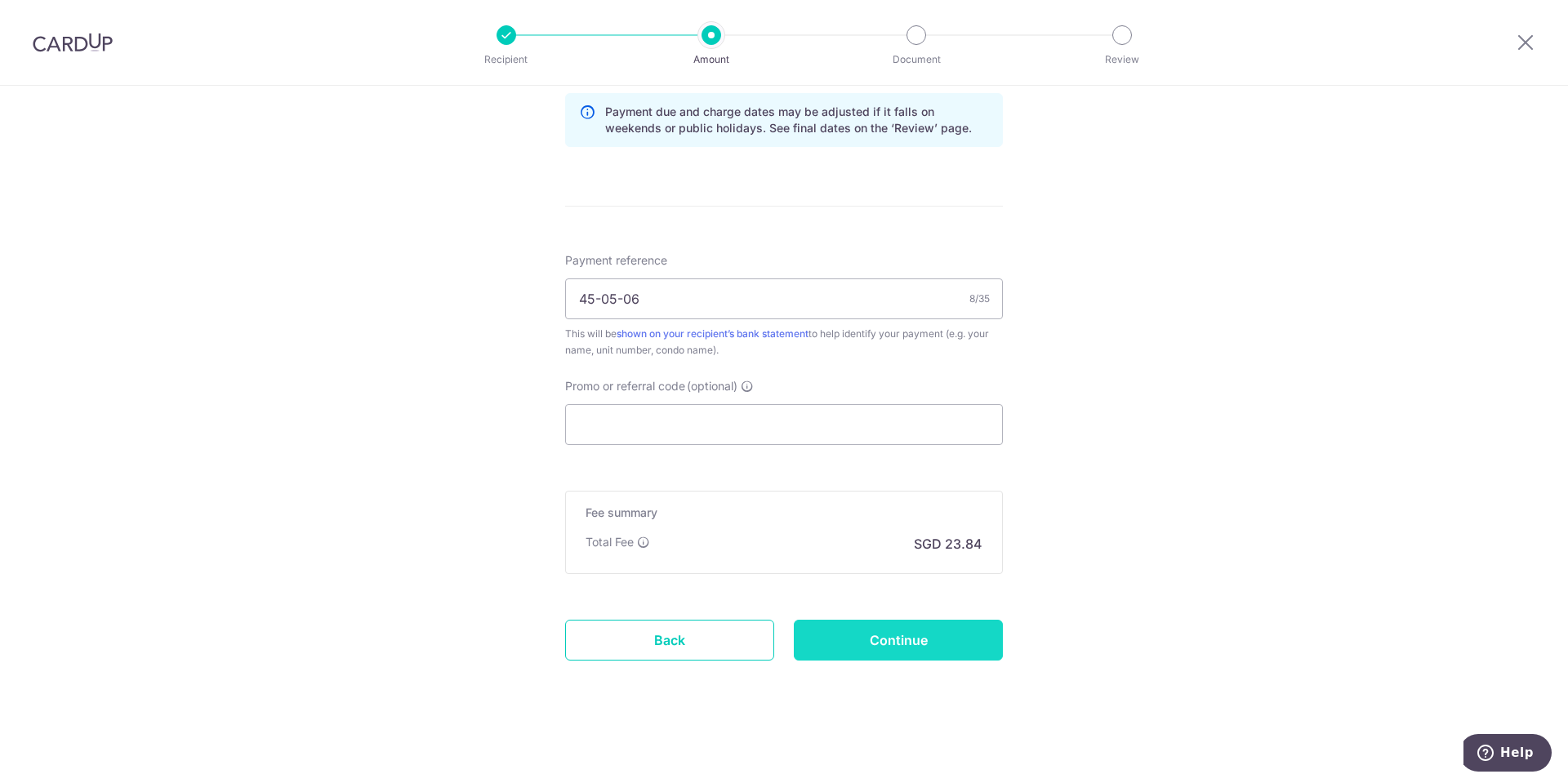
click at [909, 640] on input "Continue" at bounding box center [898, 640] width 209 height 41
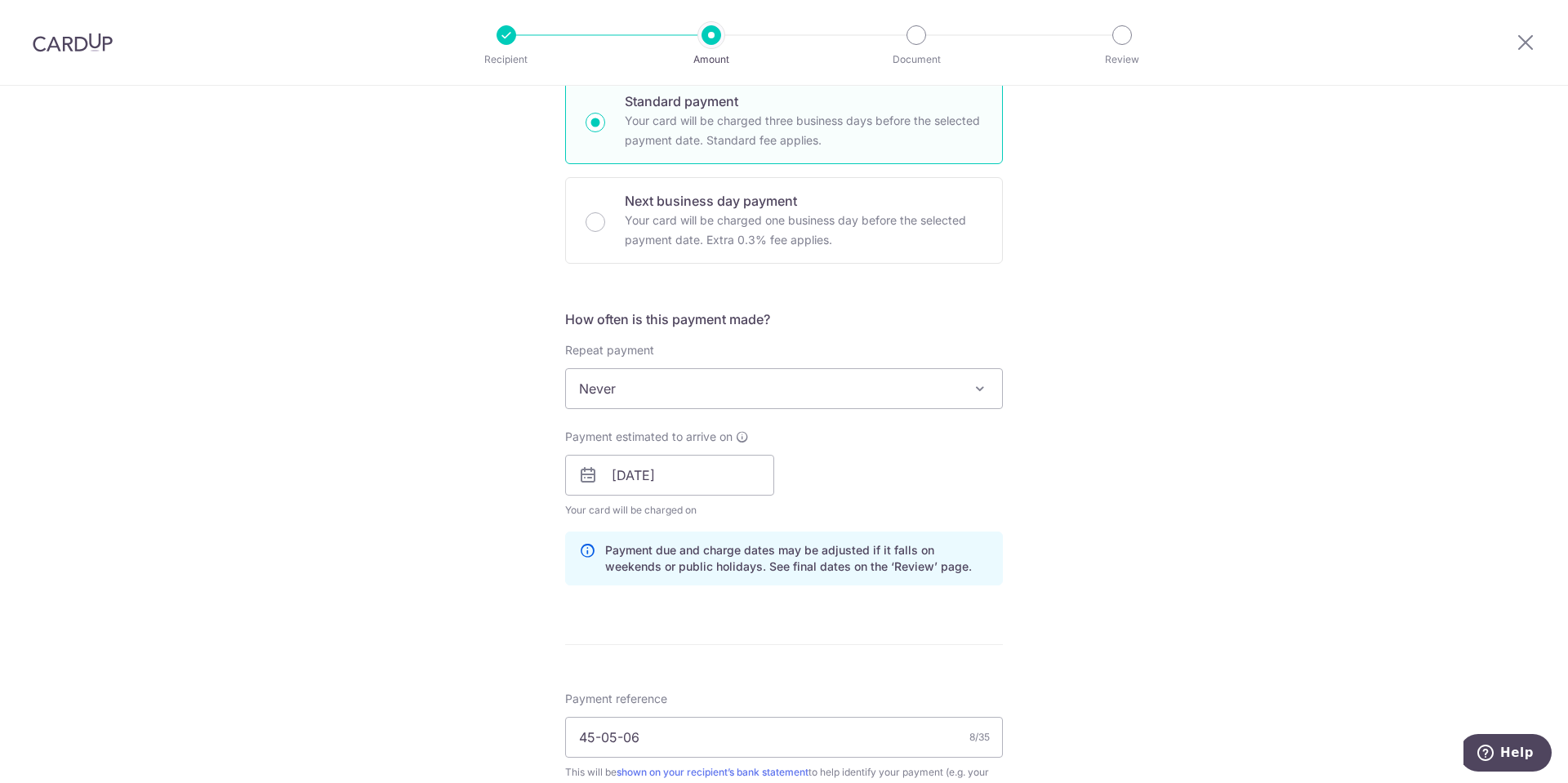
scroll to position [735, 0]
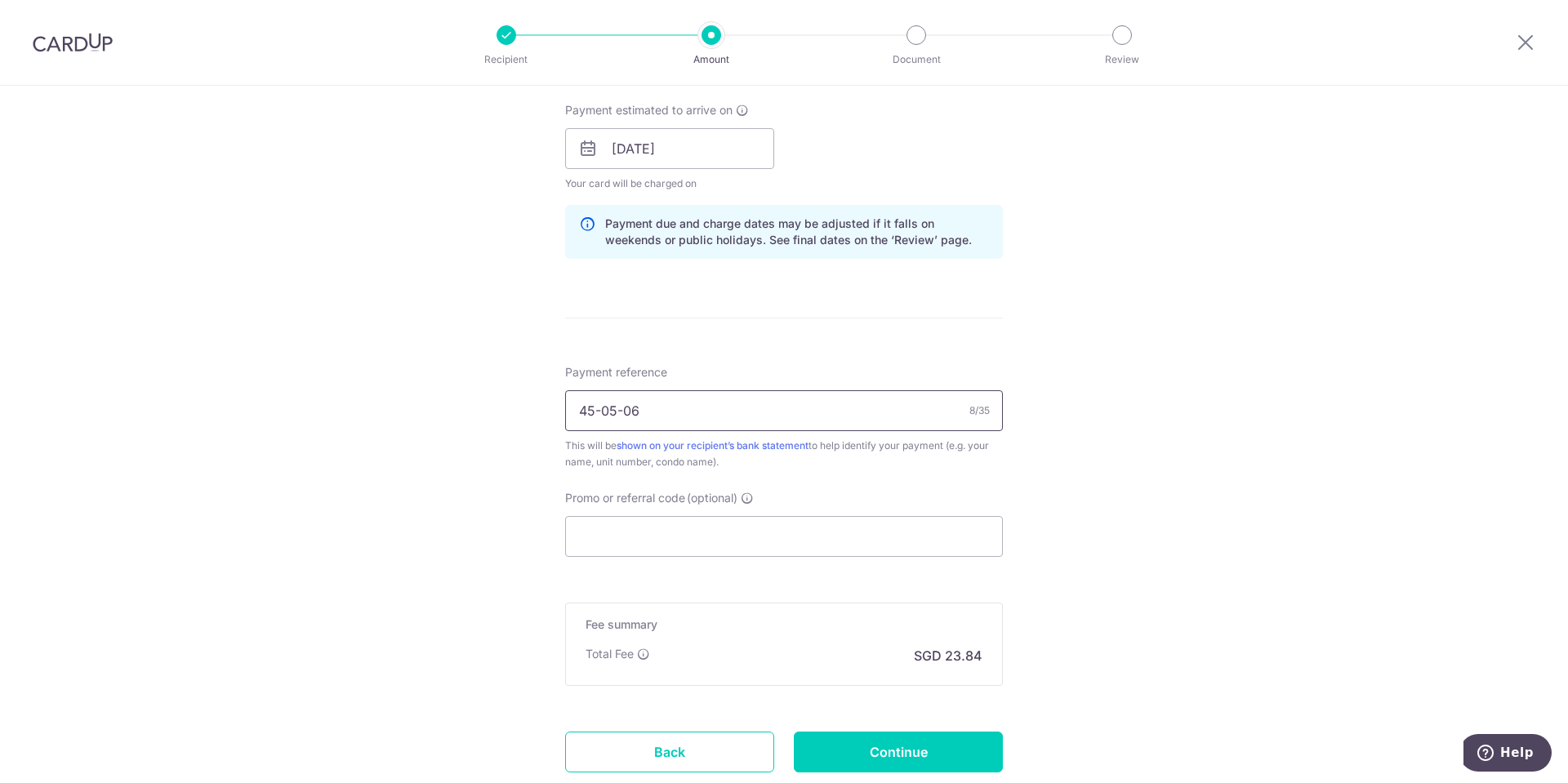
click at [574, 410] on input "45-05-06" at bounding box center [784, 411] width 438 height 41
type input "block45 unit05-06"
click at [1178, 472] on div "Tell us more about your payment Enter payment amount SGD 916.74 916.74 Select C…" at bounding box center [784, 122] width 1568 height 1544
click at [897, 745] on input "Continue" at bounding box center [898, 752] width 209 height 41
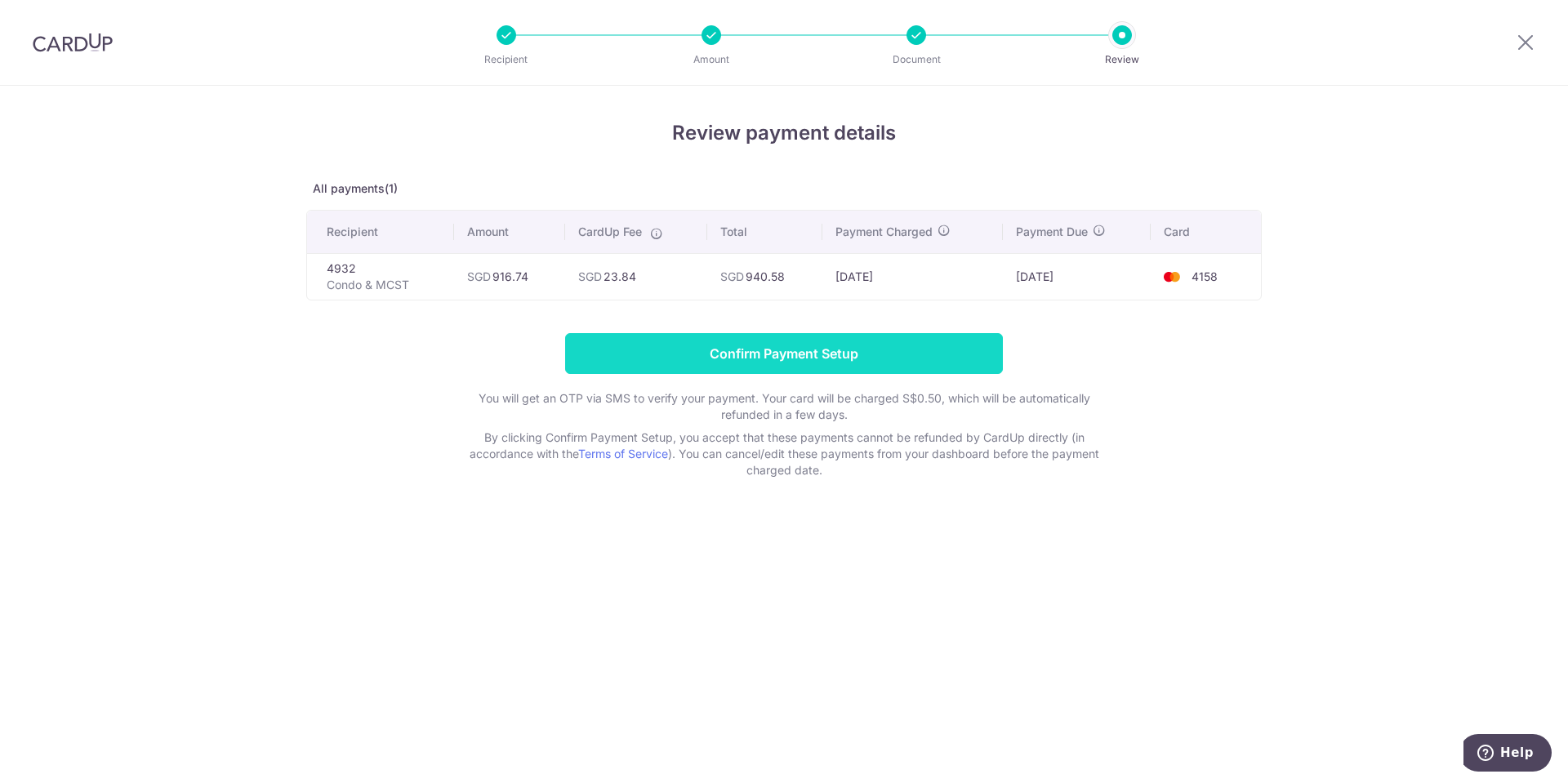
click at [784, 355] on input "Confirm Payment Setup" at bounding box center [784, 354] width 438 height 41
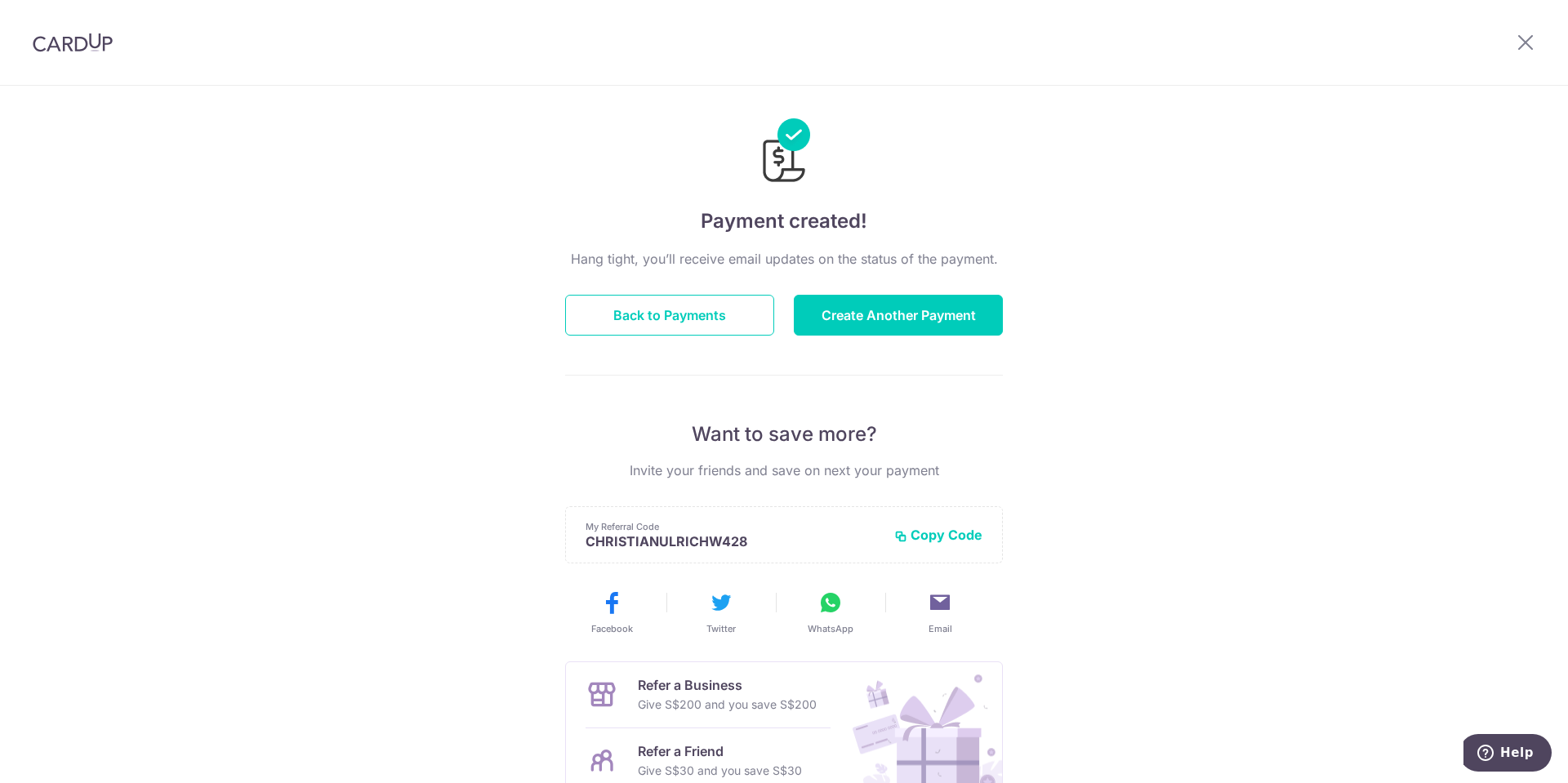
scroll to position [11, 0]
click at [1489, 755] on icon "Help" at bounding box center [1486, 751] width 6 height 6
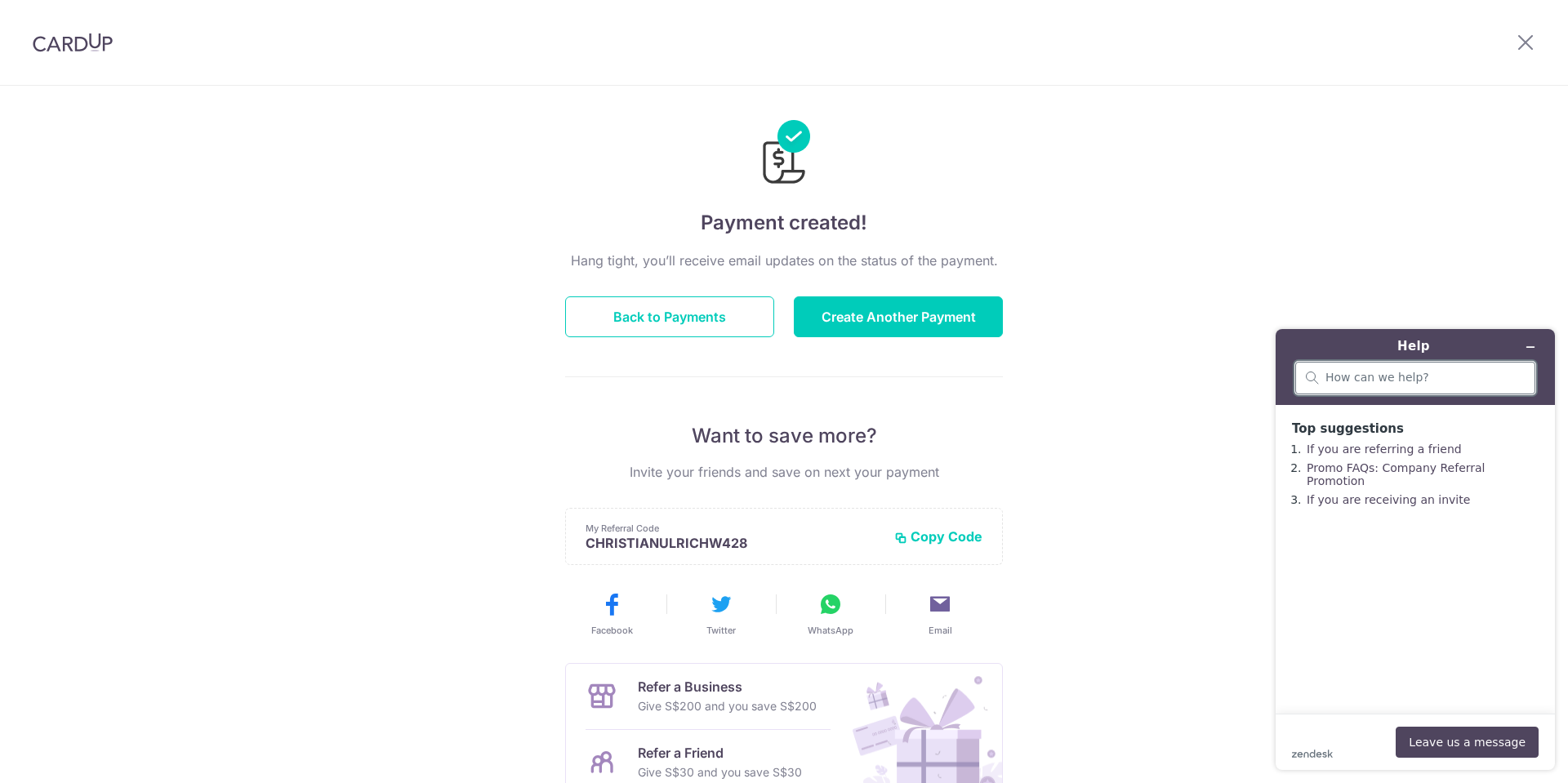
click at [1442, 377] on input "search" at bounding box center [1425, 377] width 199 height 15
type input "how can i pay my homeloan using card up?"
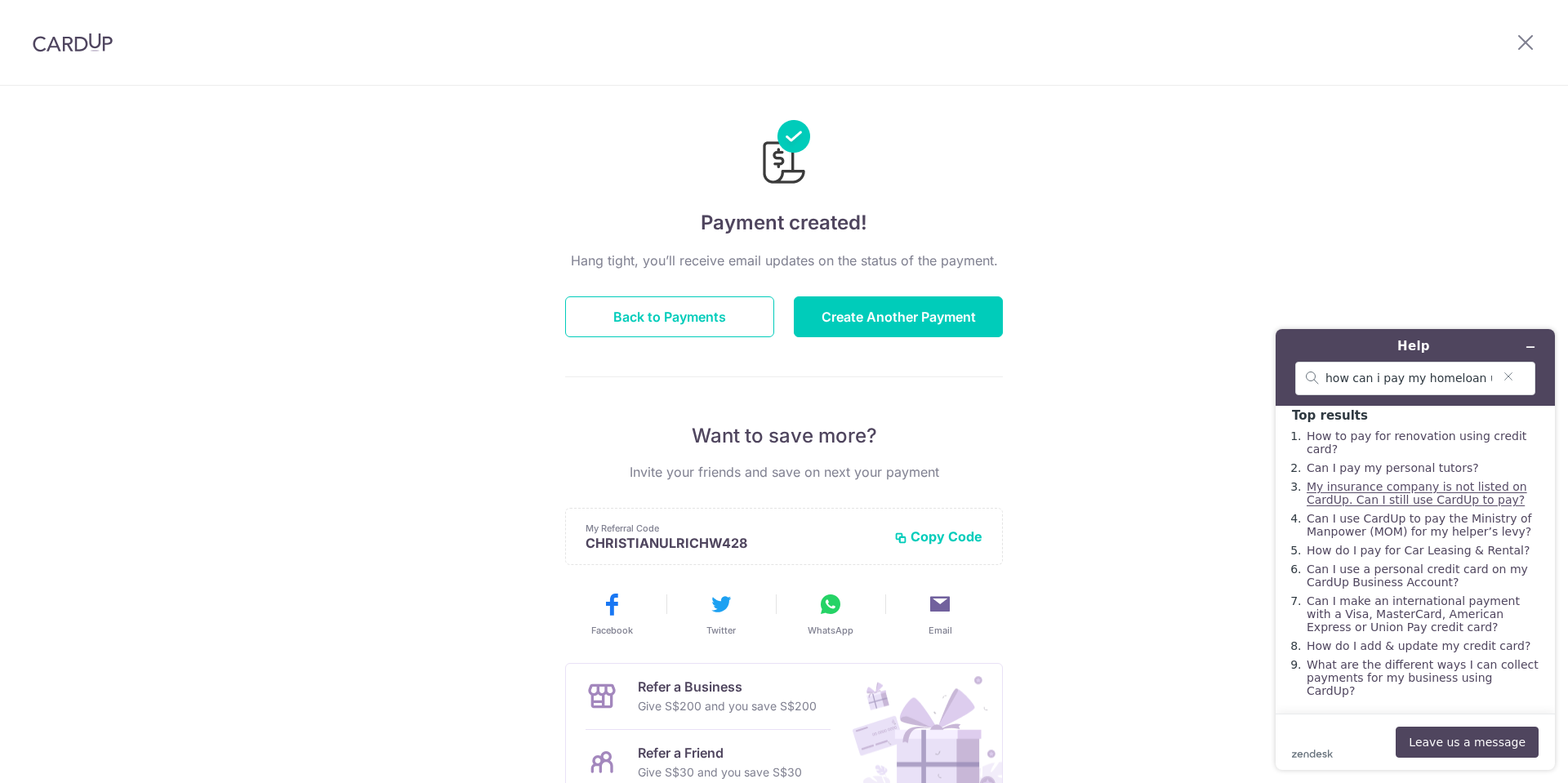
scroll to position [25, 0]
click at [1482, 735] on button "Leave us a message" at bounding box center [1467, 742] width 143 height 31
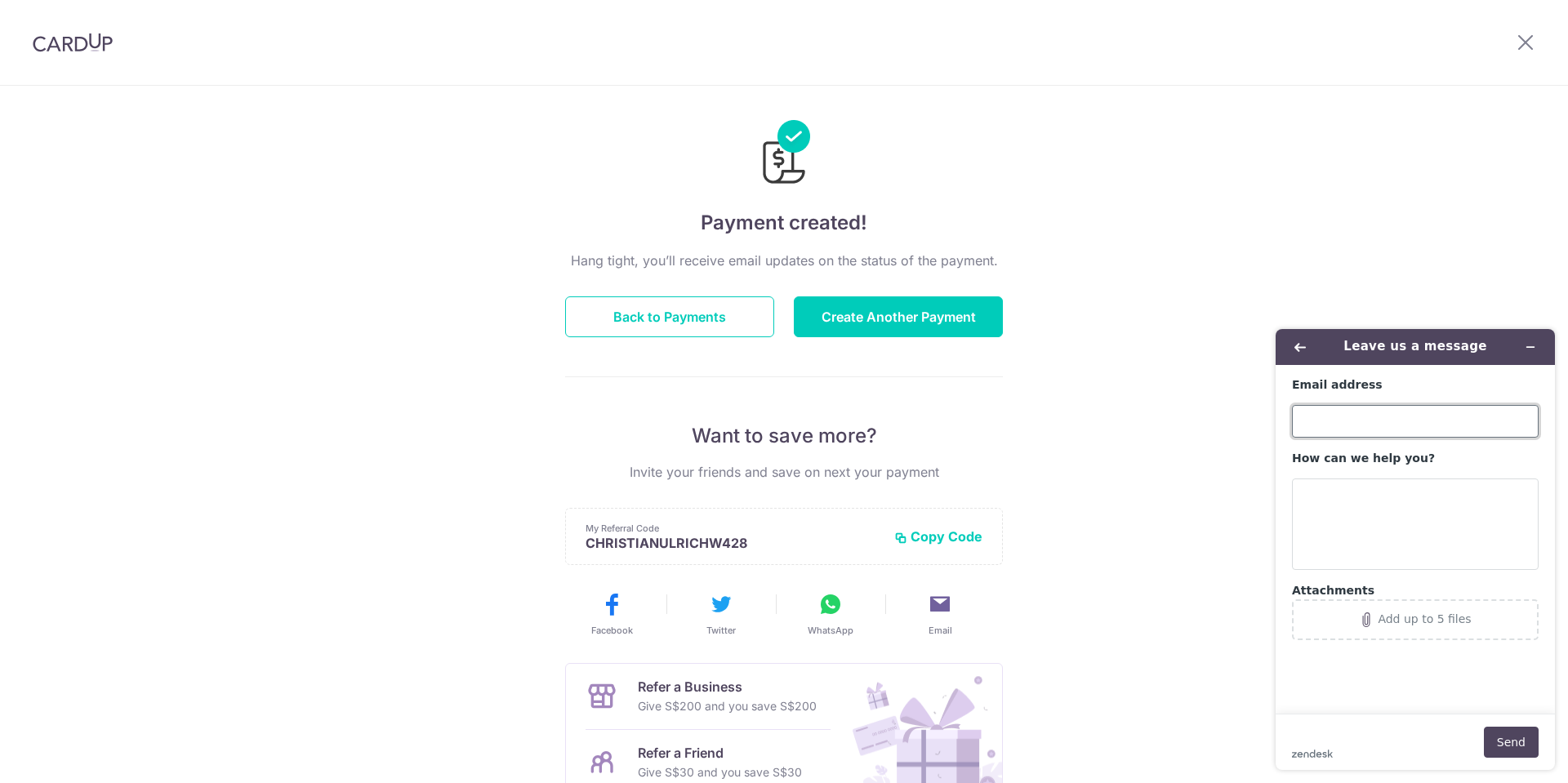
click at [1375, 428] on input "Email address" at bounding box center [1415, 420] width 247 height 32
type input "[EMAIL_ADDRESS][DOMAIN_NAME]"
click at [1363, 496] on textarea "How can we help you?" at bounding box center [1415, 524] width 247 height 91
type textarea "I"
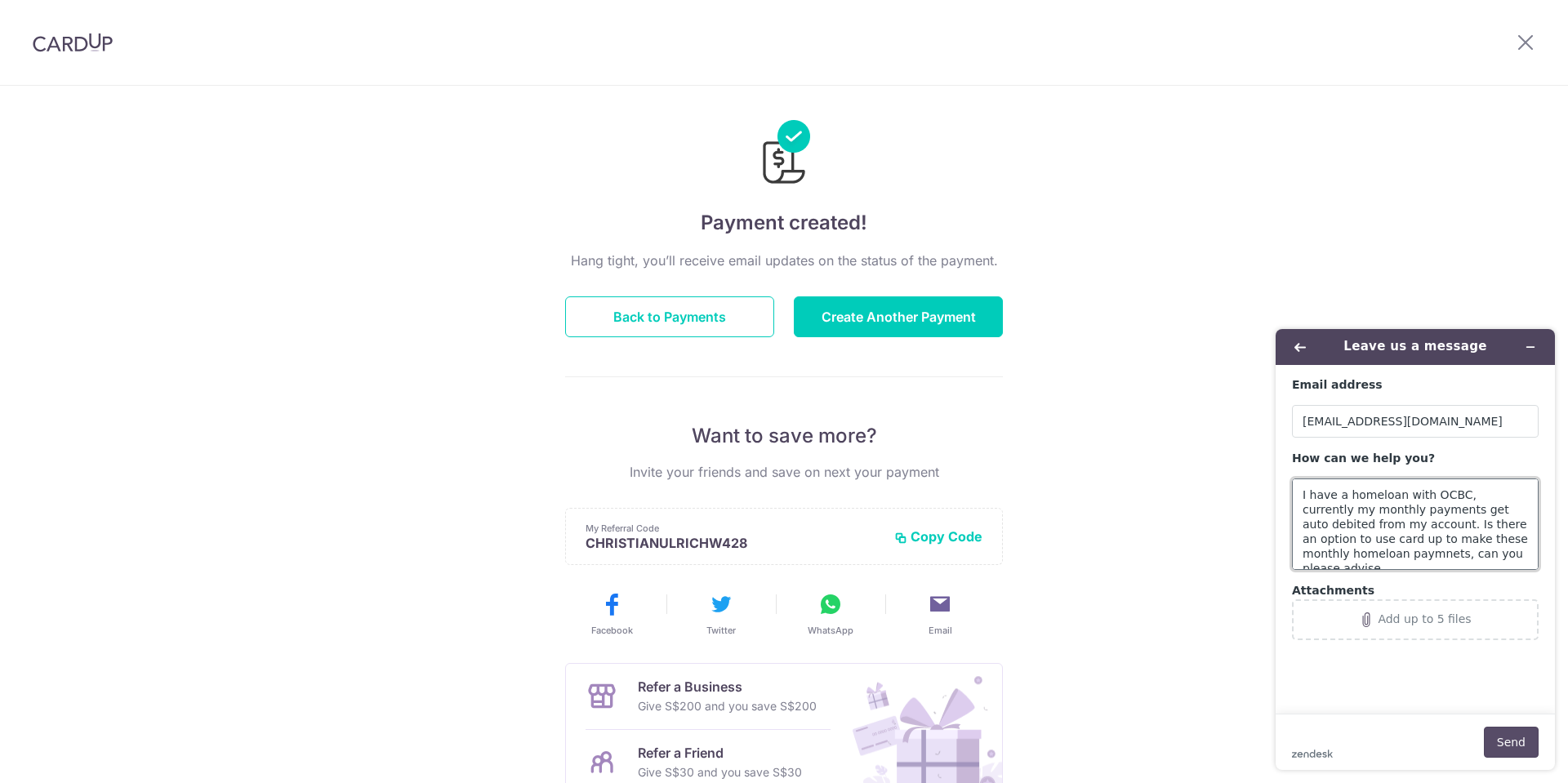
type textarea "I have a homeloan with OCBC, currently my monthly payments get auto debited fro…"
click at [1509, 742] on button "Send" at bounding box center [1512, 742] width 54 height 31
